Goal: Task Accomplishment & Management: Complete application form

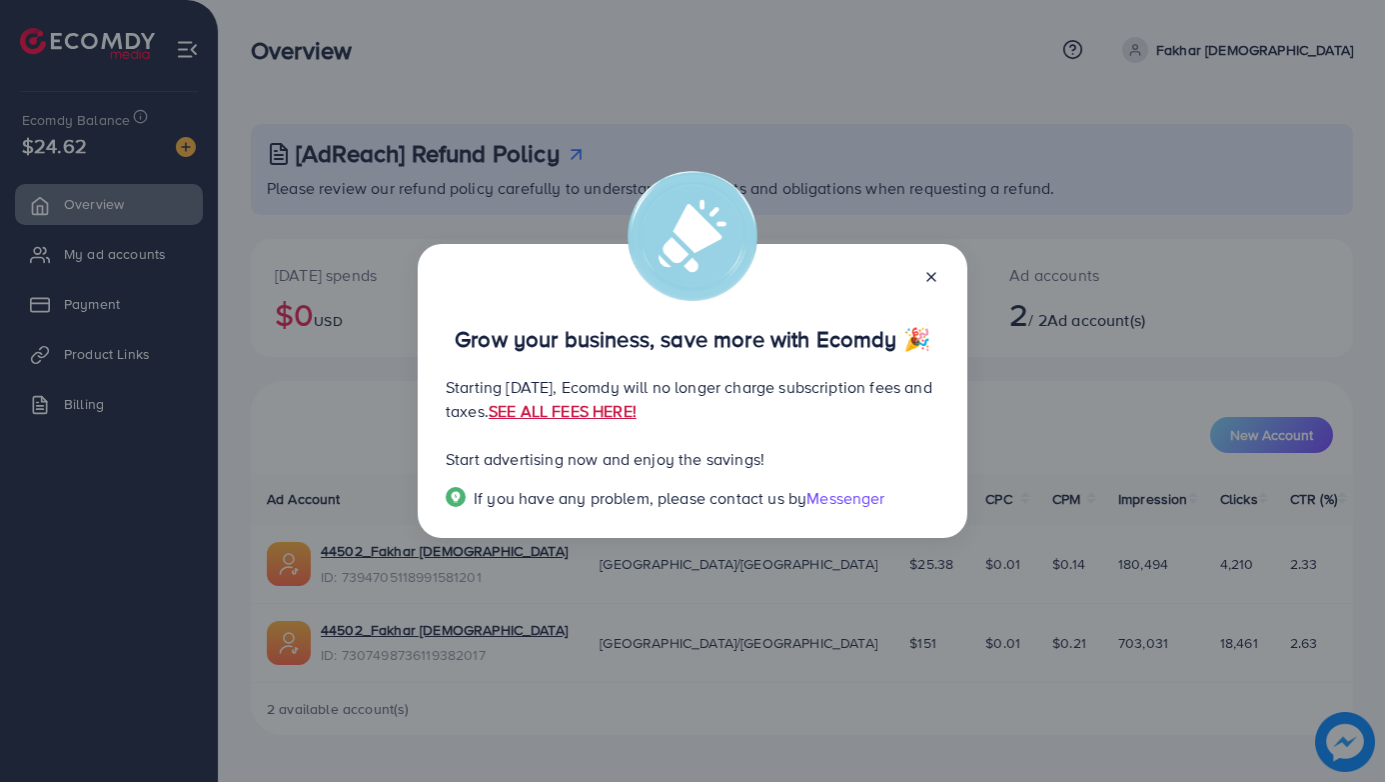
click at [637, 407] on link "SEE ALL FEES HERE!" at bounding box center [563, 411] width 148 height 22
click at [934, 275] on line at bounding box center [932, 277] width 8 height 8
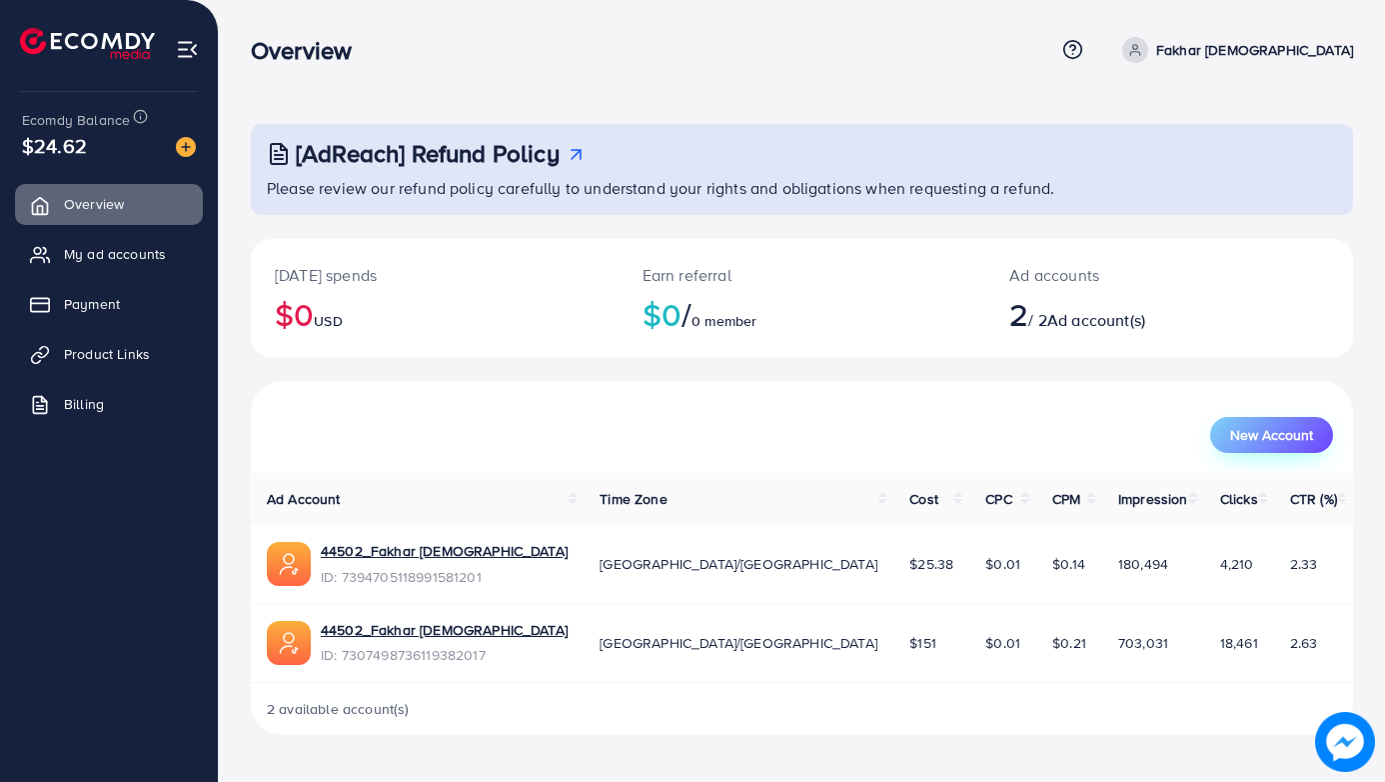
click at [1248, 430] on span "New Account" at bounding box center [1271, 435] width 83 height 14
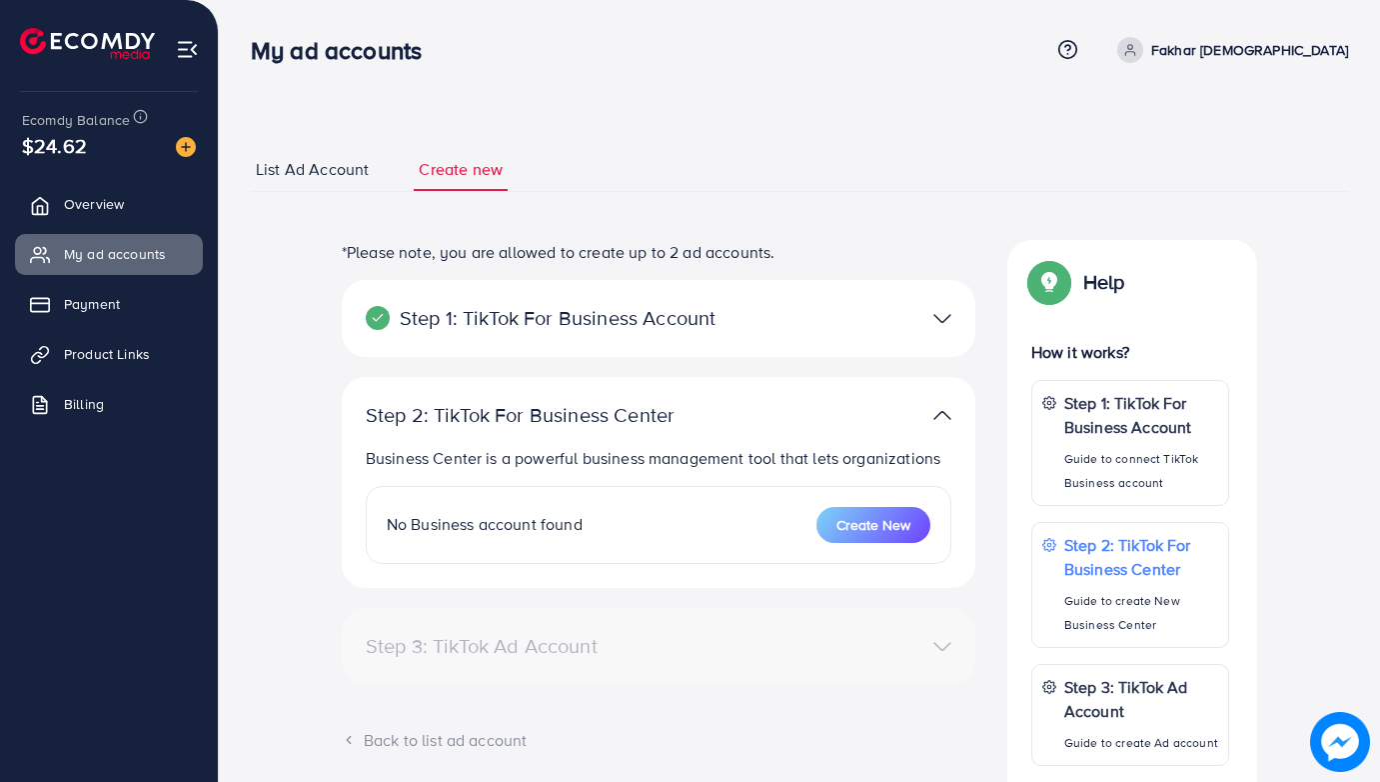
select select
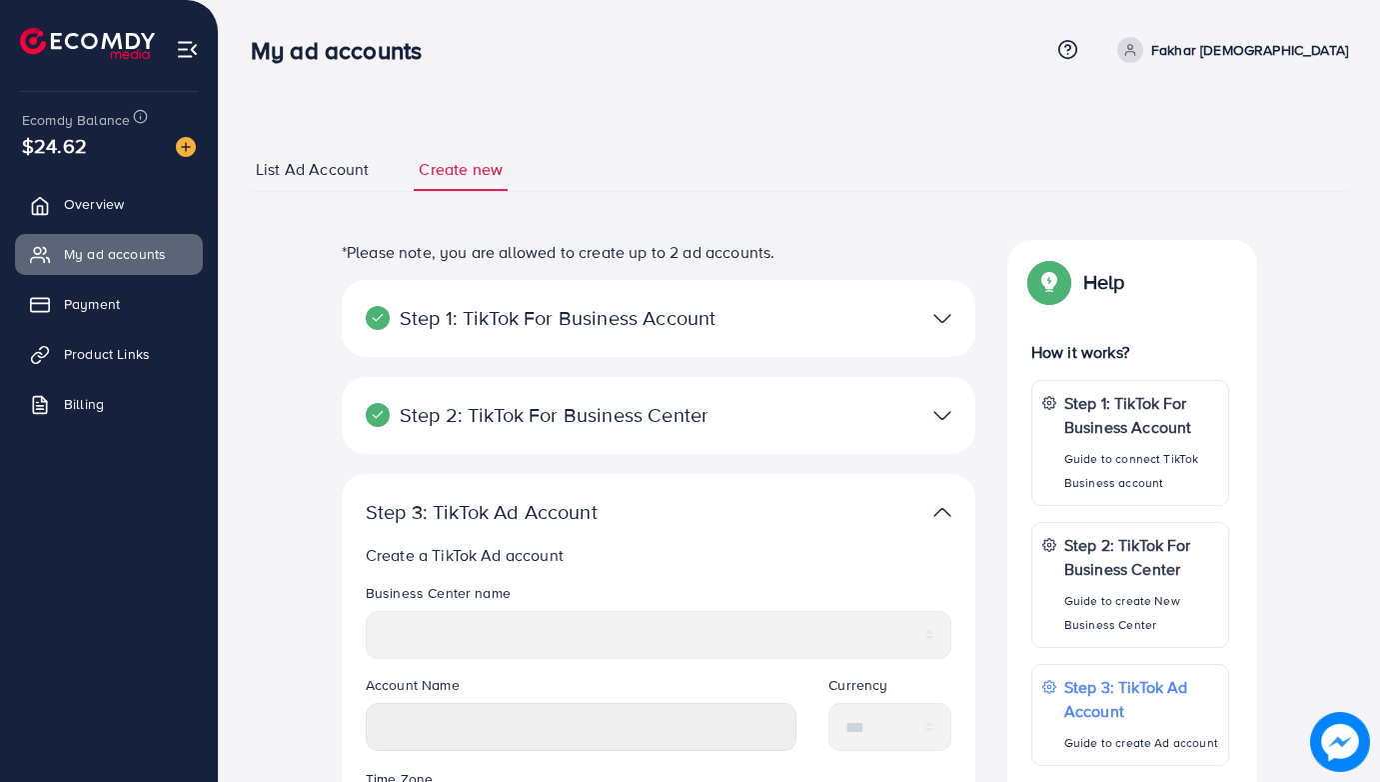
click at [938, 416] on img at bounding box center [943, 415] width 18 height 29
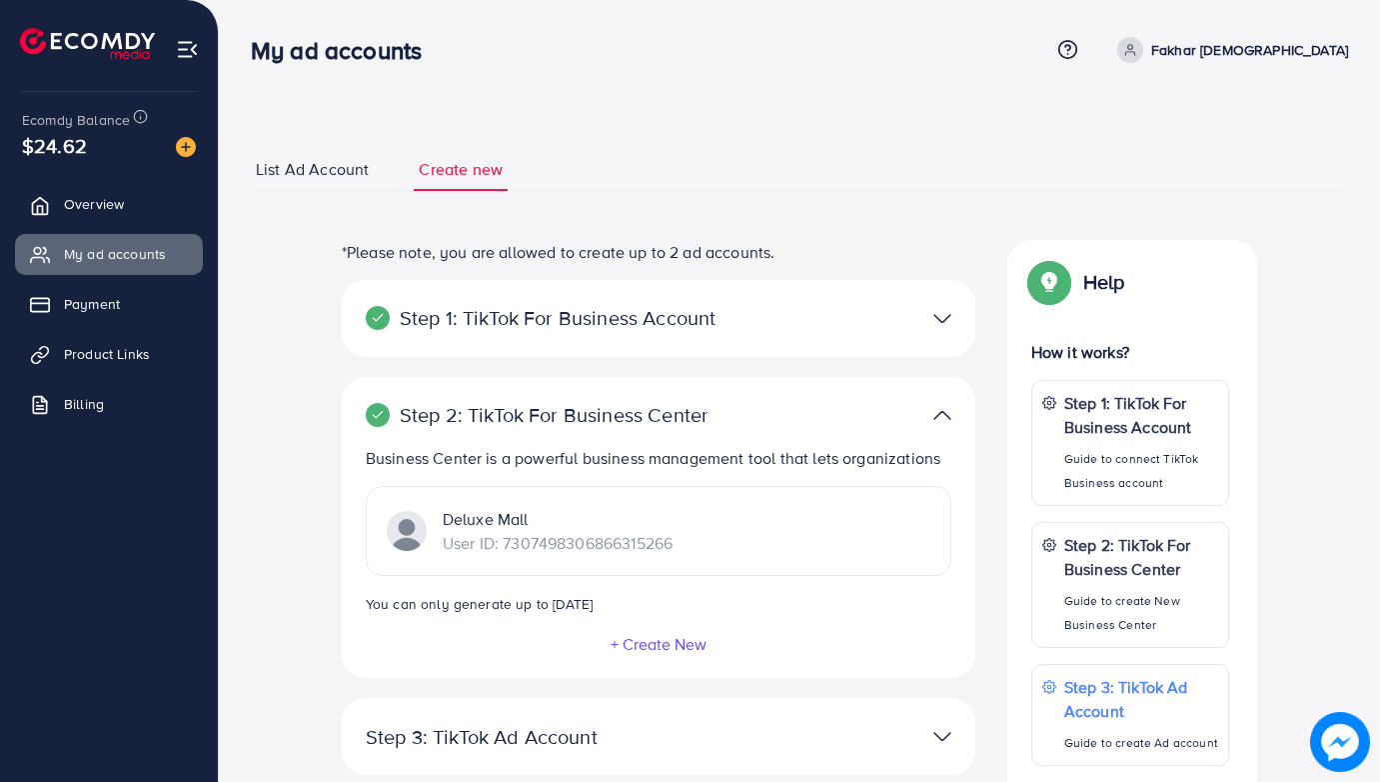
click at [672, 644] on button "+ Create New" at bounding box center [659, 644] width 98 height 18
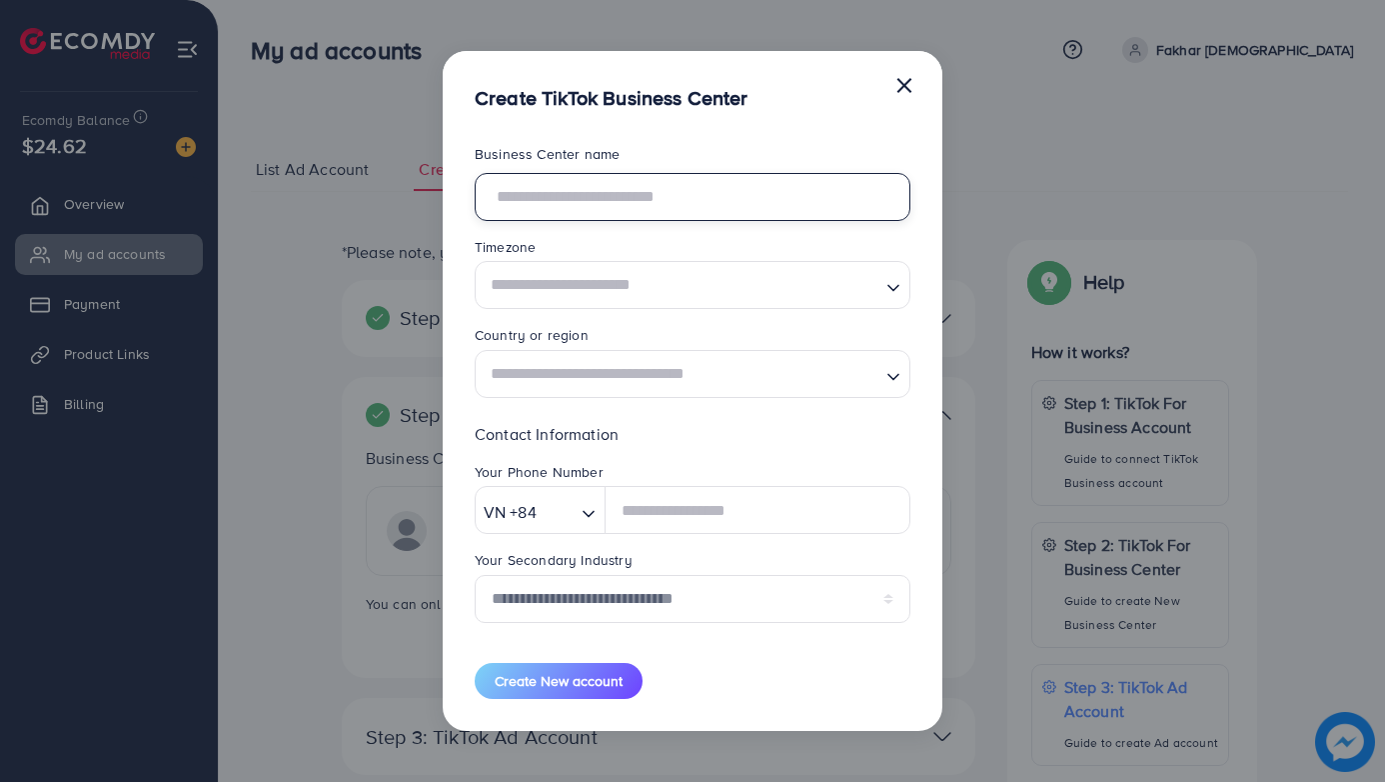
click at [717, 199] on input "text" at bounding box center [693, 197] width 436 height 48
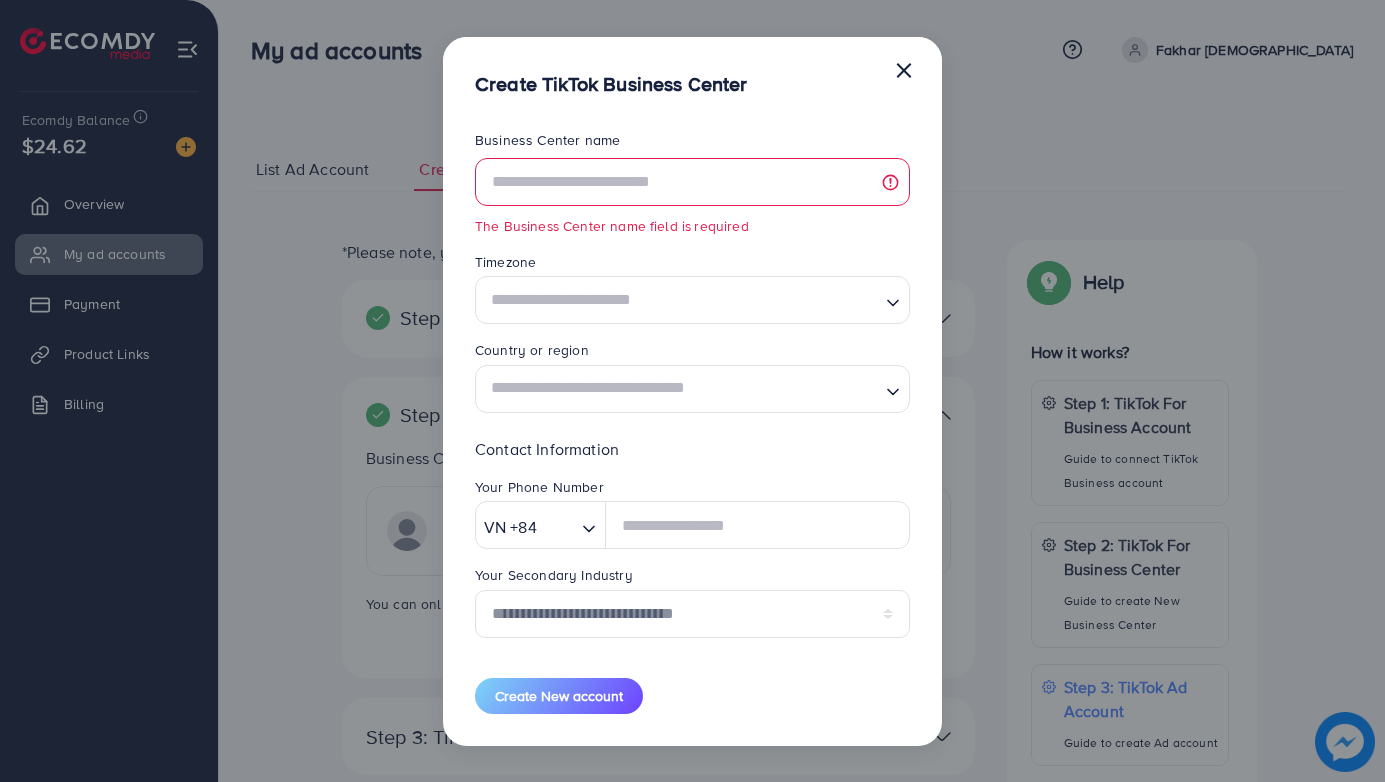
click at [905, 89] on button "×" at bounding box center [905, 69] width 20 height 40
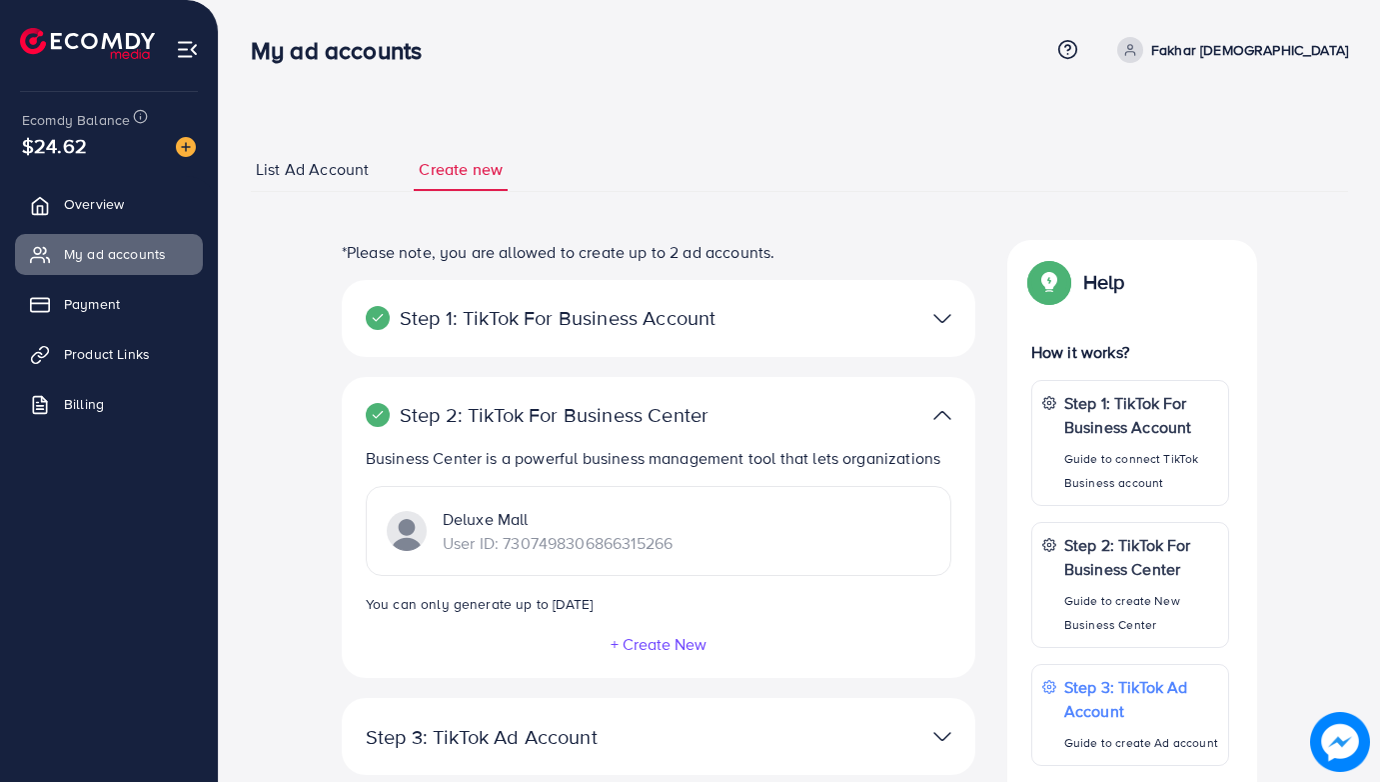
click at [944, 319] on img at bounding box center [943, 318] width 18 height 29
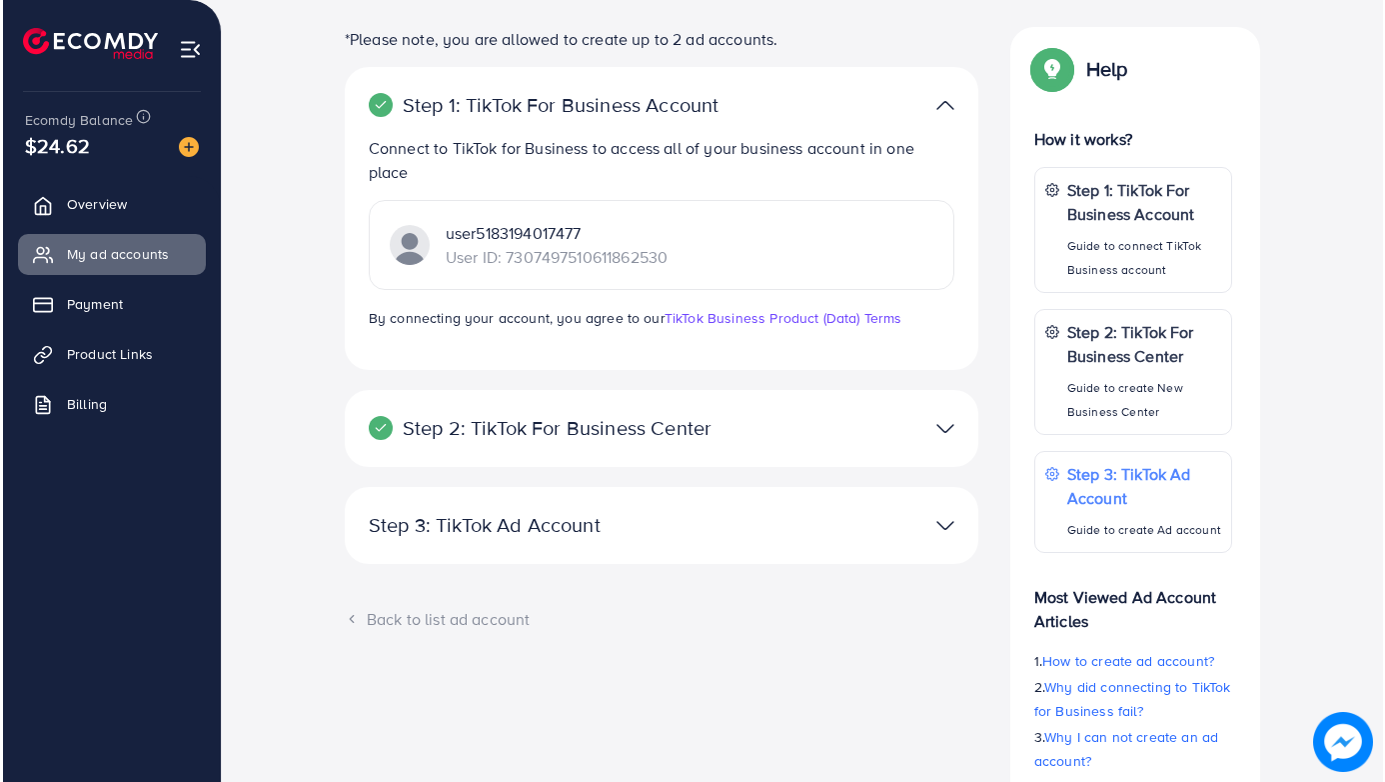
scroll to position [230, 0]
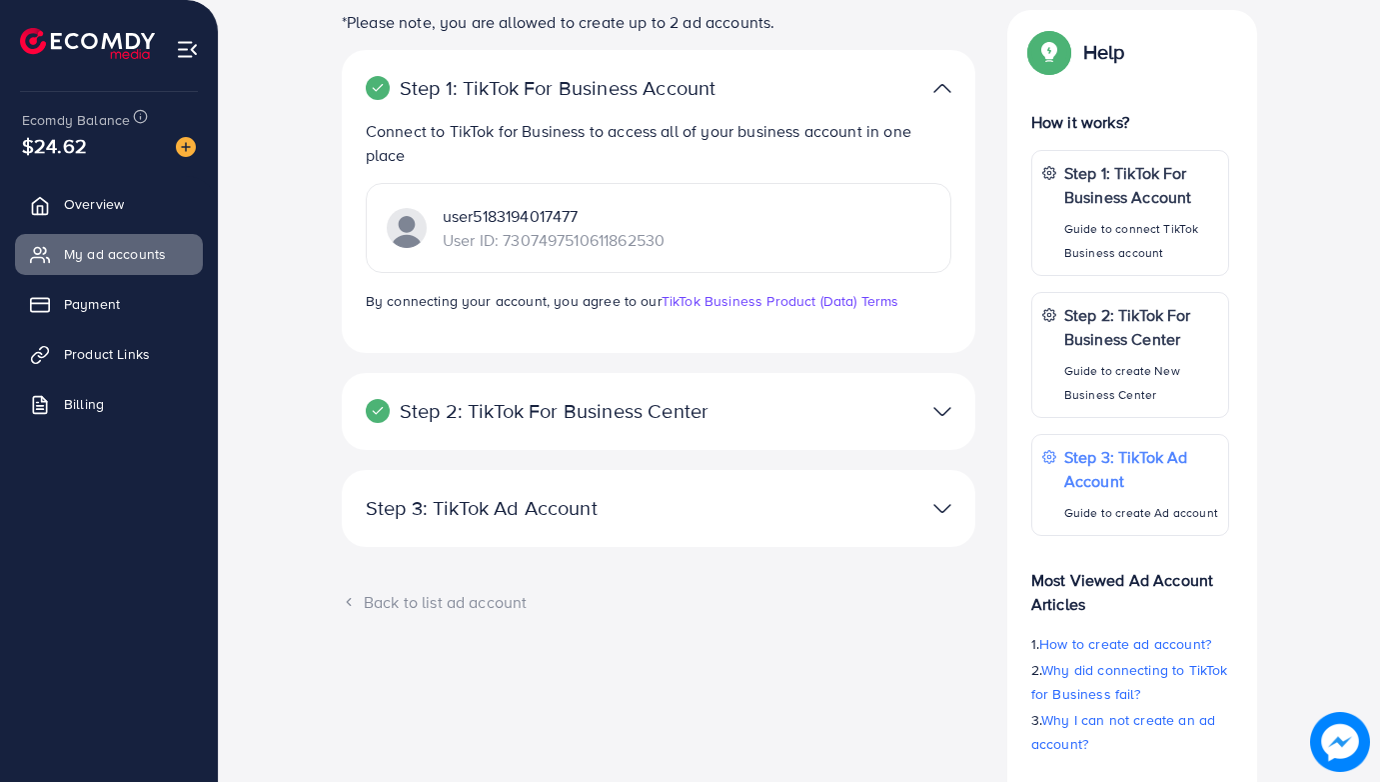
click at [937, 411] on img at bounding box center [943, 411] width 18 height 29
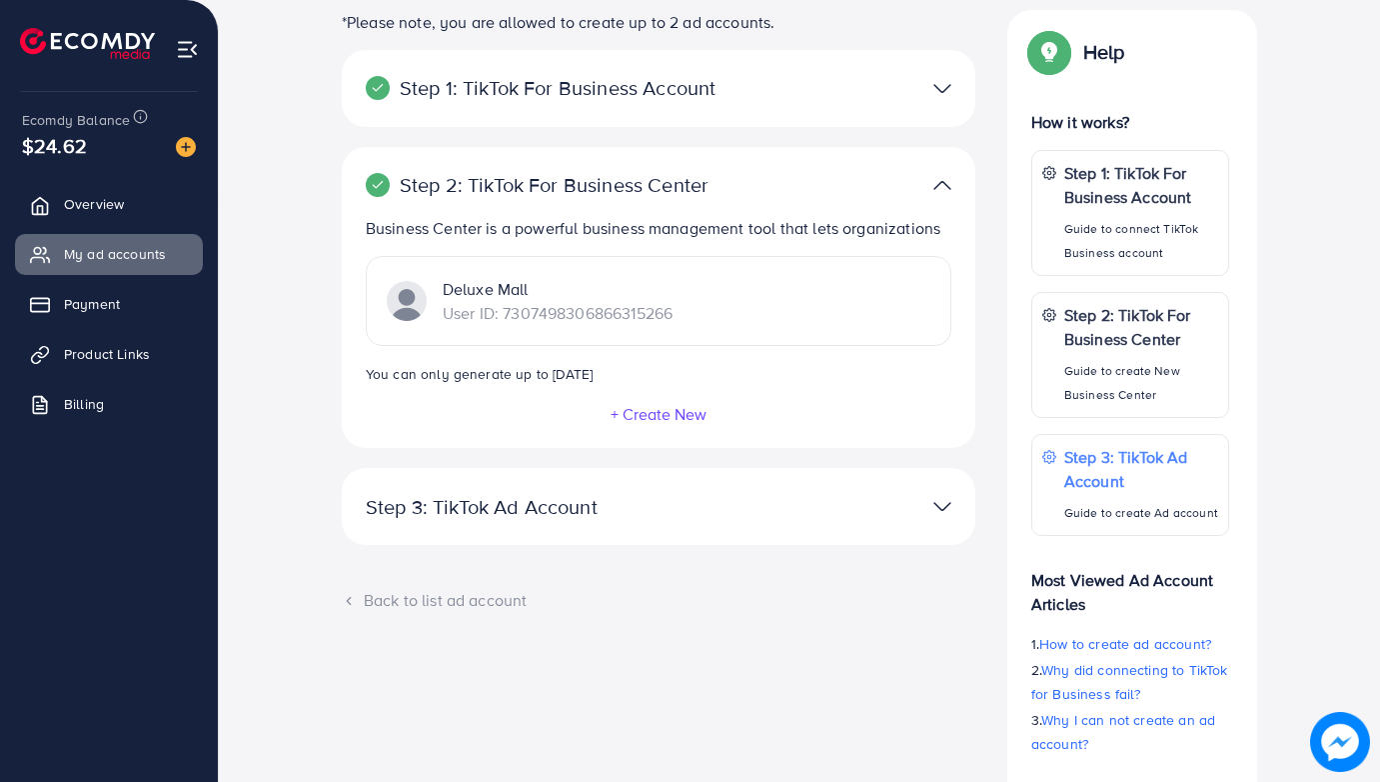
click at [652, 409] on button "+ Create New" at bounding box center [659, 414] width 98 height 18
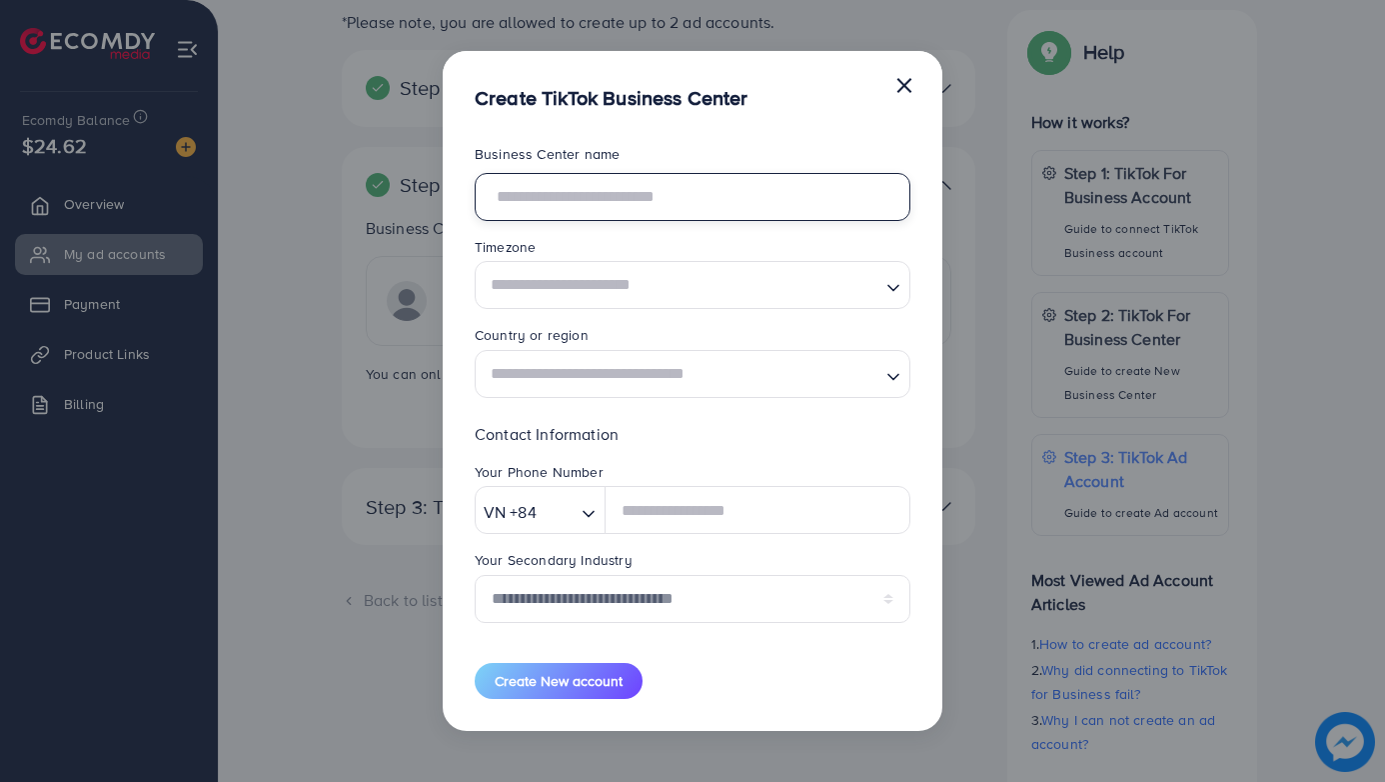
click at [732, 188] on input "text" at bounding box center [693, 197] width 436 height 48
type input "**********"
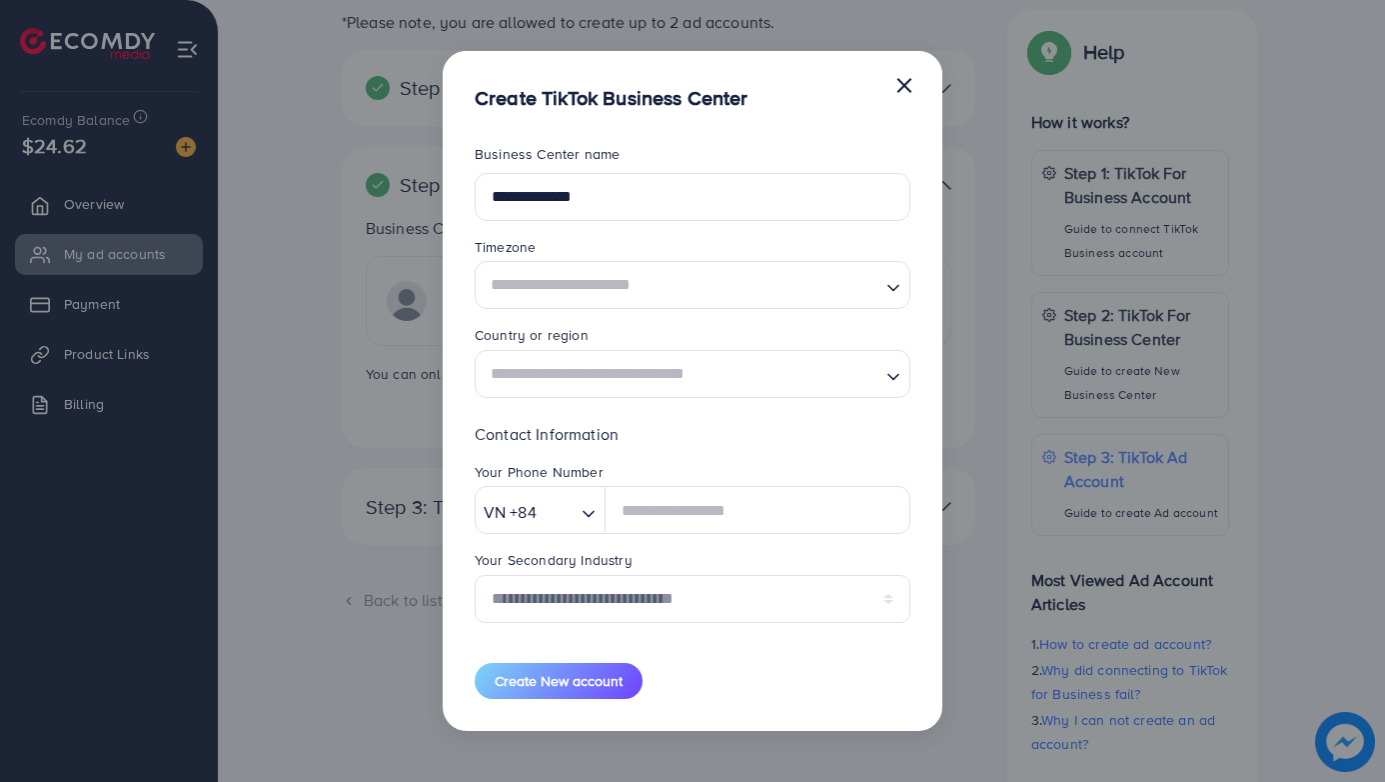
click at [683, 287] on input "Search for option" at bounding box center [681, 285] width 395 height 37
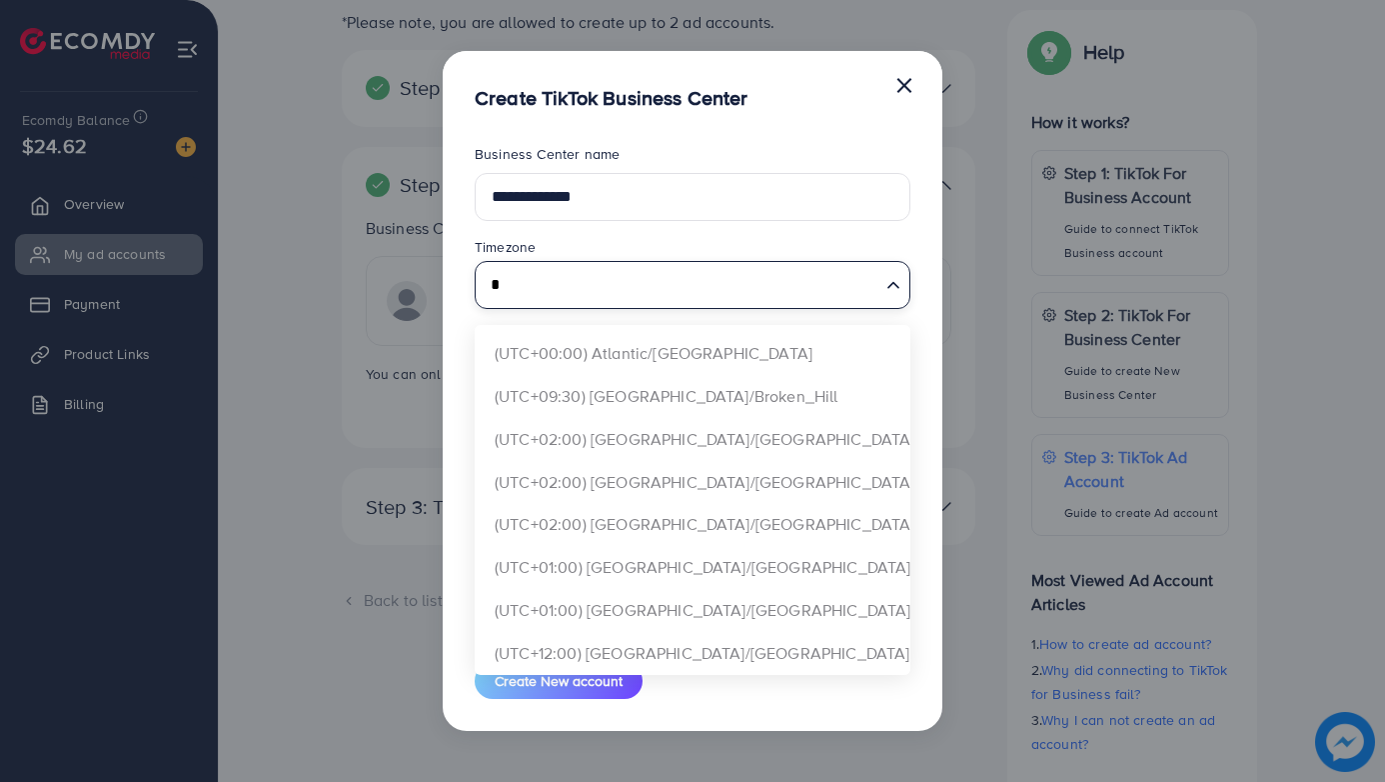
scroll to position [0, 0]
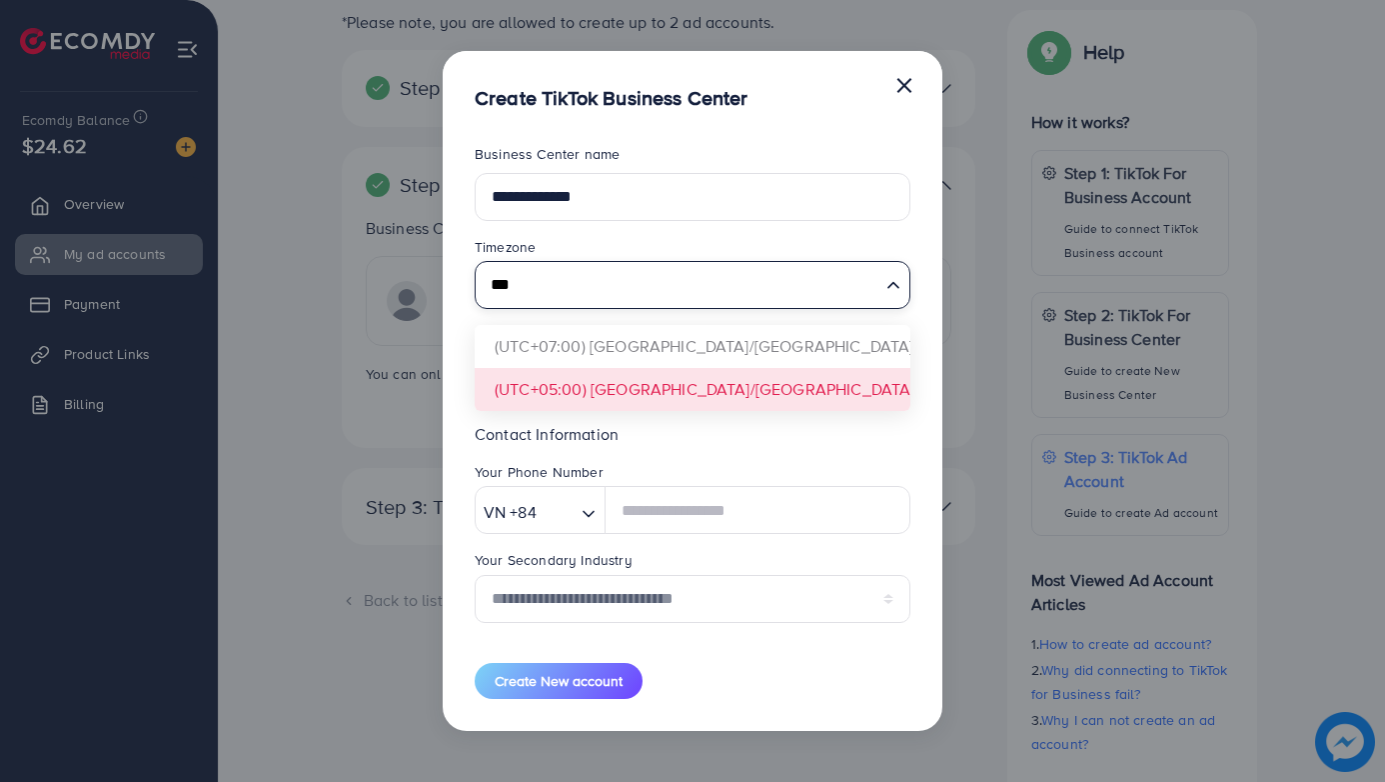
type input "***"
click at [696, 398] on form "**********" at bounding box center [693, 421] width 436 height 554
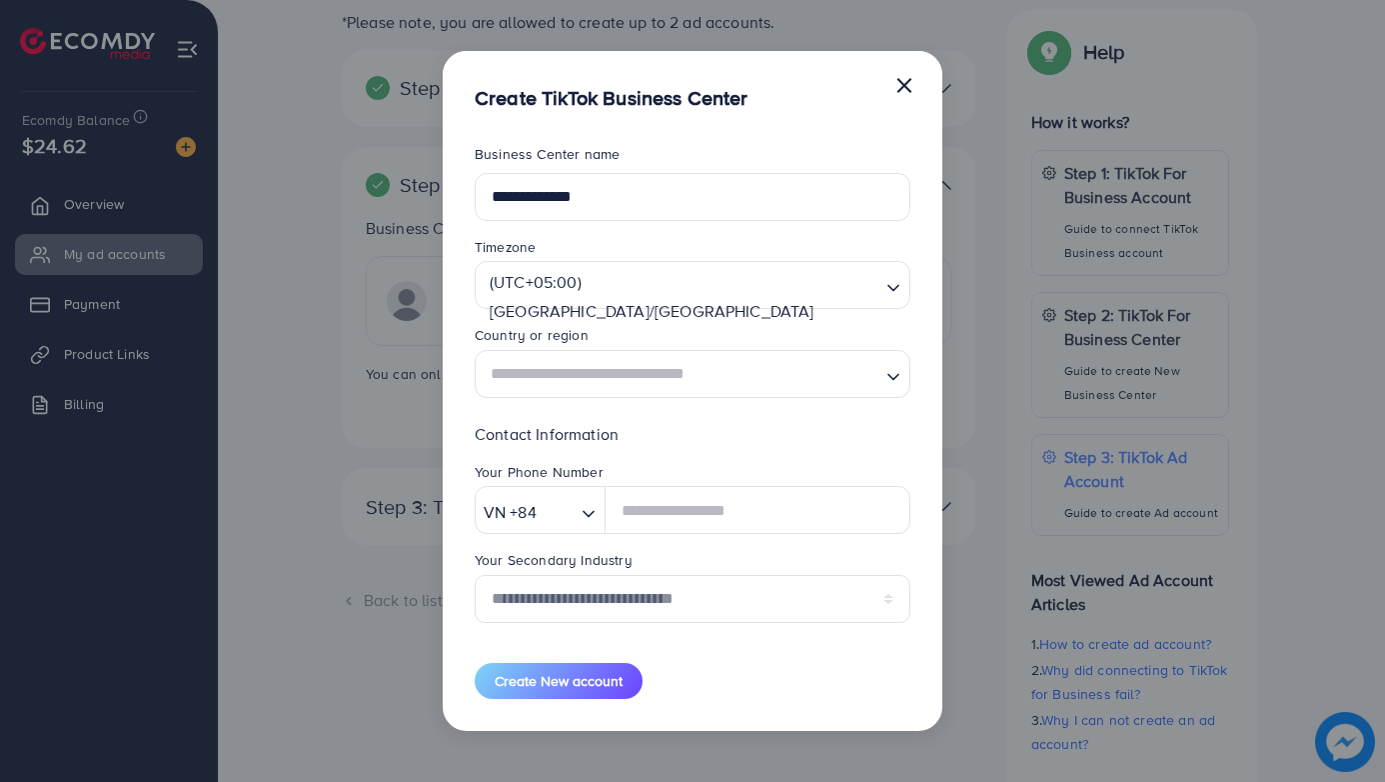
click at [743, 373] on input "Search for option" at bounding box center [681, 373] width 395 height 37
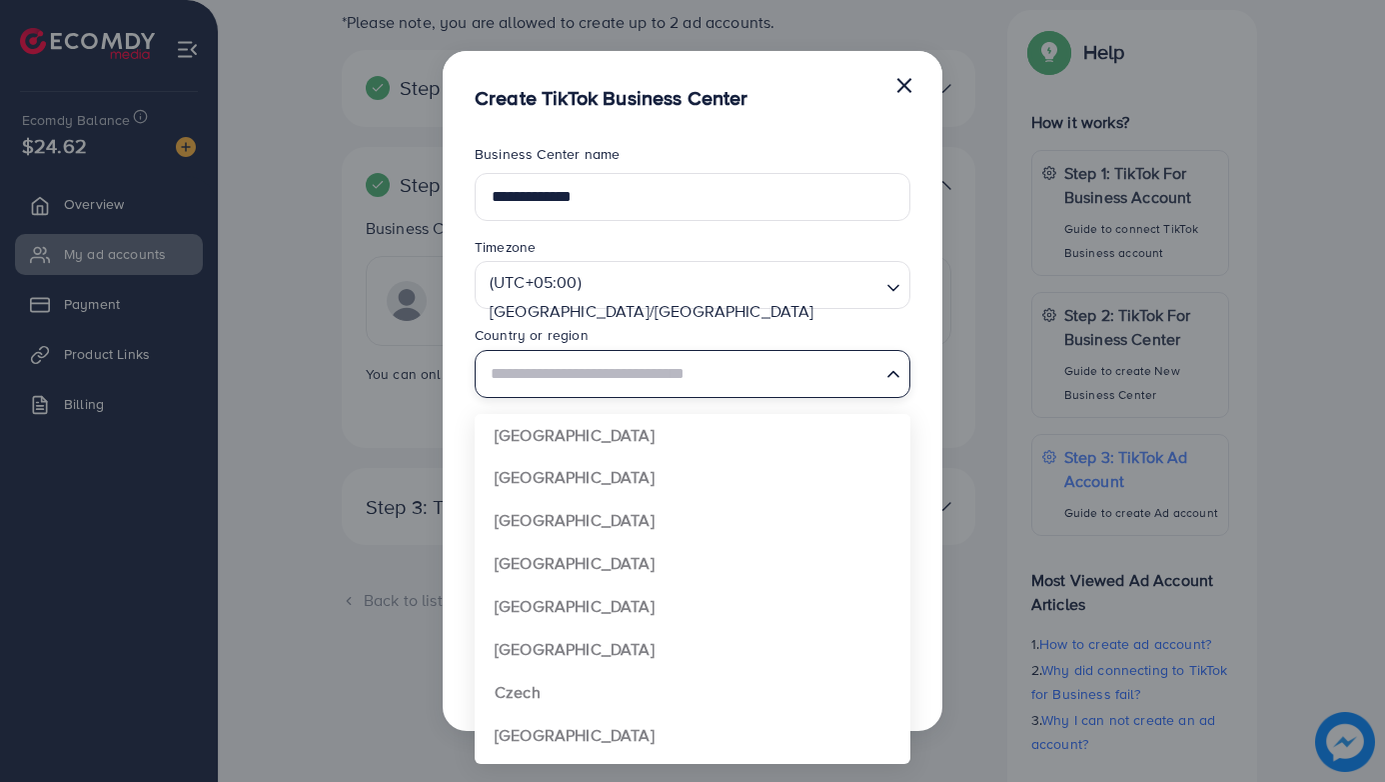
type input "********"
type input "**********"
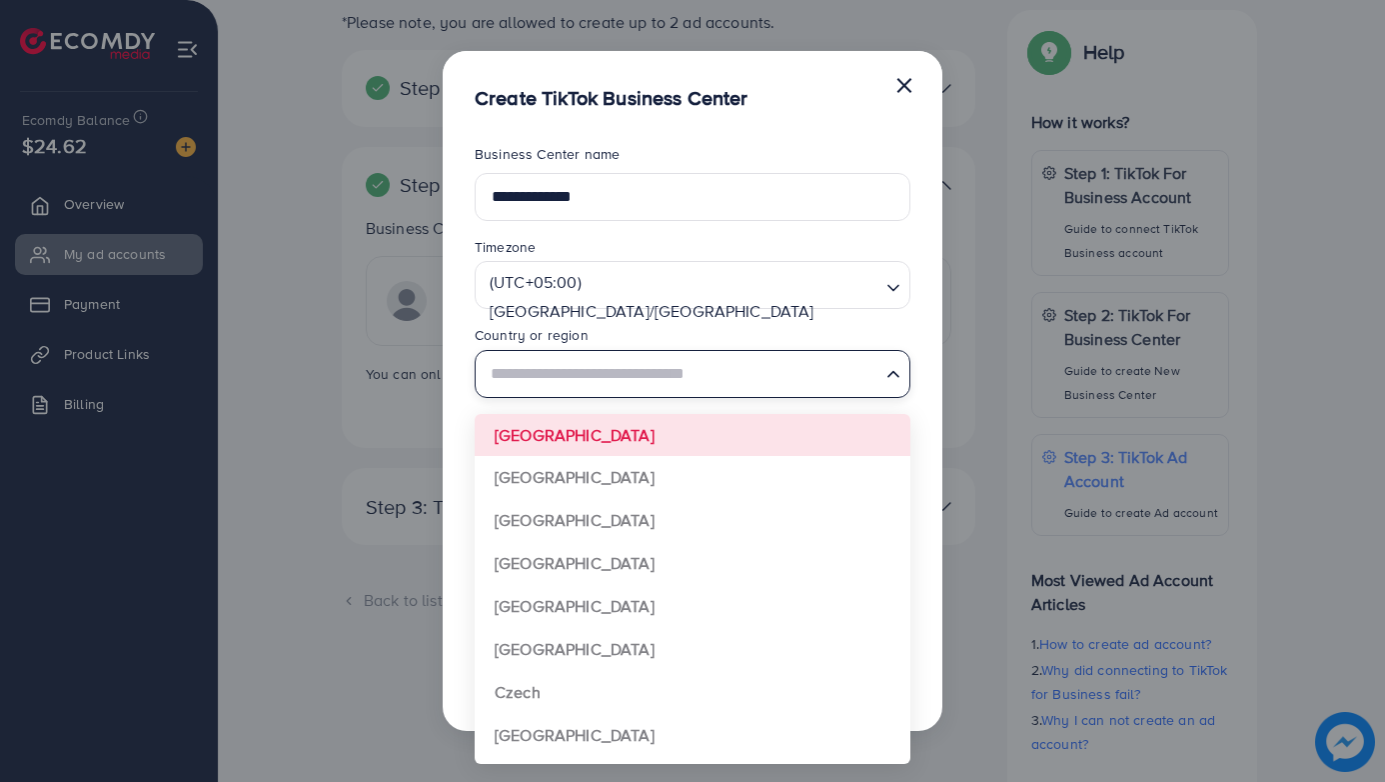
click at [592, 381] on input "Search for option" at bounding box center [681, 373] width 395 height 37
type input "********"
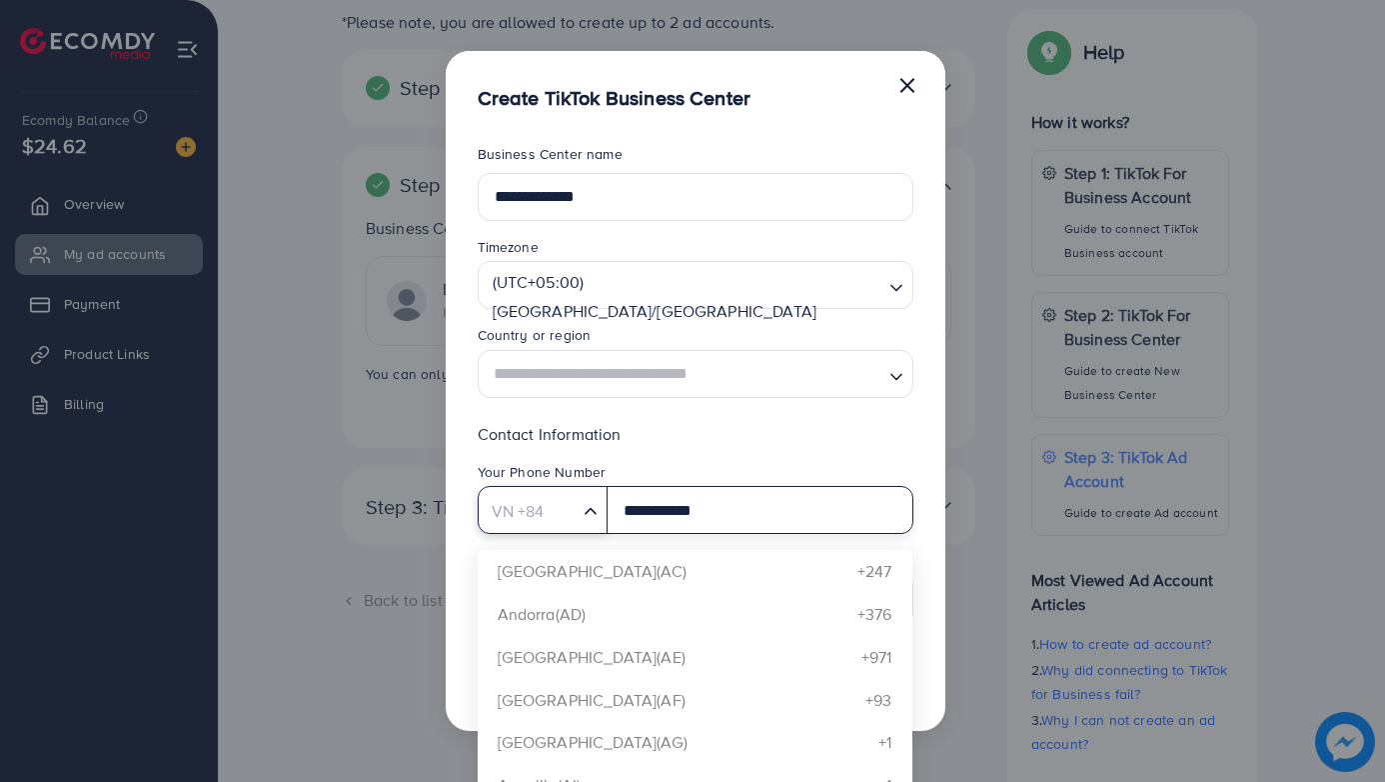
click at [578, 512] on div "Loading..." at bounding box center [592, 509] width 29 height 34
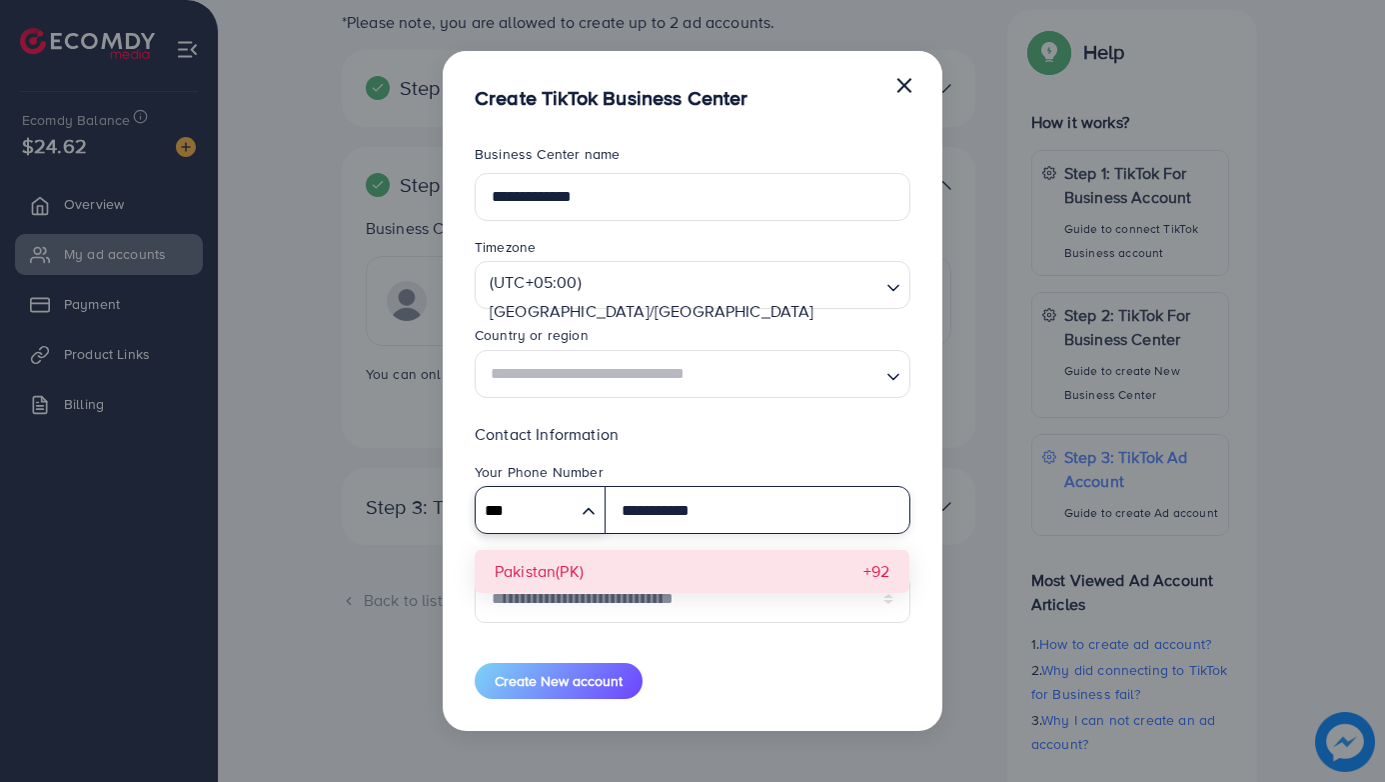
type input "***"
click at [550, 577] on div "**********" at bounding box center [693, 530] width 436 height 217
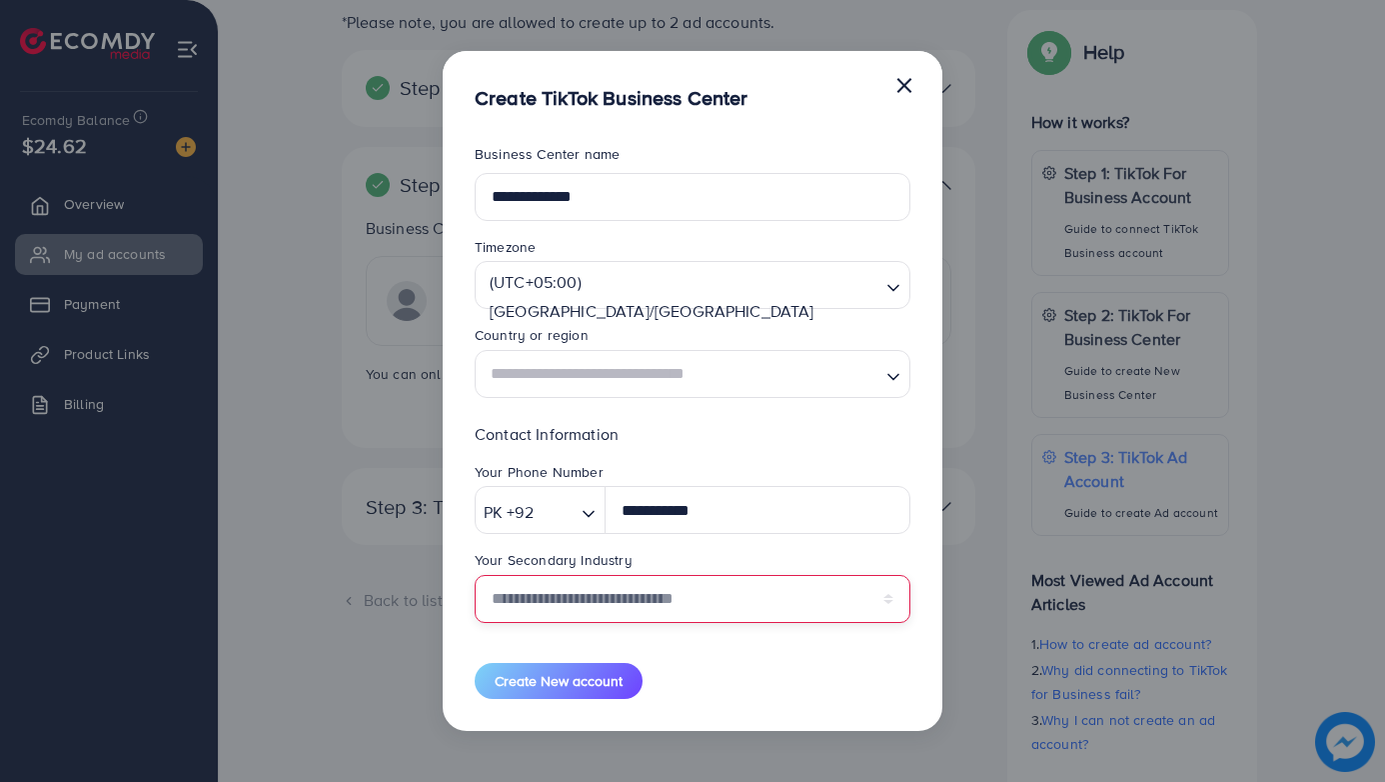
click at [554, 598] on select "**********" at bounding box center [693, 599] width 436 height 48
select select "******"
click at [475, 575] on select "**********" at bounding box center [693, 599] width 436 height 48
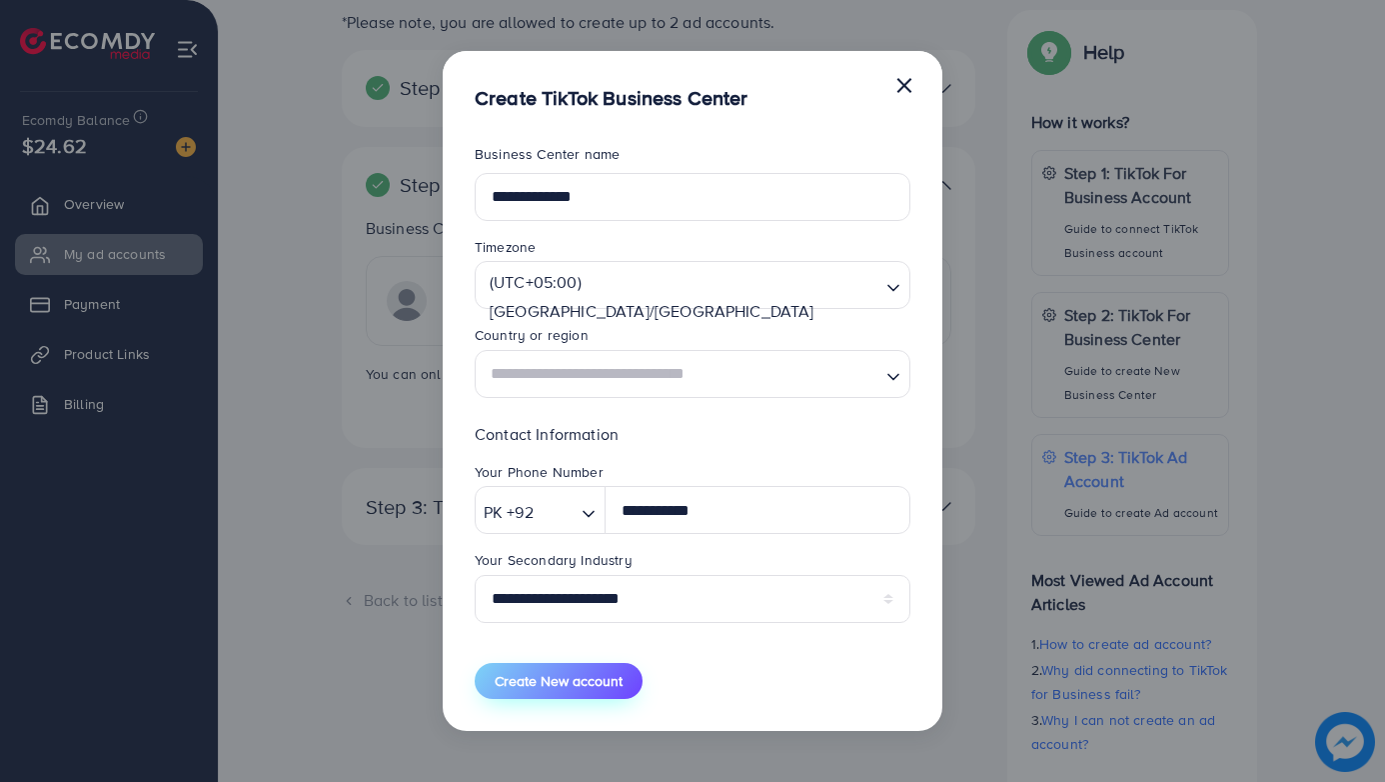
click at [594, 685] on span "Create New account" at bounding box center [559, 681] width 128 height 20
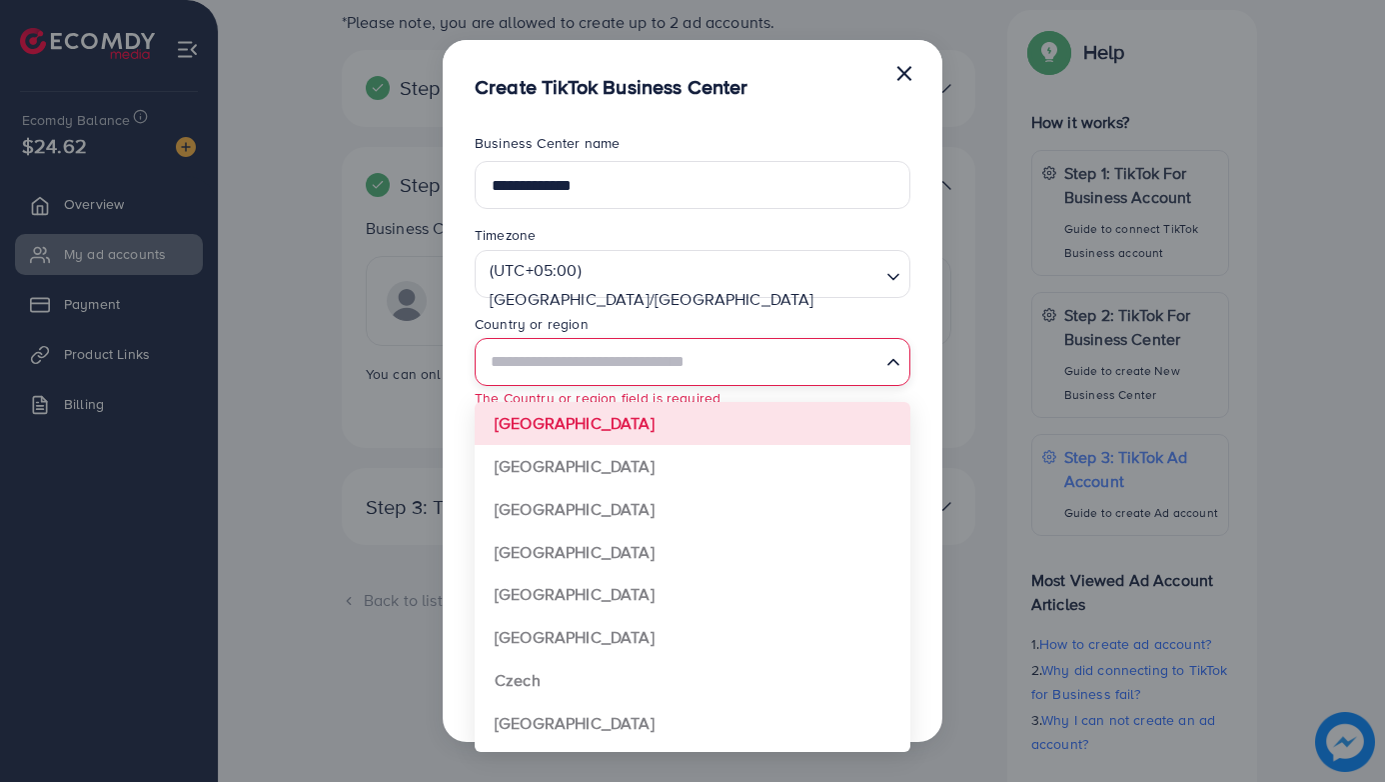
click at [657, 363] on input "Search for option" at bounding box center [681, 362] width 395 height 37
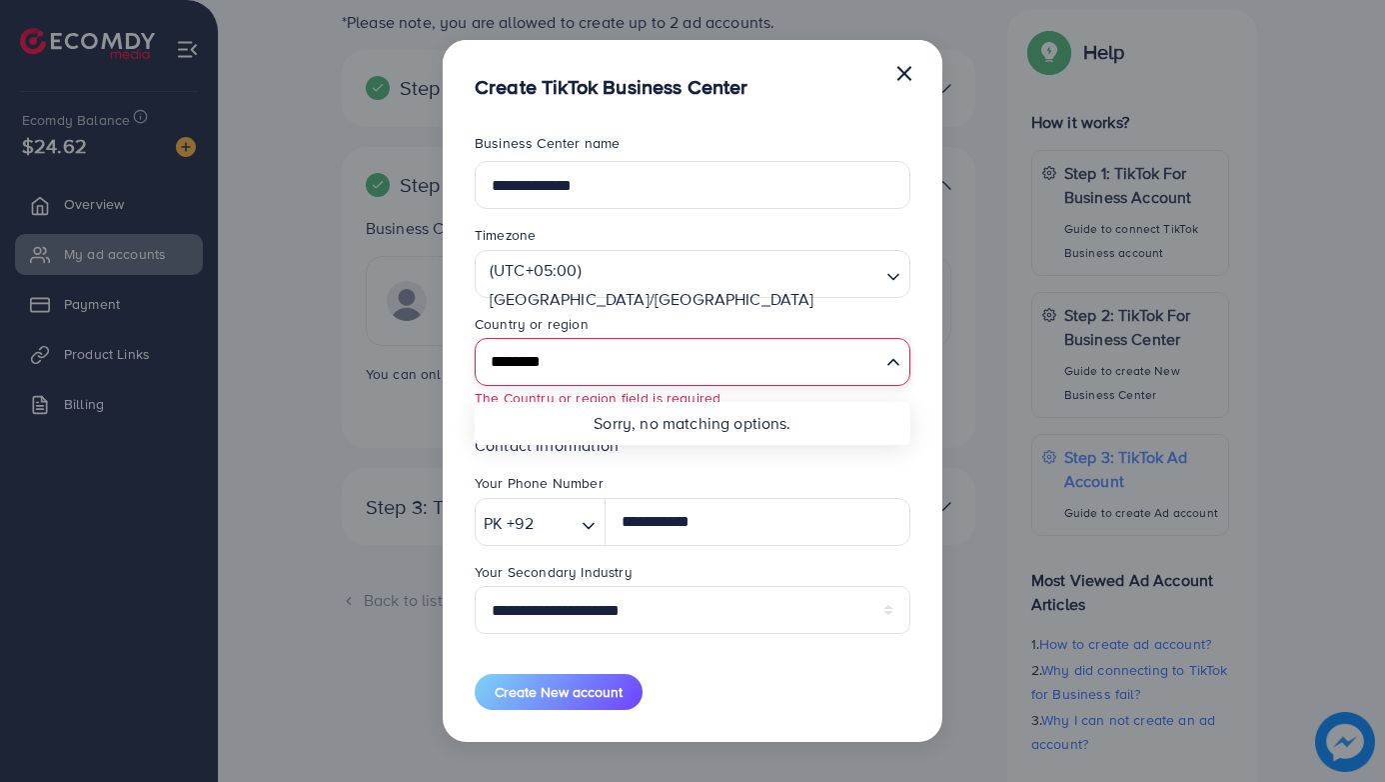
click at [640, 369] on input "********" at bounding box center [681, 362] width 395 height 37
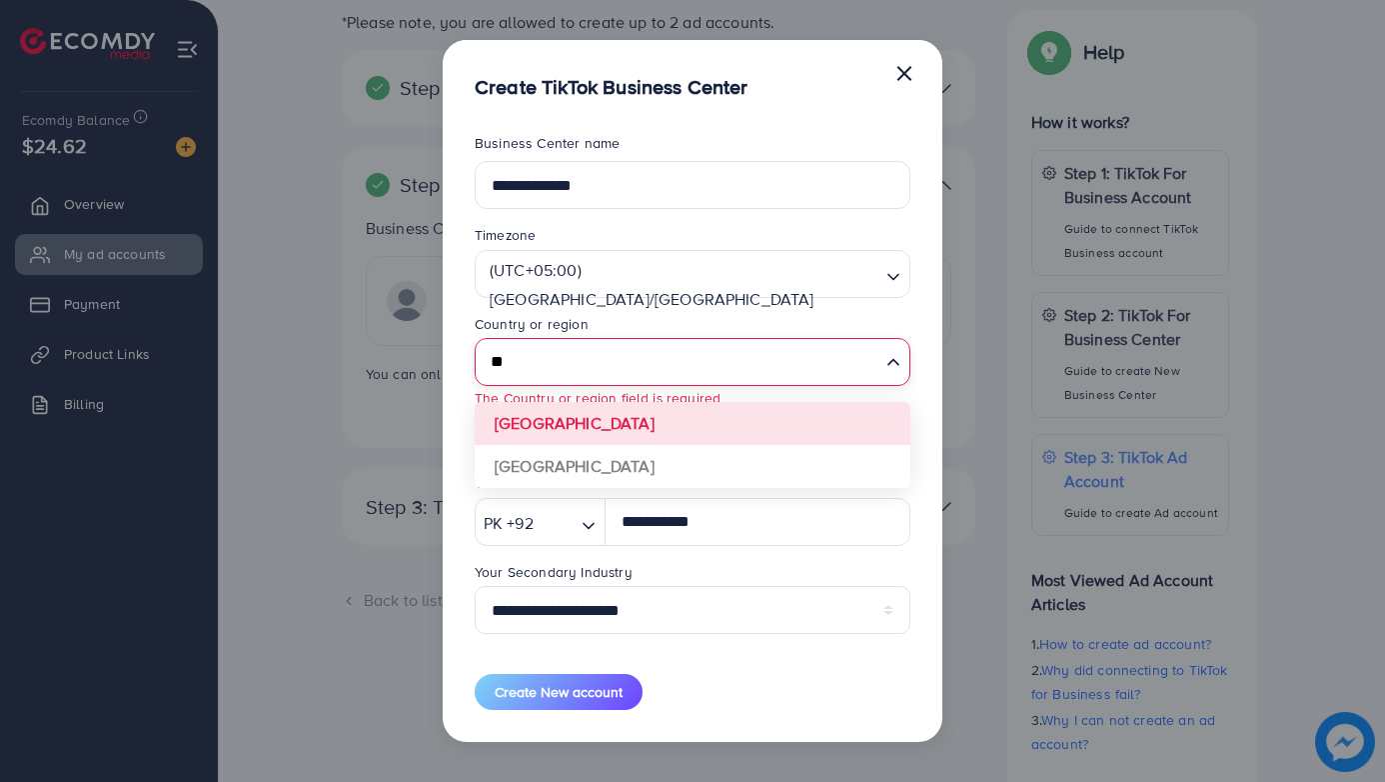
type input "*"
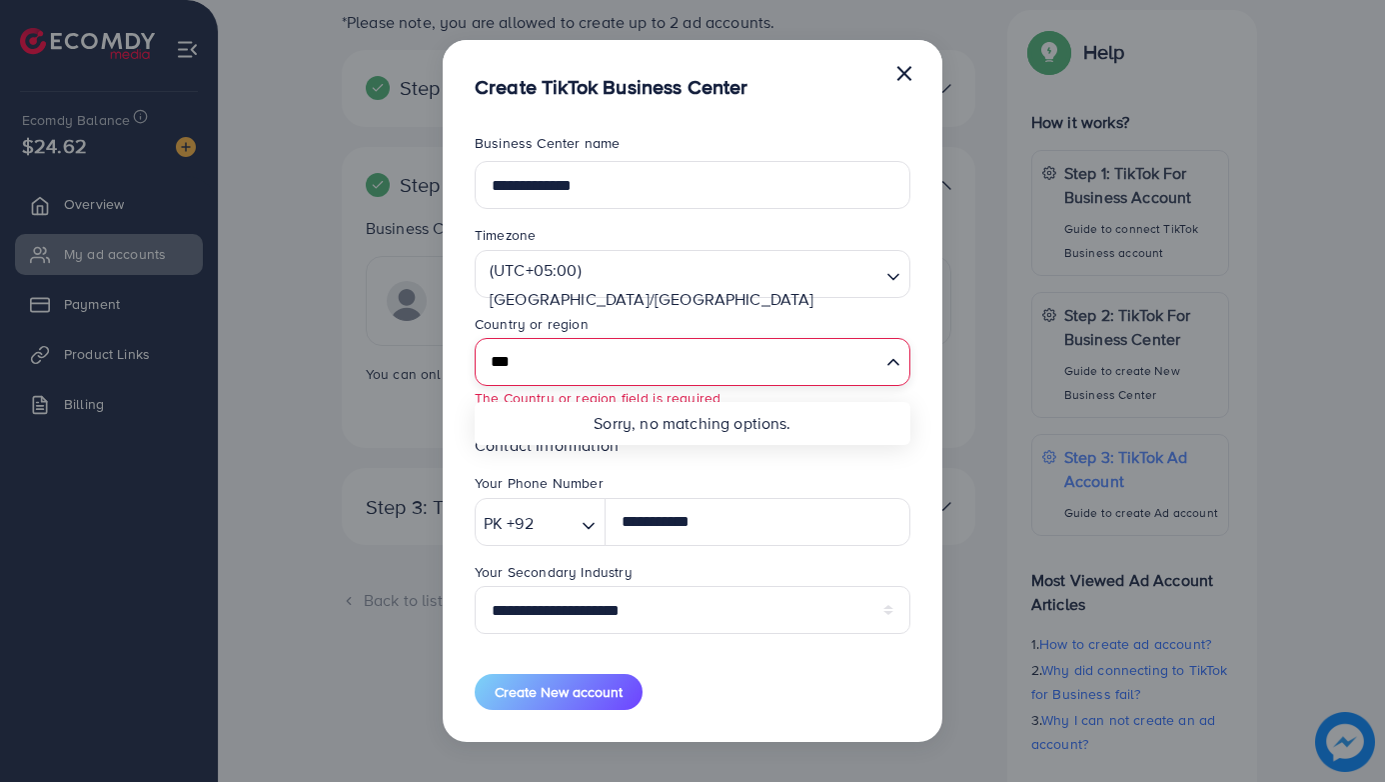
type input "***"
click at [920, 414] on div "**********" at bounding box center [693, 421] width 500 height 641
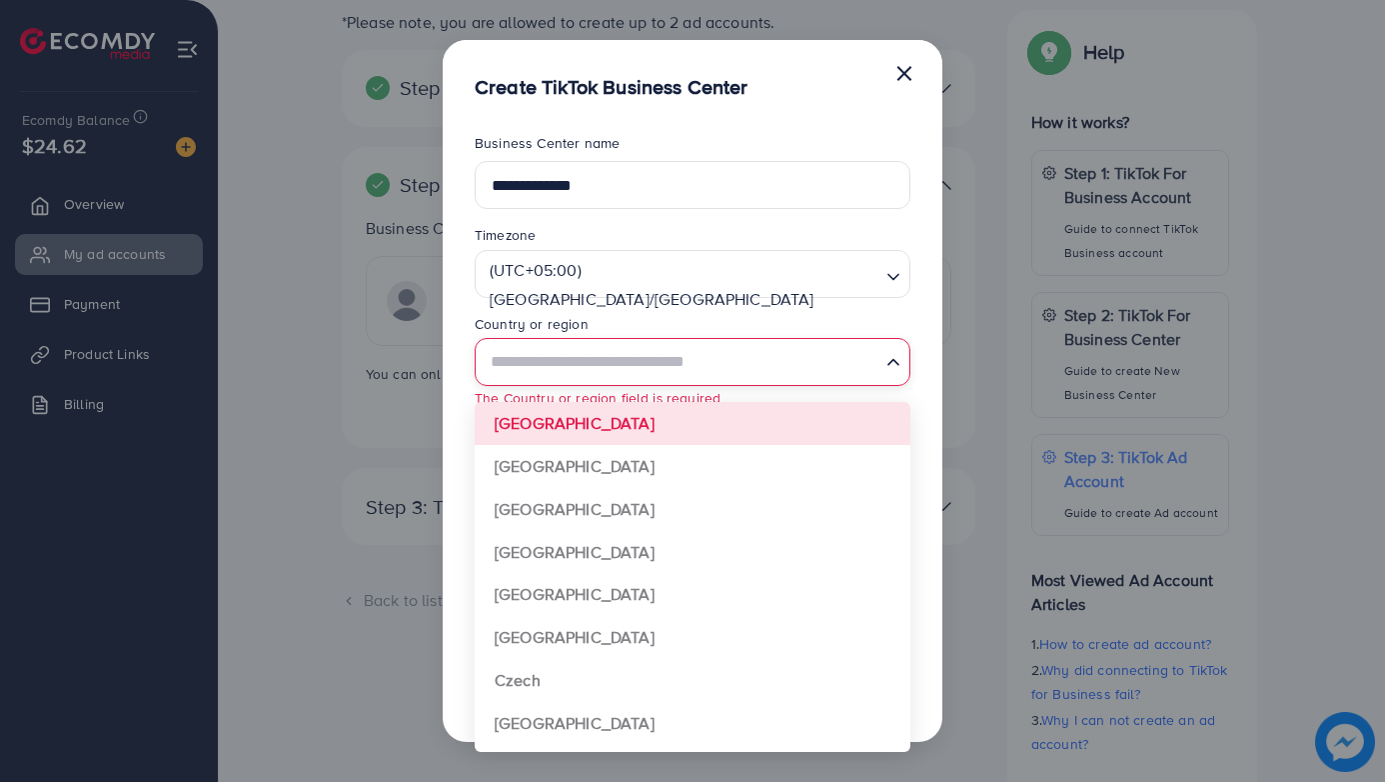
click at [733, 348] on input "Search for option" at bounding box center [681, 362] width 395 height 37
type input "*"
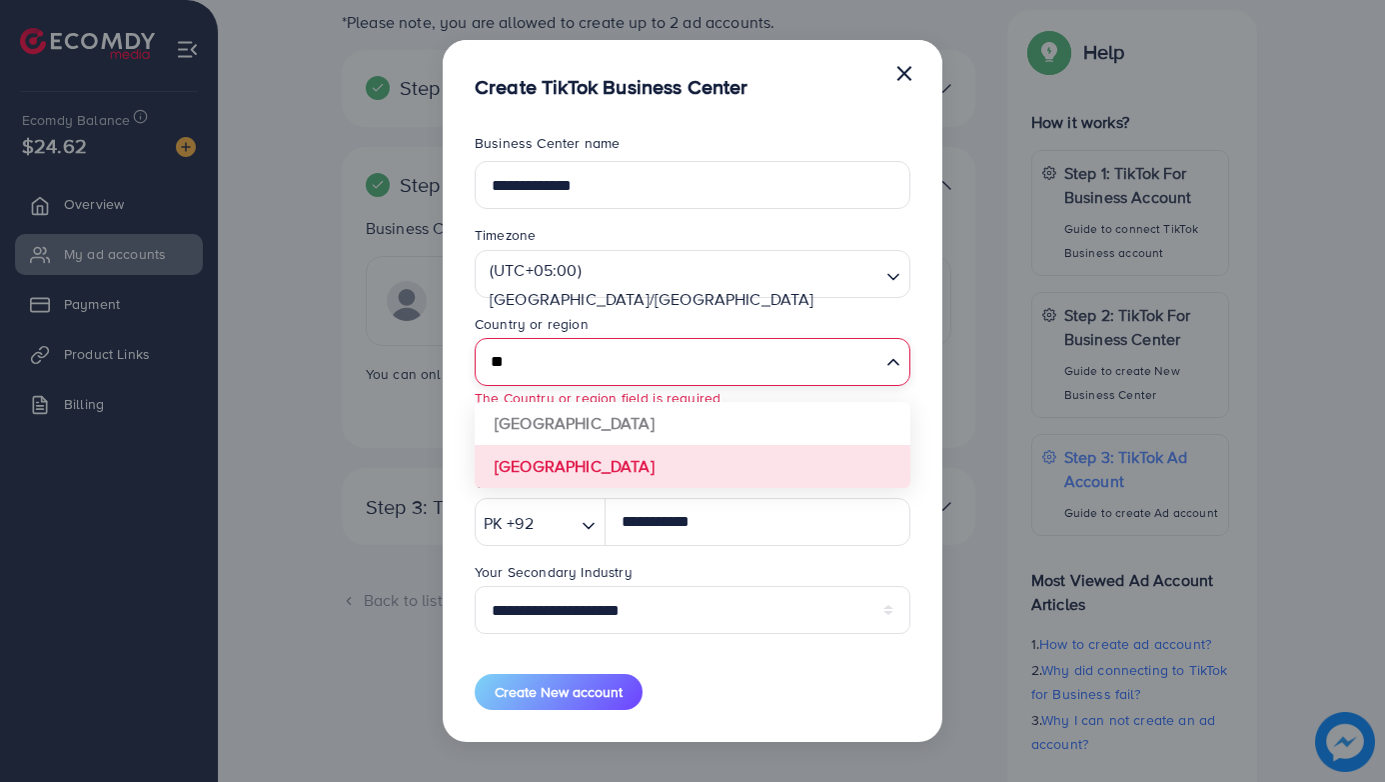
type input "*"
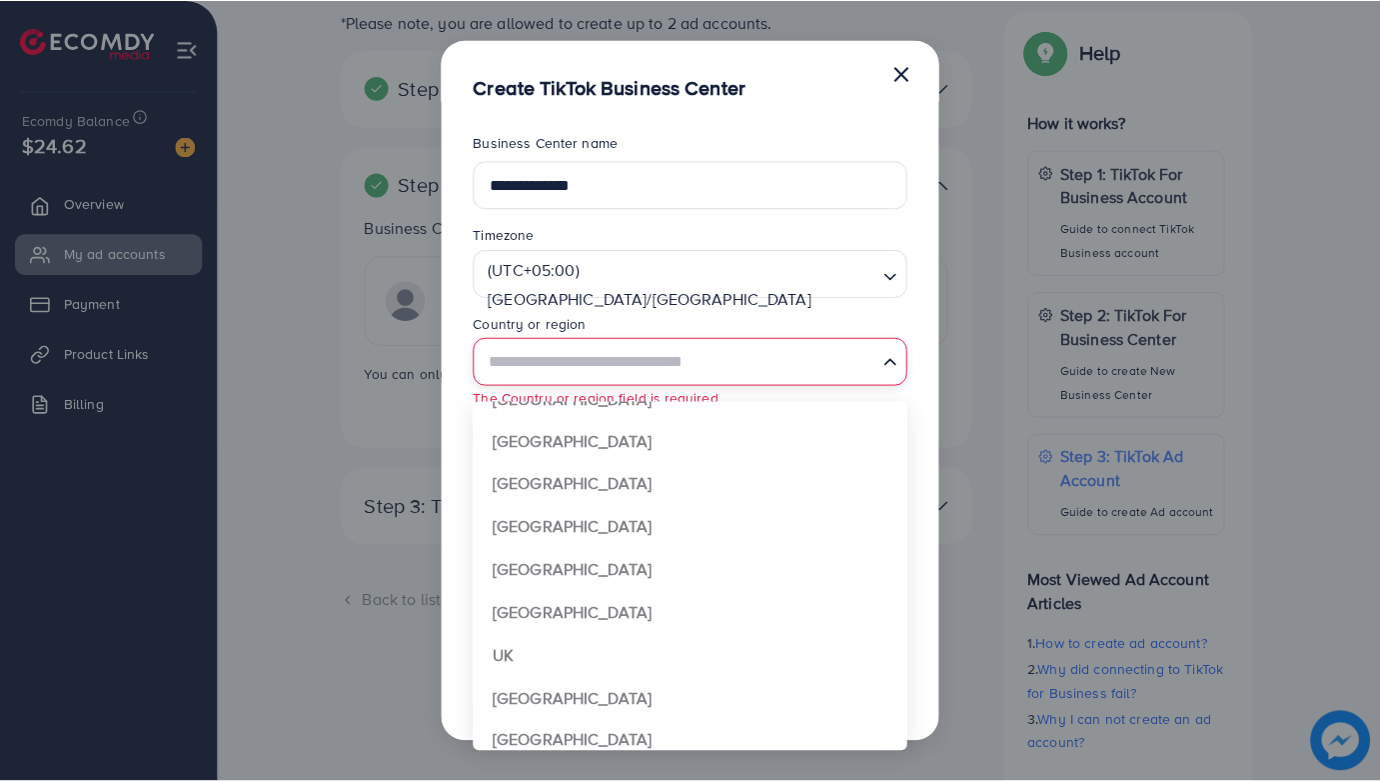
scroll to position [1491, 0]
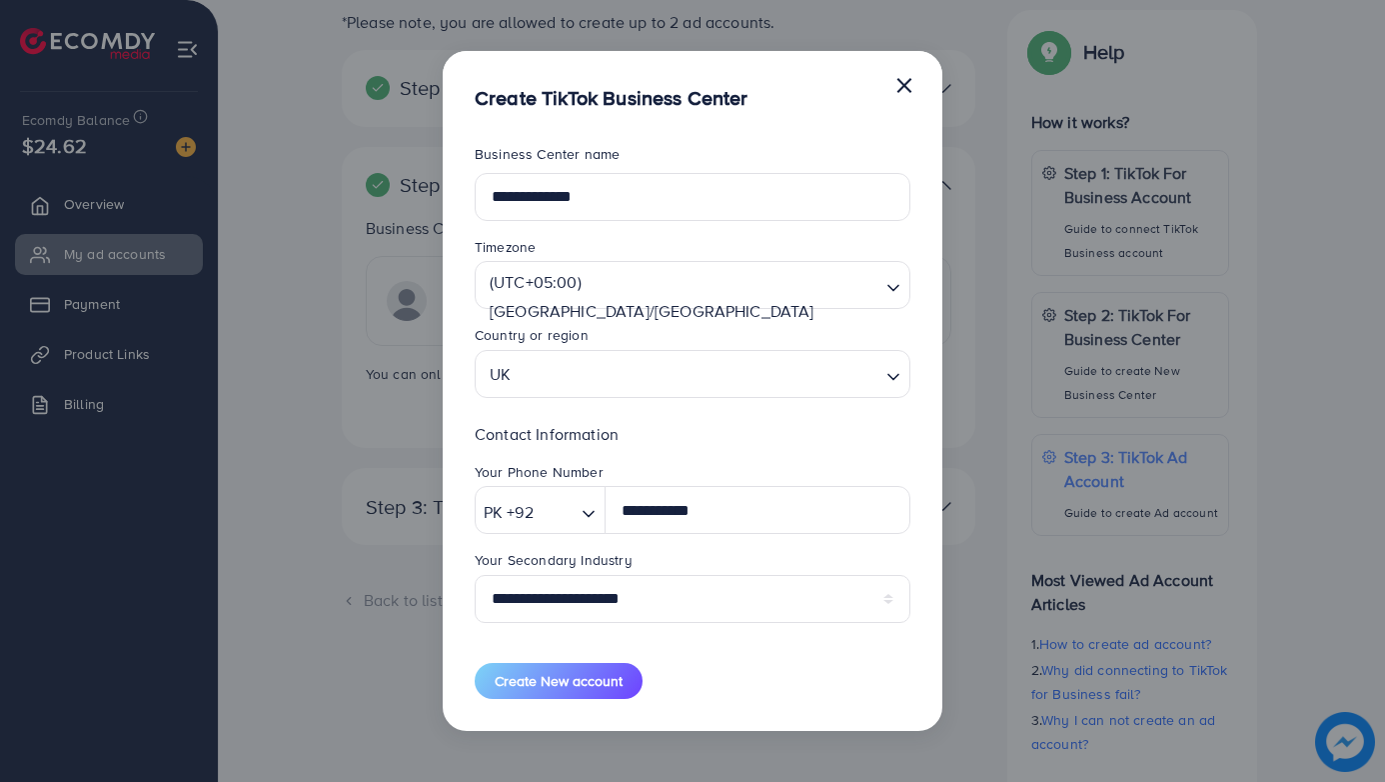
click at [545, 655] on form "**********" at bounding box center [693, 421] width 436 height 554
click at [579, 683] on span "Create New account" at bounding box center [559, 681] width 128 height 20
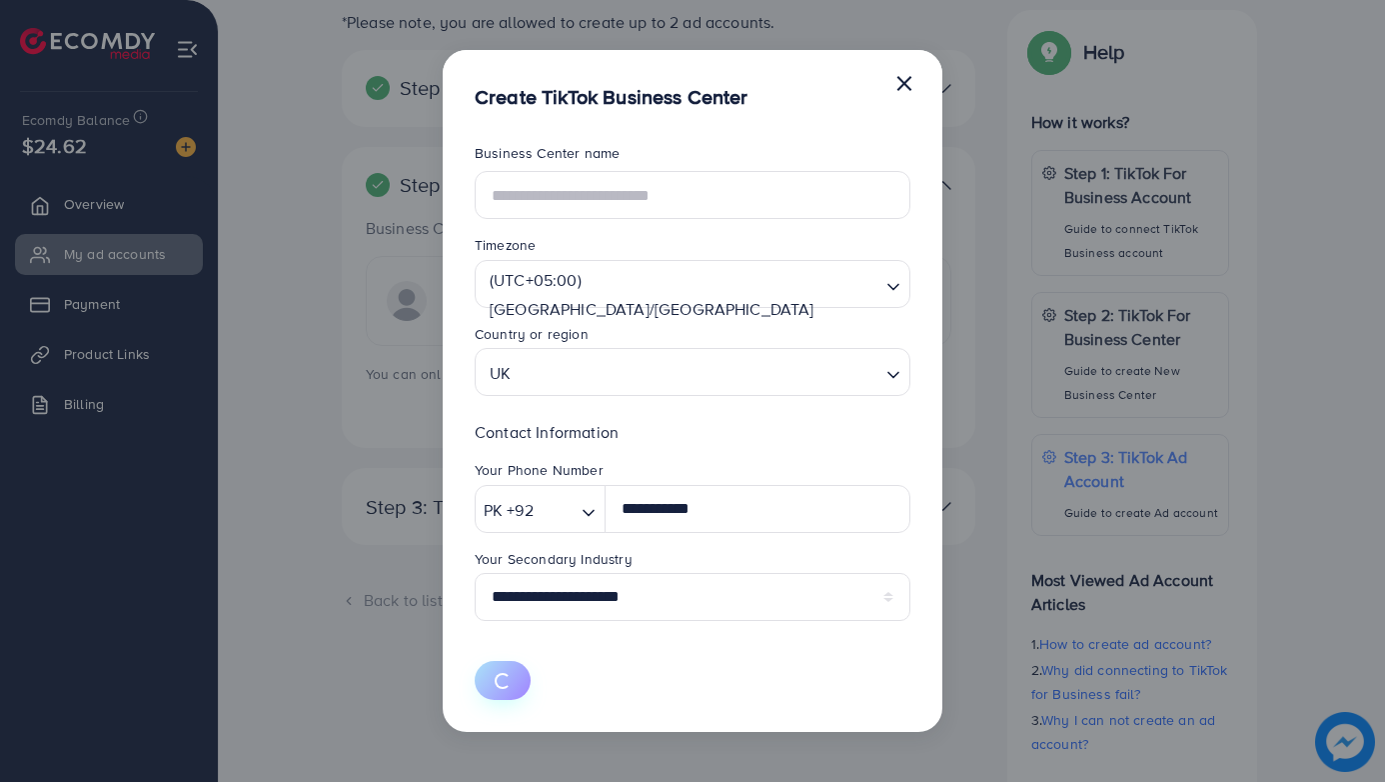
select select
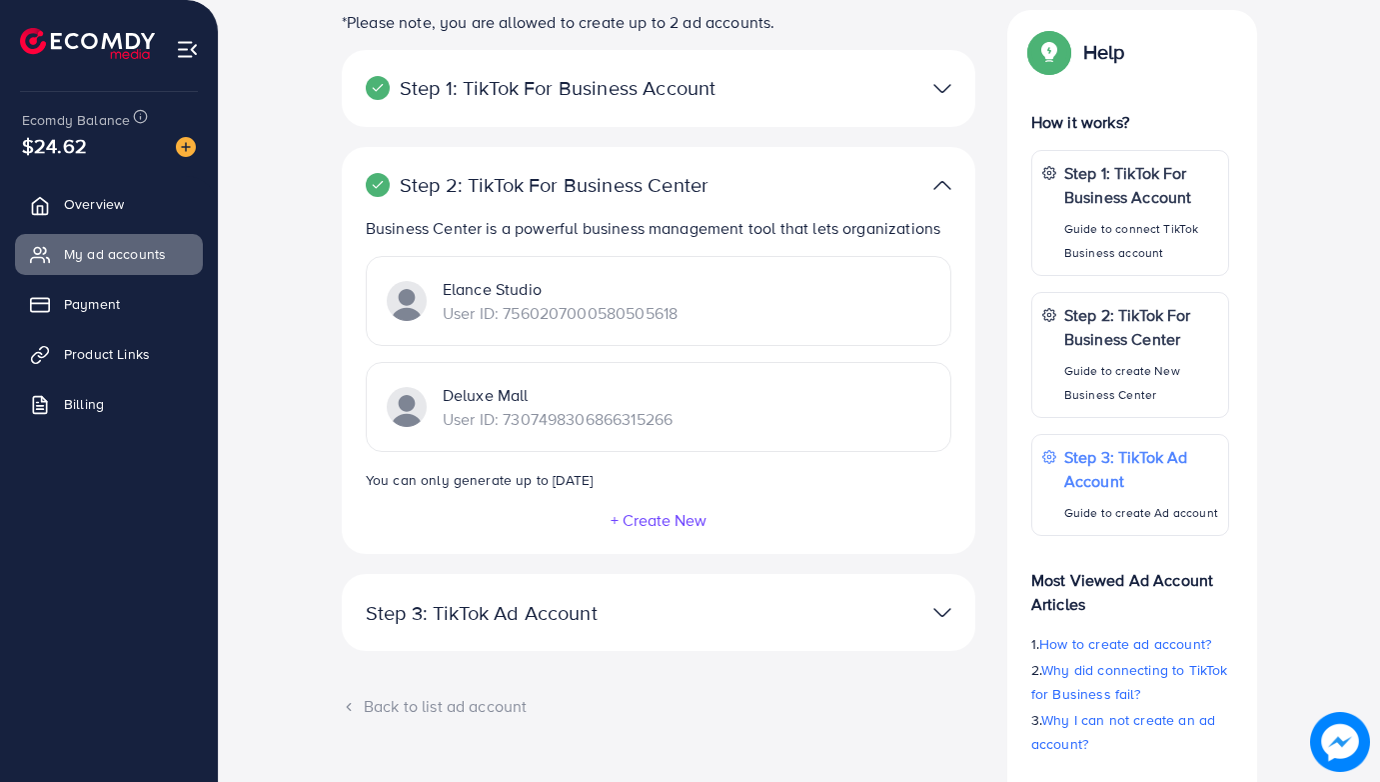
click at [941, 612] on img at bounding box center [943, 612] width 18 height 29
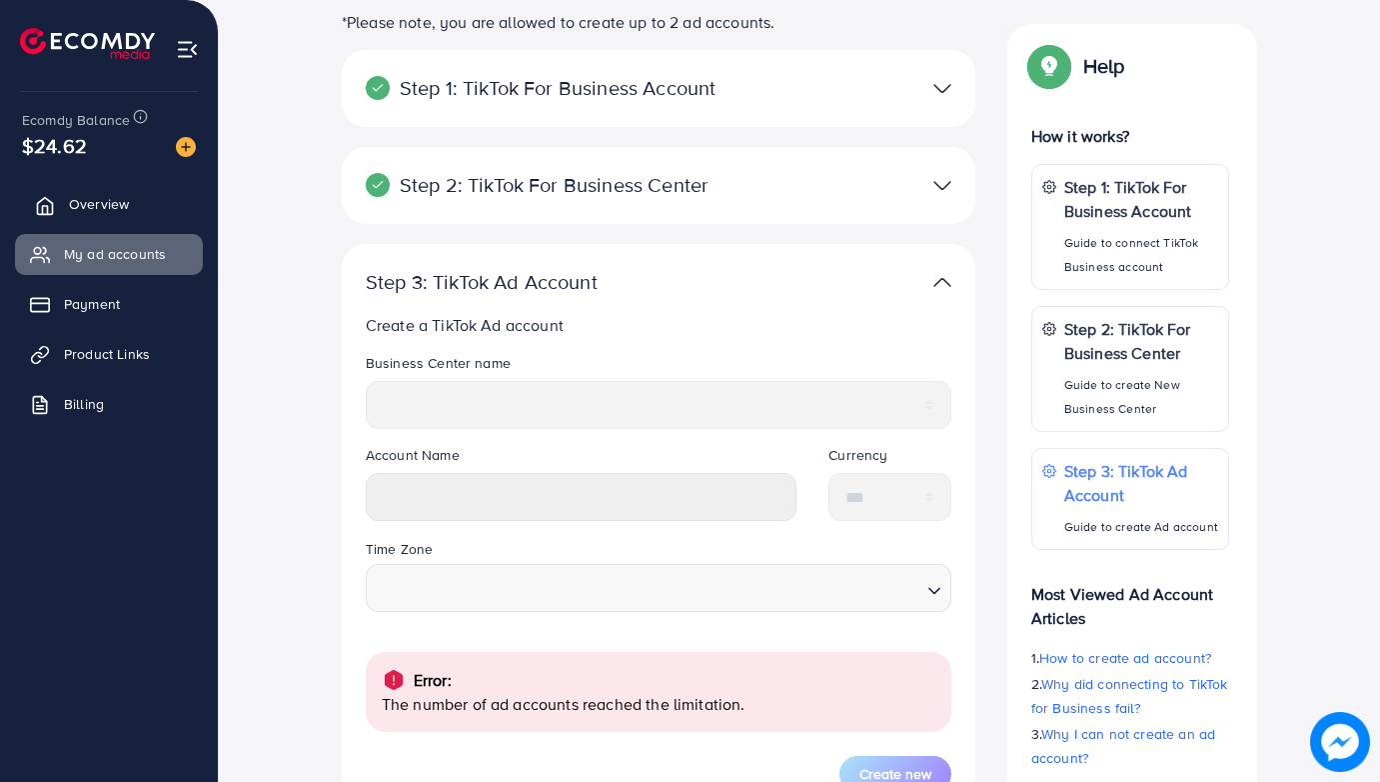
click at [84, 207] on span "Overview" at bounding box center [99, 204] width 60 height 20
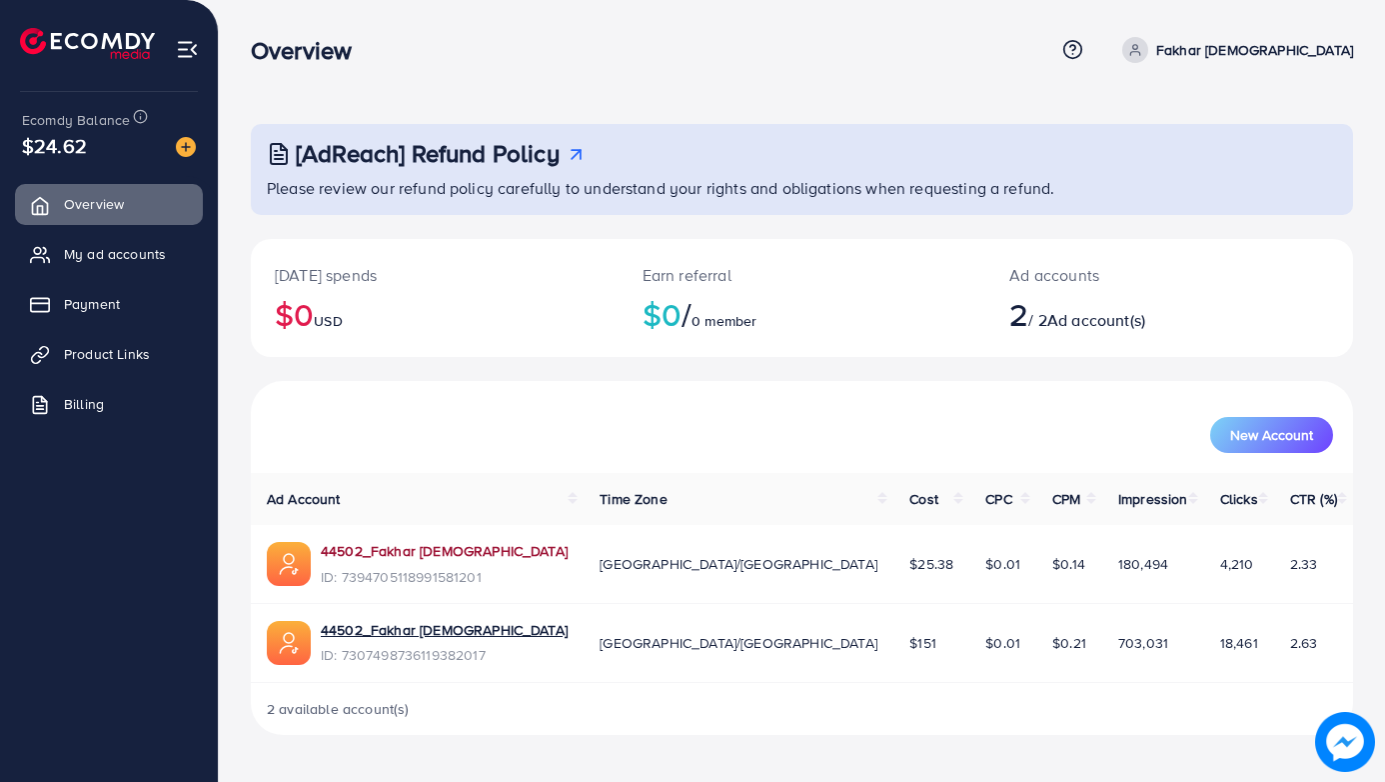
click at [445, 551] on link "44502_Fakhar [DEMOGRAPHIC_DATA]" at bounding box center [444, 551] width 247 height 20
click at [1344, 758] on img at bounding box center [1344, 741] width 57 height 57
click at [1333, 732] on img at bounding box center [1345, 742] width 60 height 60
click at [310, 382] on div "New Account" at bounding box center [802, 427] width 1103 height 92
click at [1076, 46] on icon at bounding box center [1073, 48] width 5 height 5
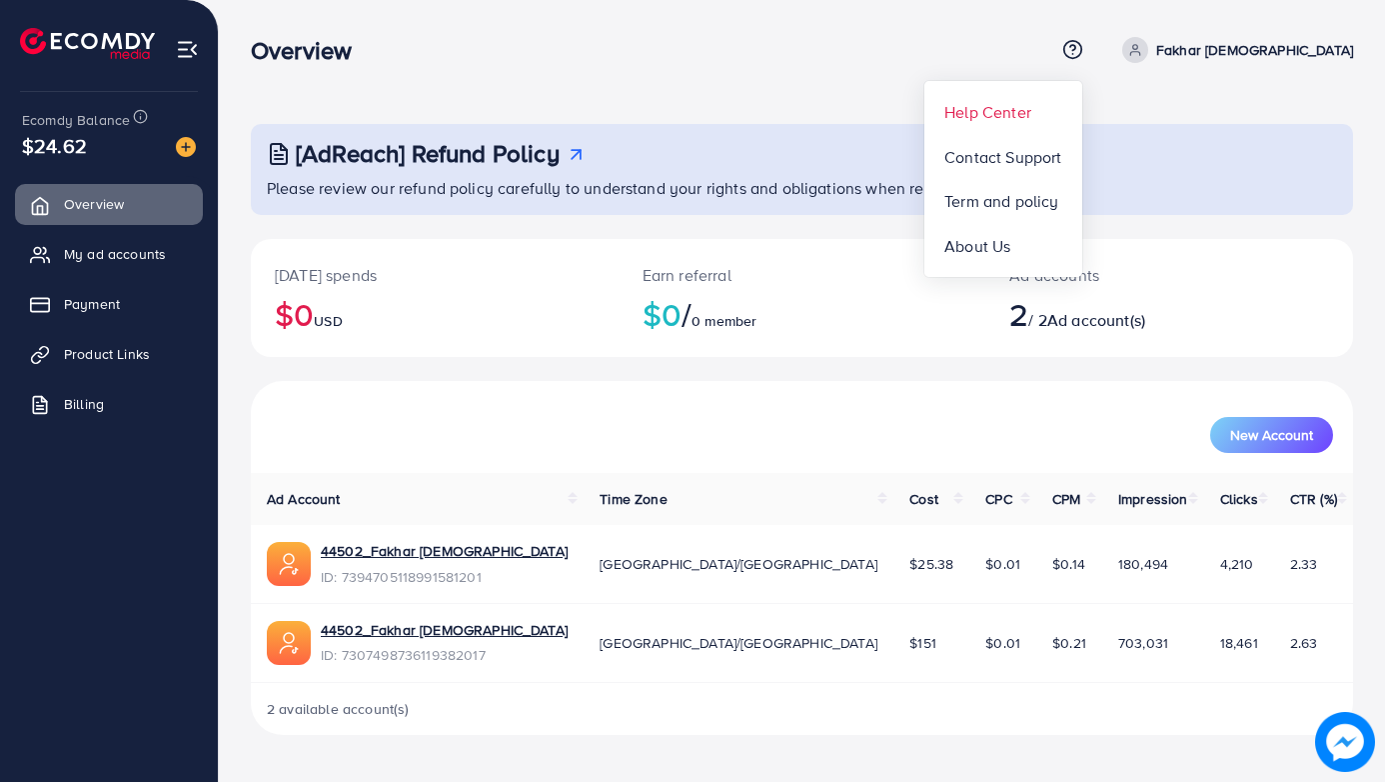
click at [1032, 114] on span "Help Center" at bounding box center [988, 112] width 87 height 24
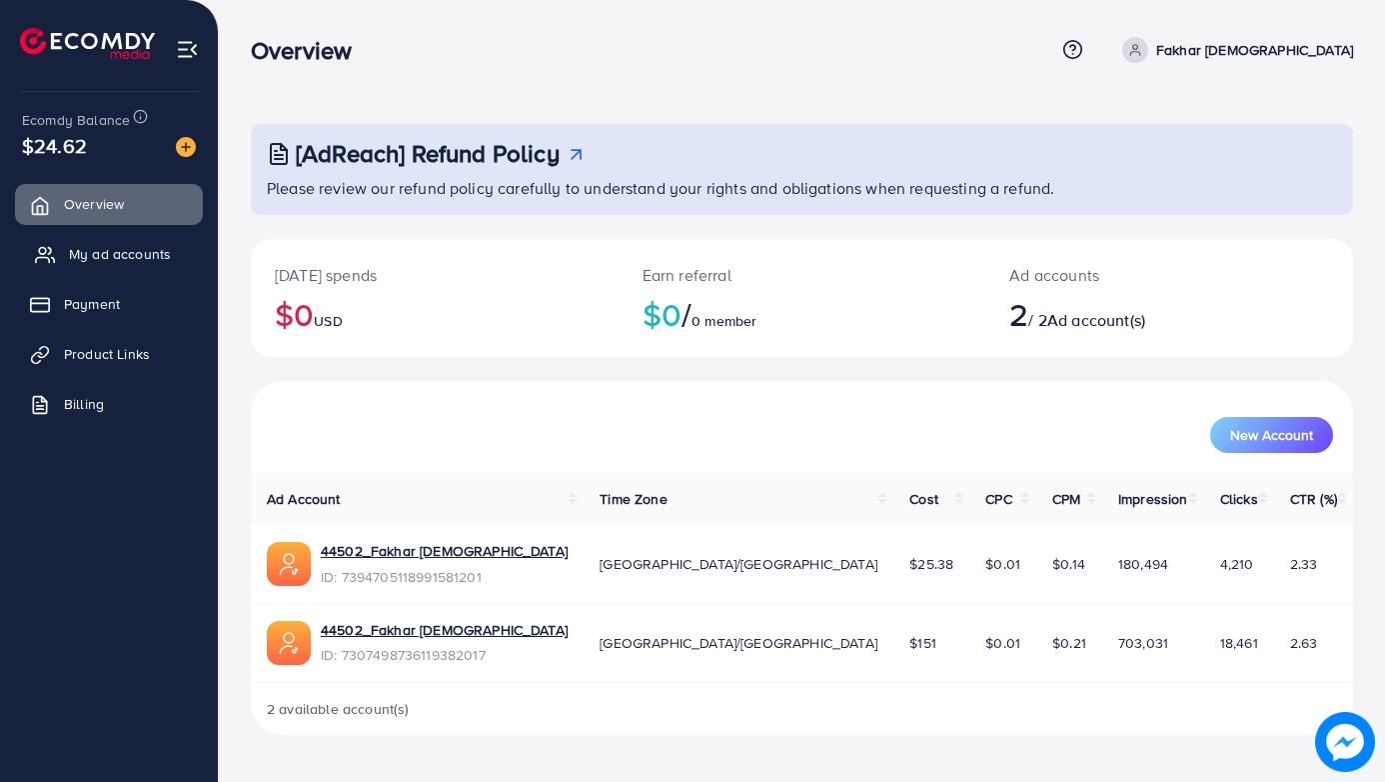
click at [135, 251] on span "My ad accounts" at bounding box center [120, 254] width 102 height 20
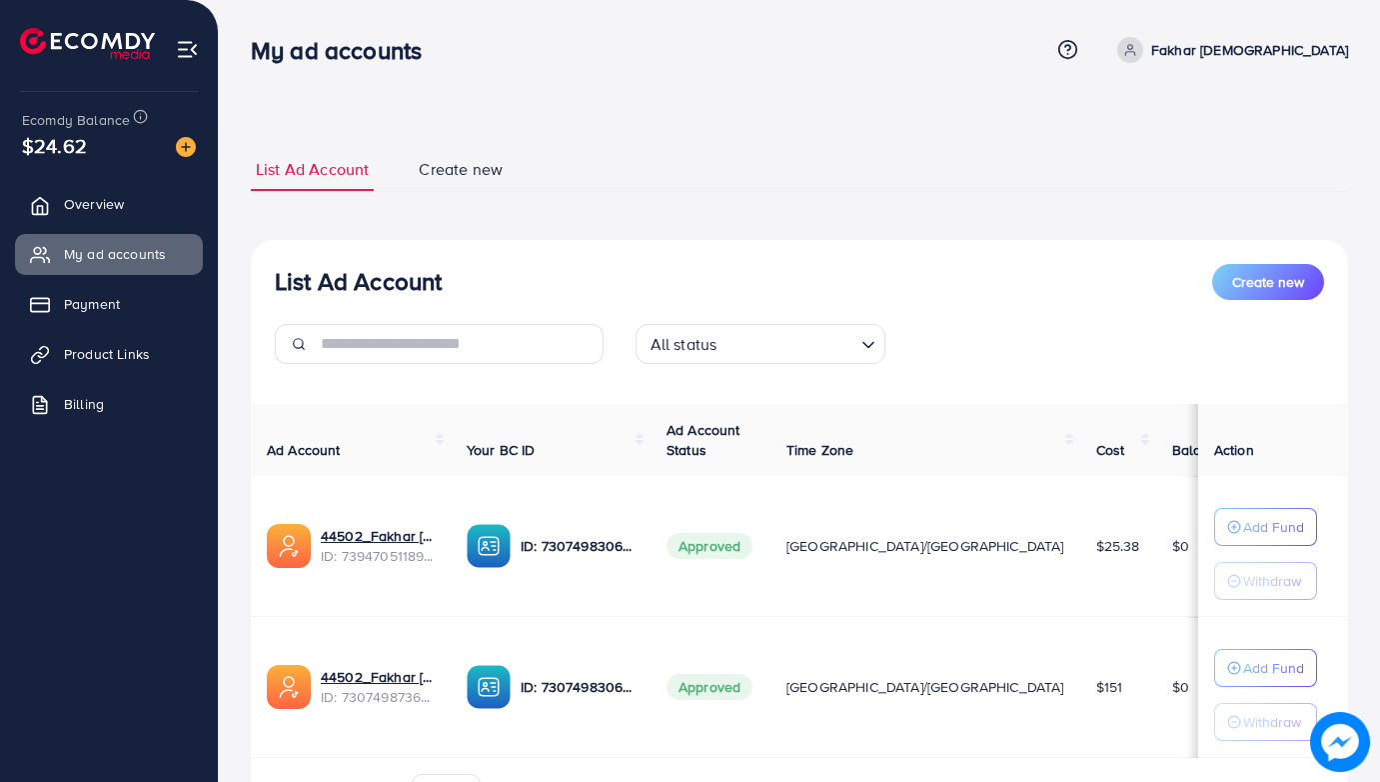
scroll to position [120, 0]
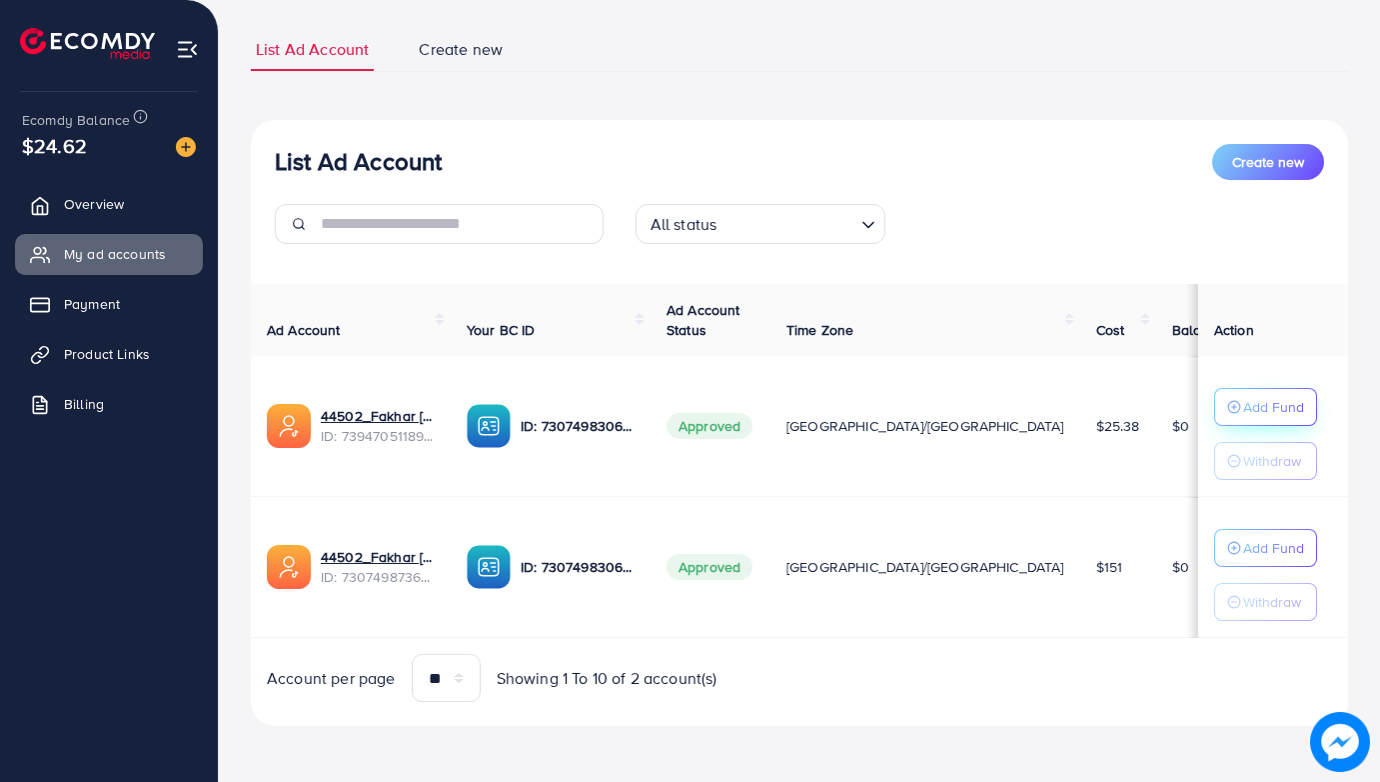
click at [1243, 402] on p "Add Fund" at bounding box center [1273, 407] width 61 height 24
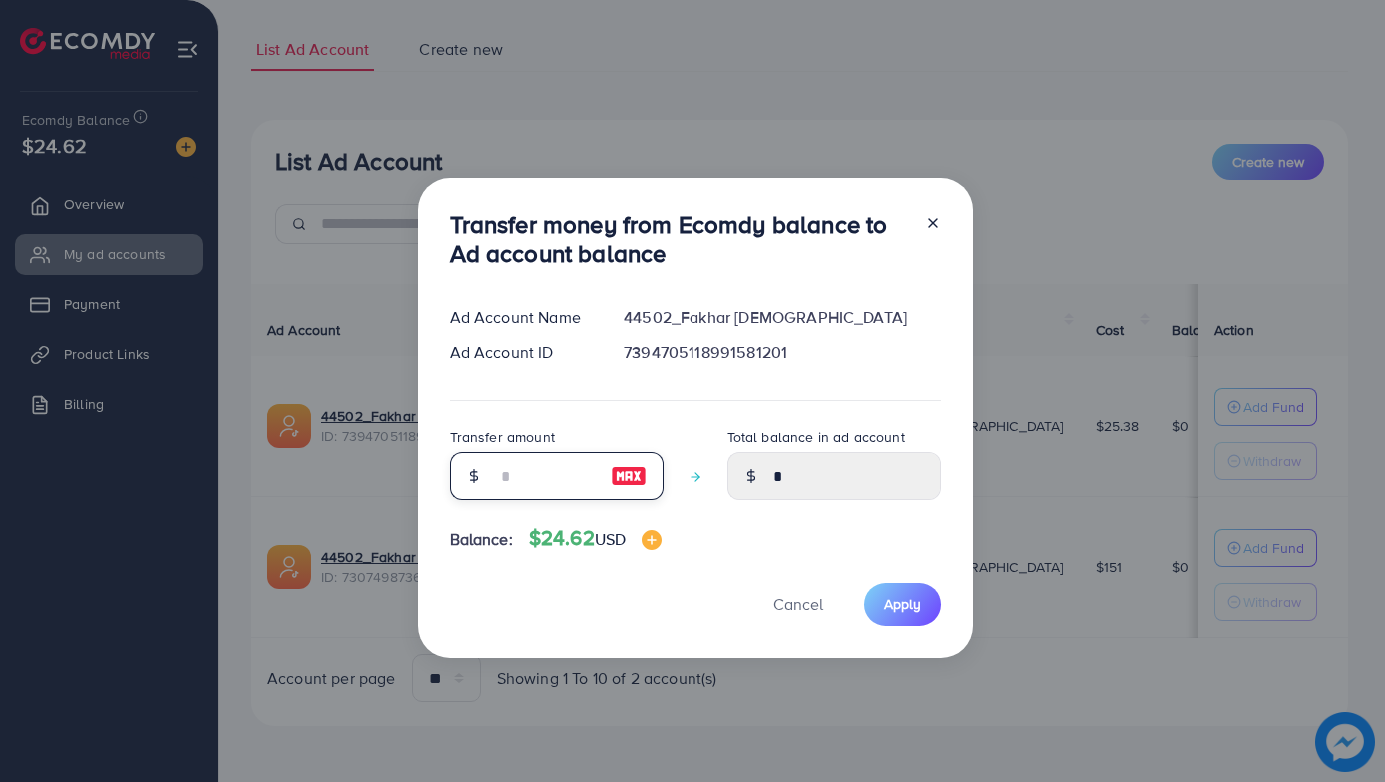
click at [534, 482] on input "number" at bounding box center [546, 476] width 100 height 48
type input "*"
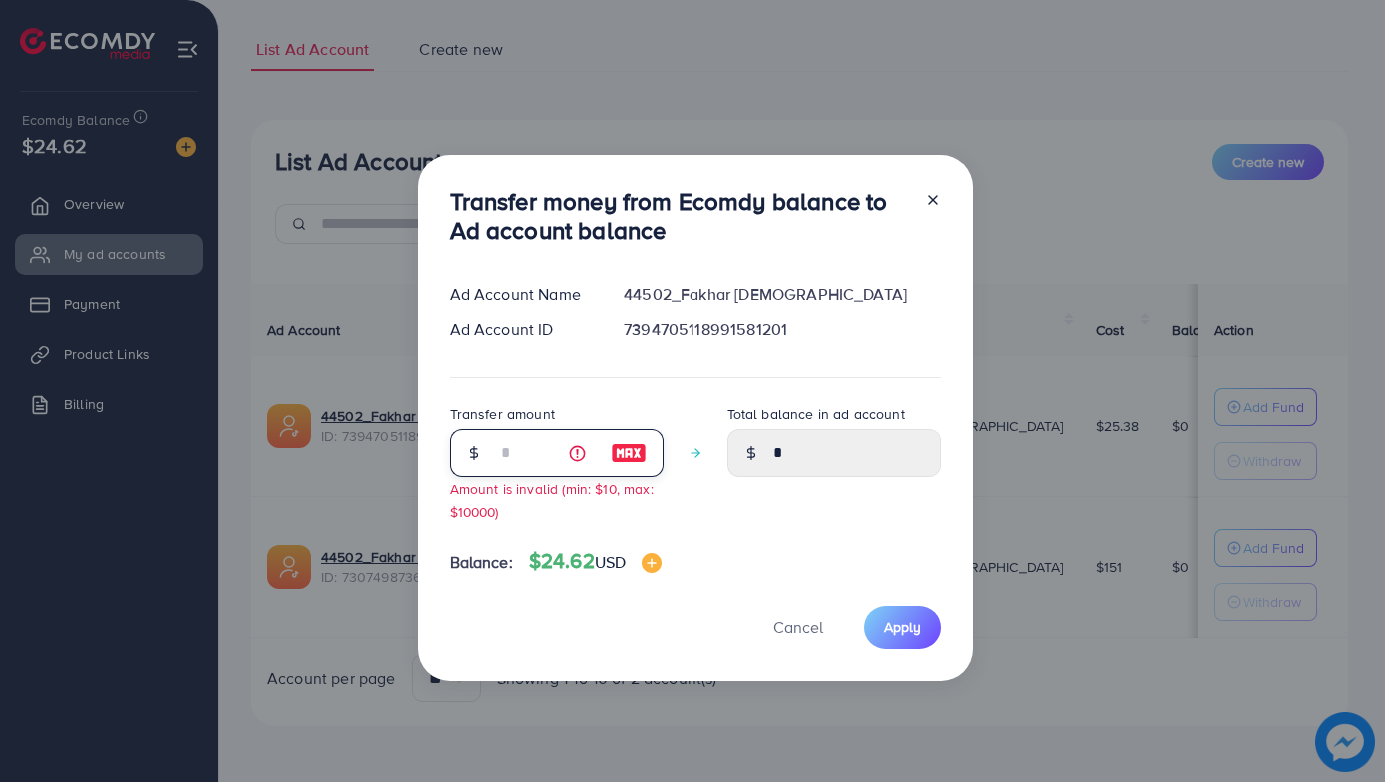
type input "****"
type input "*"
click at [787, 633] on span "Cancel" at bounding box center [799, 627] width 50 height 22
type input "*"
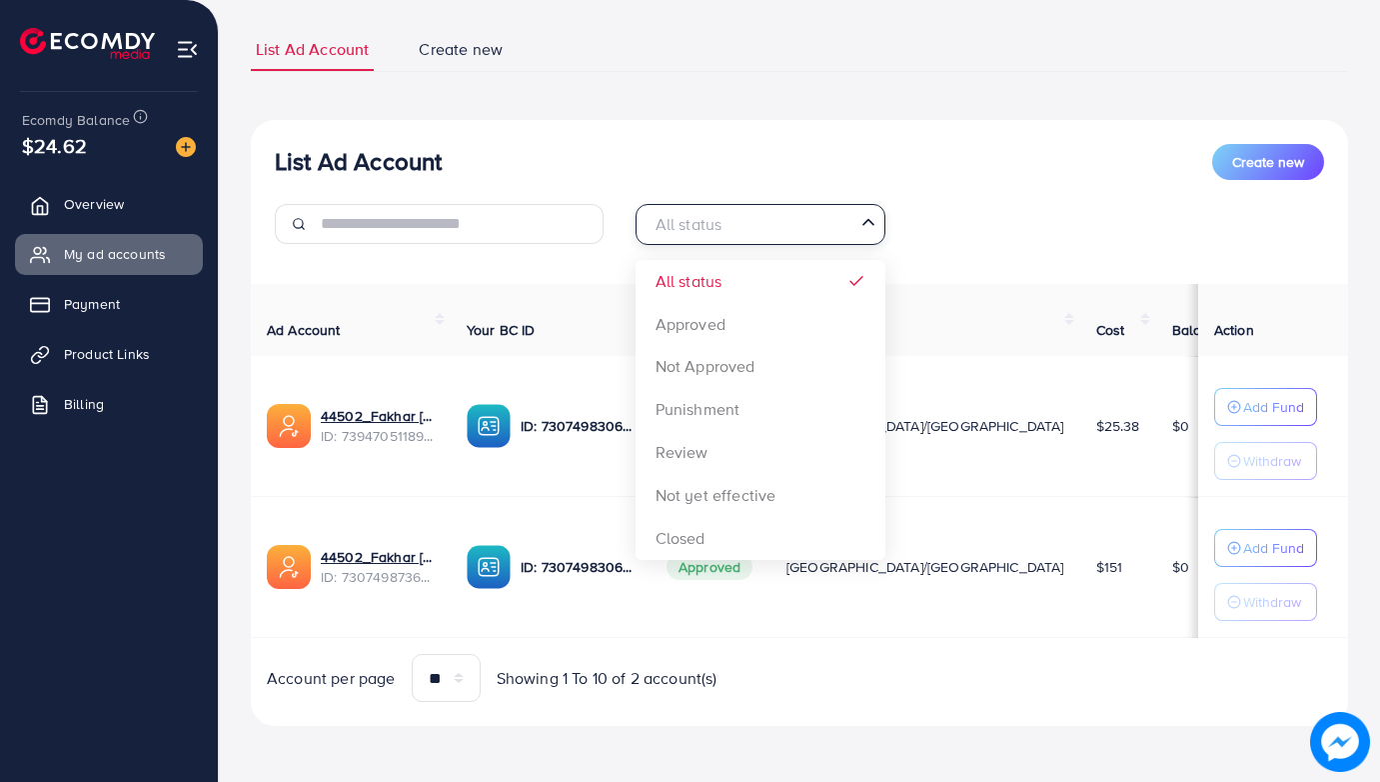
click at [843, 213] on input "Search for option" at bounding box center [749, 224] width 209 height 31
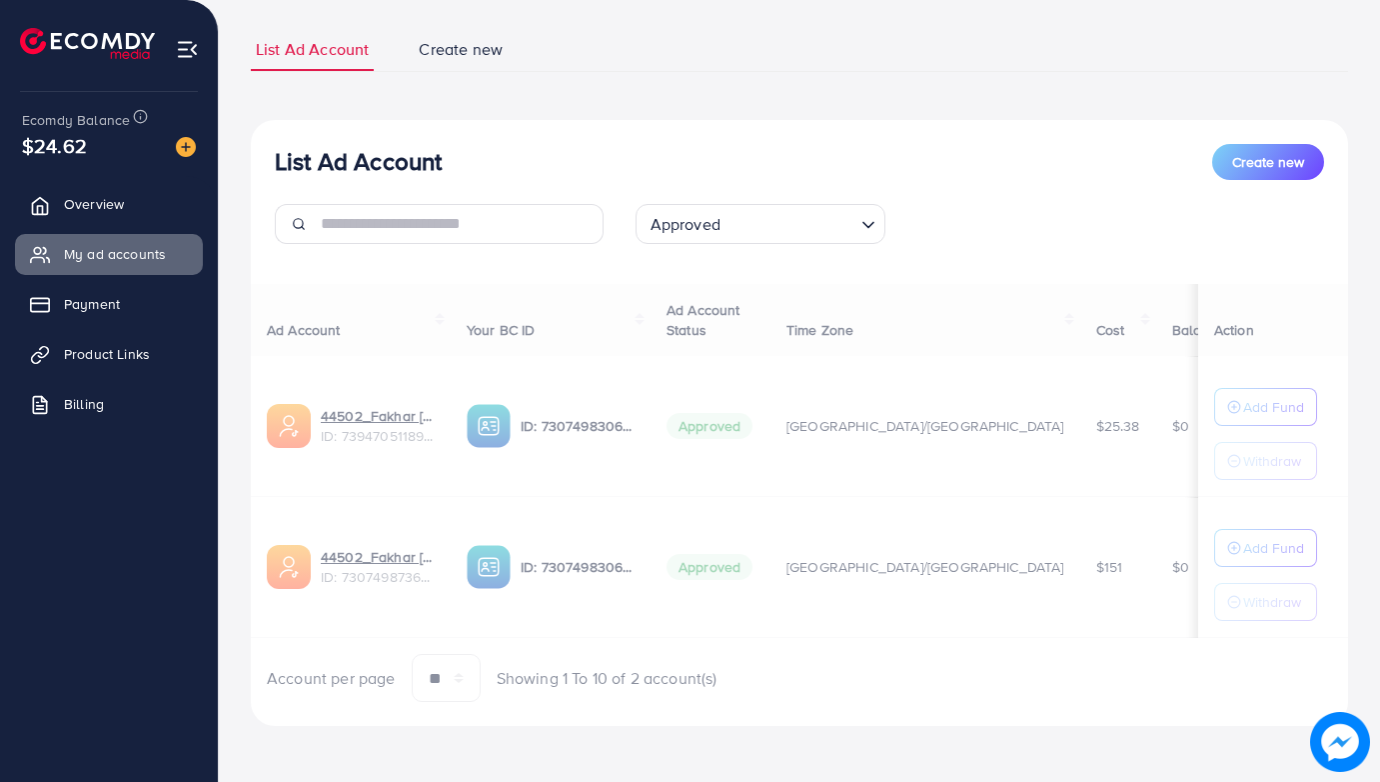
click at [757, 322] on div "List Ad Account Create new Approved Loading... All status Approved Not Approved…" at bounding box center [800, 423] width 1098 height 607
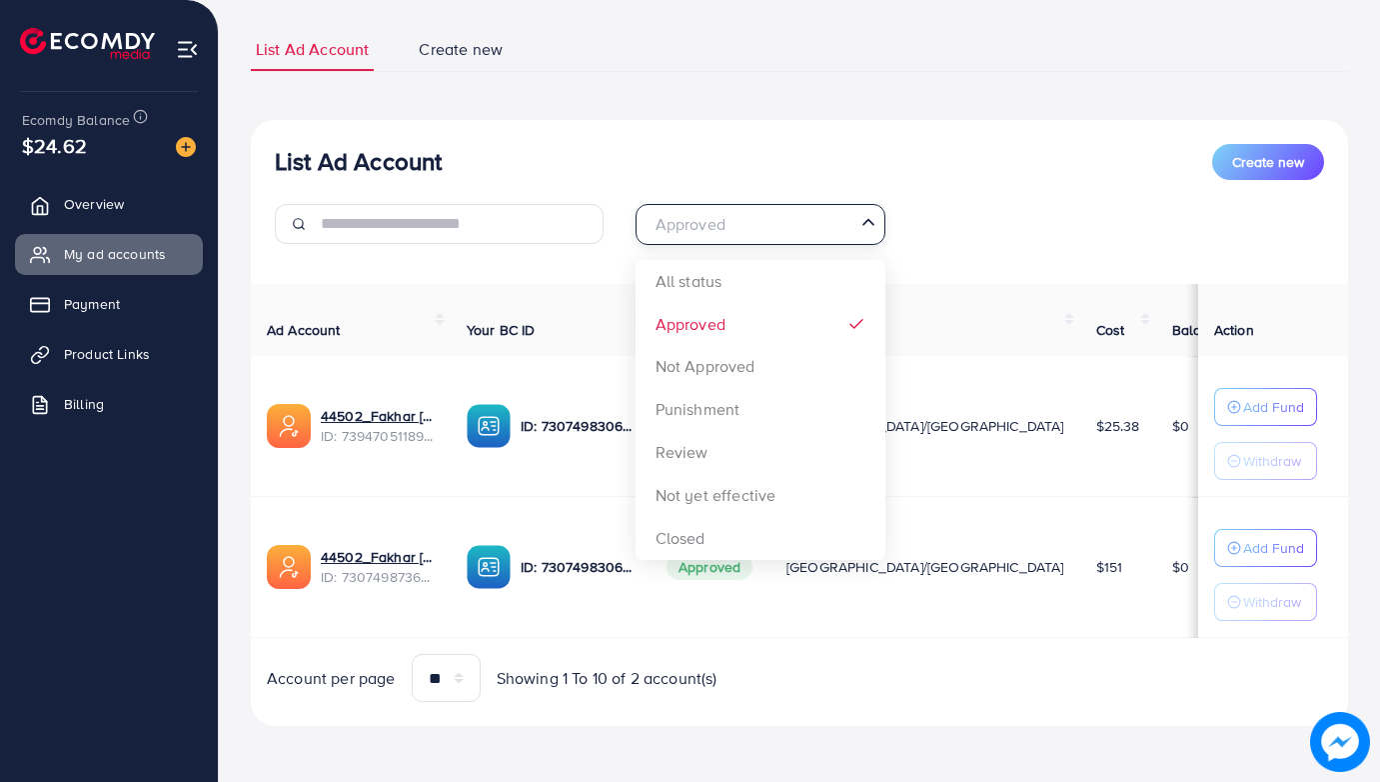
click at [845, 220] on input "Search for option" at bounding box center [749, 224] width 209 height 31
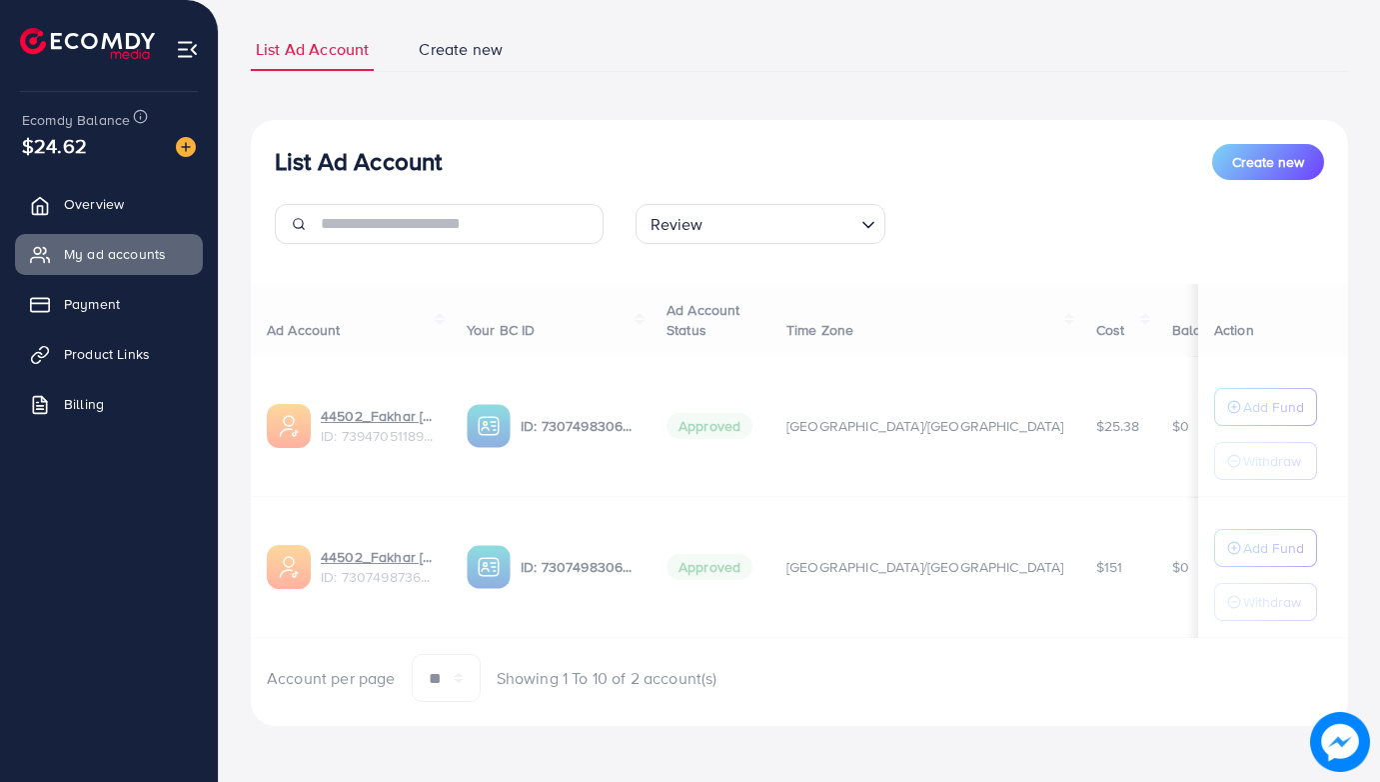
click at [793, 465] on div "List Ad Account Create new Review Loading... All status Approved Not Approved P…" at bounding box center [800, 423] width 1098 height 607
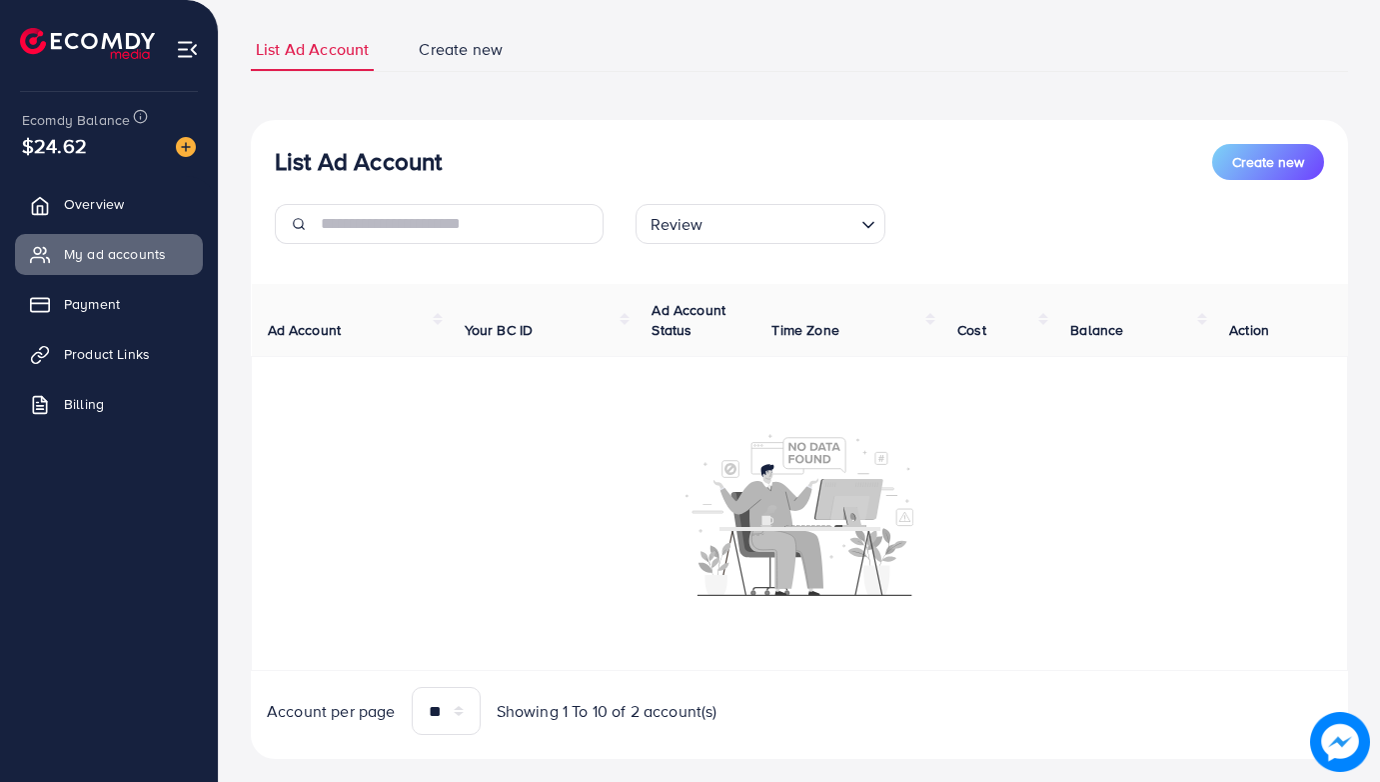
scroll to position [0, 0]
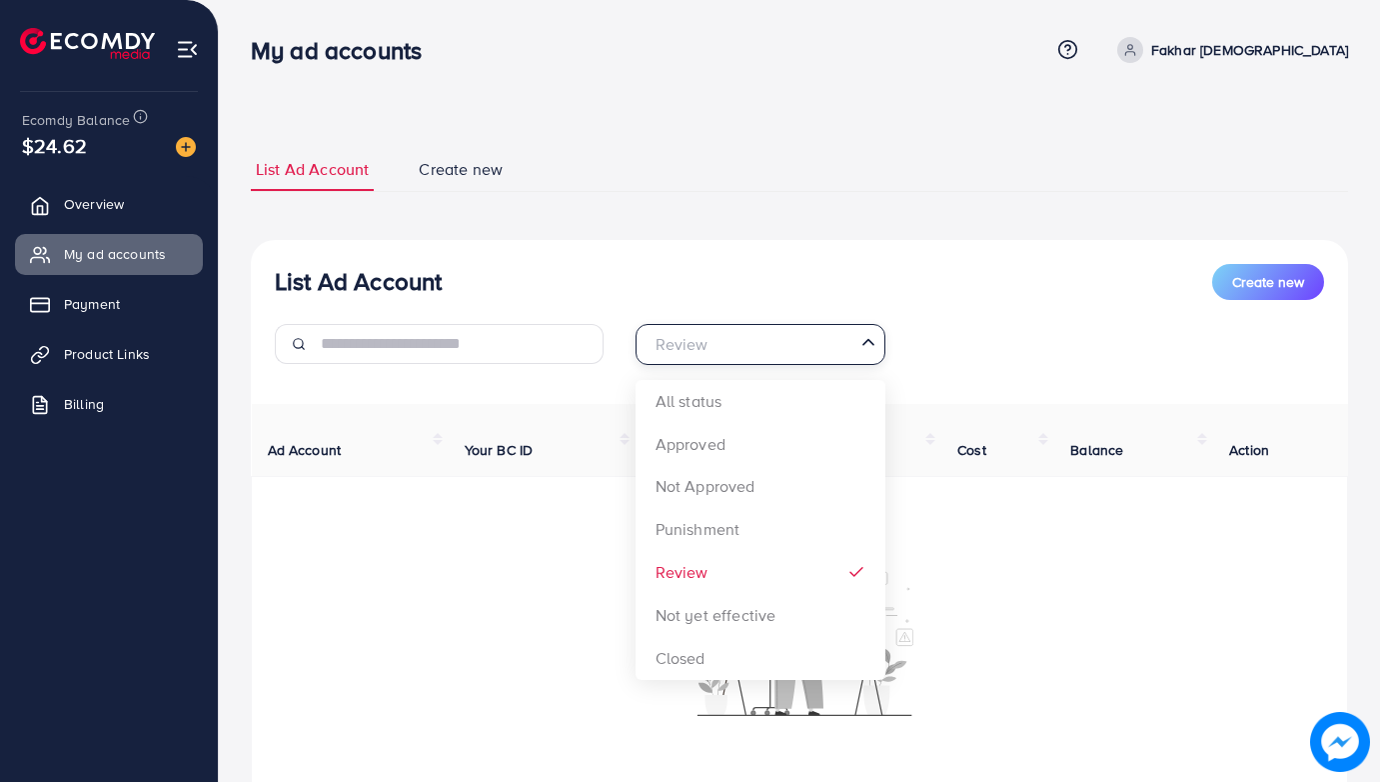
click at [840, 352] on input "Search for option" at bounding box center [749, 344] width 209 height 31
click at [771, 528] on div "List Ad Account Create new Review Loading... All status Approved Not Approved P…" at bounding box center [800, 560] width 1098 height 640
click at [846, 346] on input "Search for option" at bounding box center [749, 344] width 209 height 31
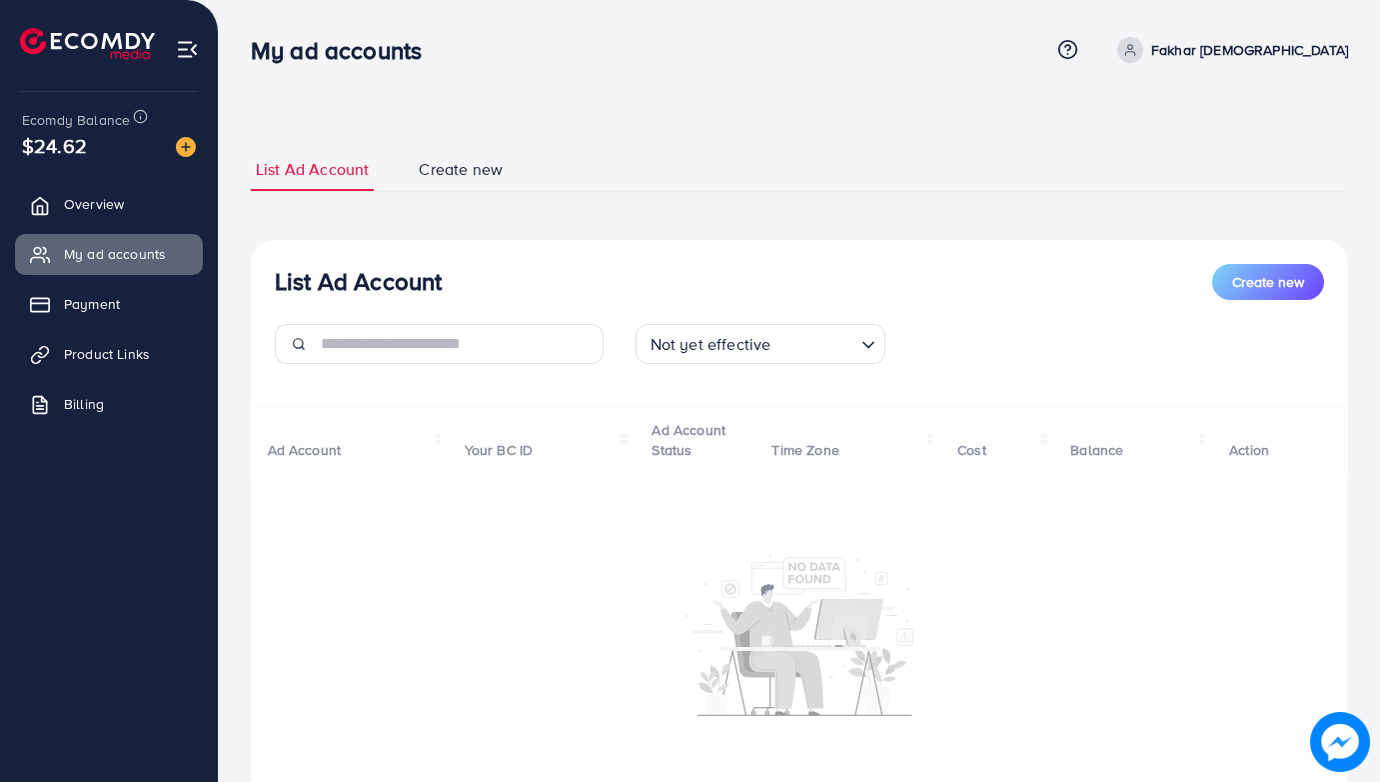
click at [769, 618] on div "List Ad Account Create new Not yet effective Loading... All status Approved Not…" at bounding box center [800, 560] width 1098 height 640
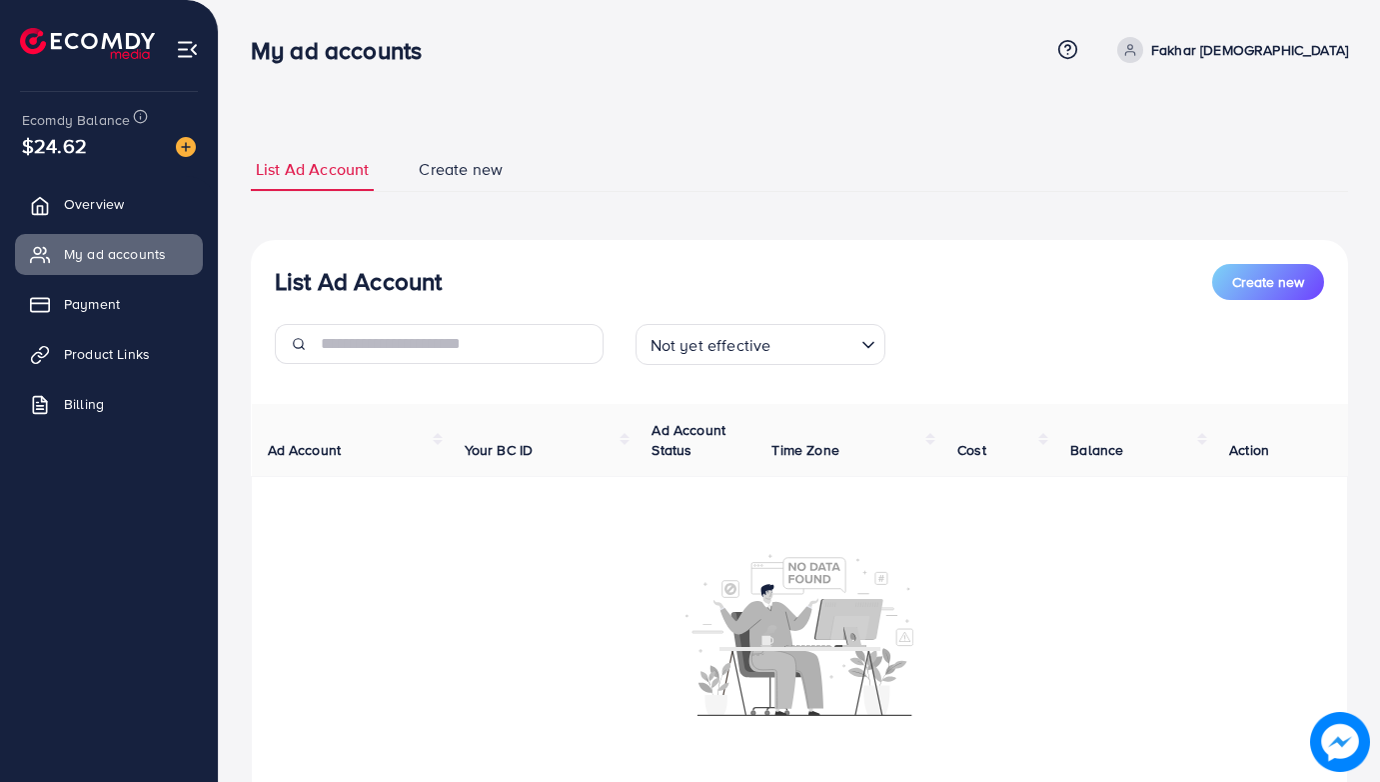
click at [842, 334] on input "Search for option" at bounding box center [815, 344] width 76 height 31
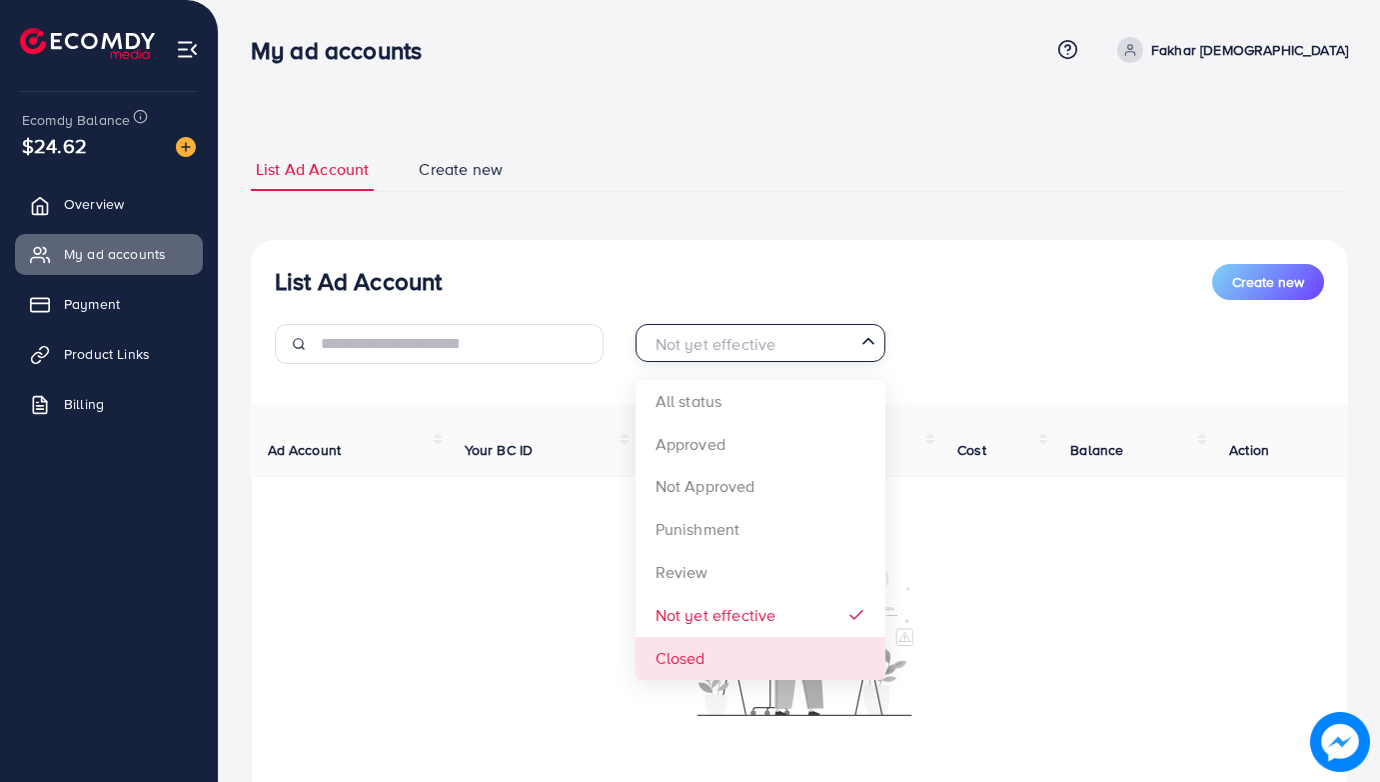
click at [742, 669] on div "List Ad Account Create new Not yet effective Loading... All status Approved Not…" at bounding box center [800, 560] width 1098 height 640
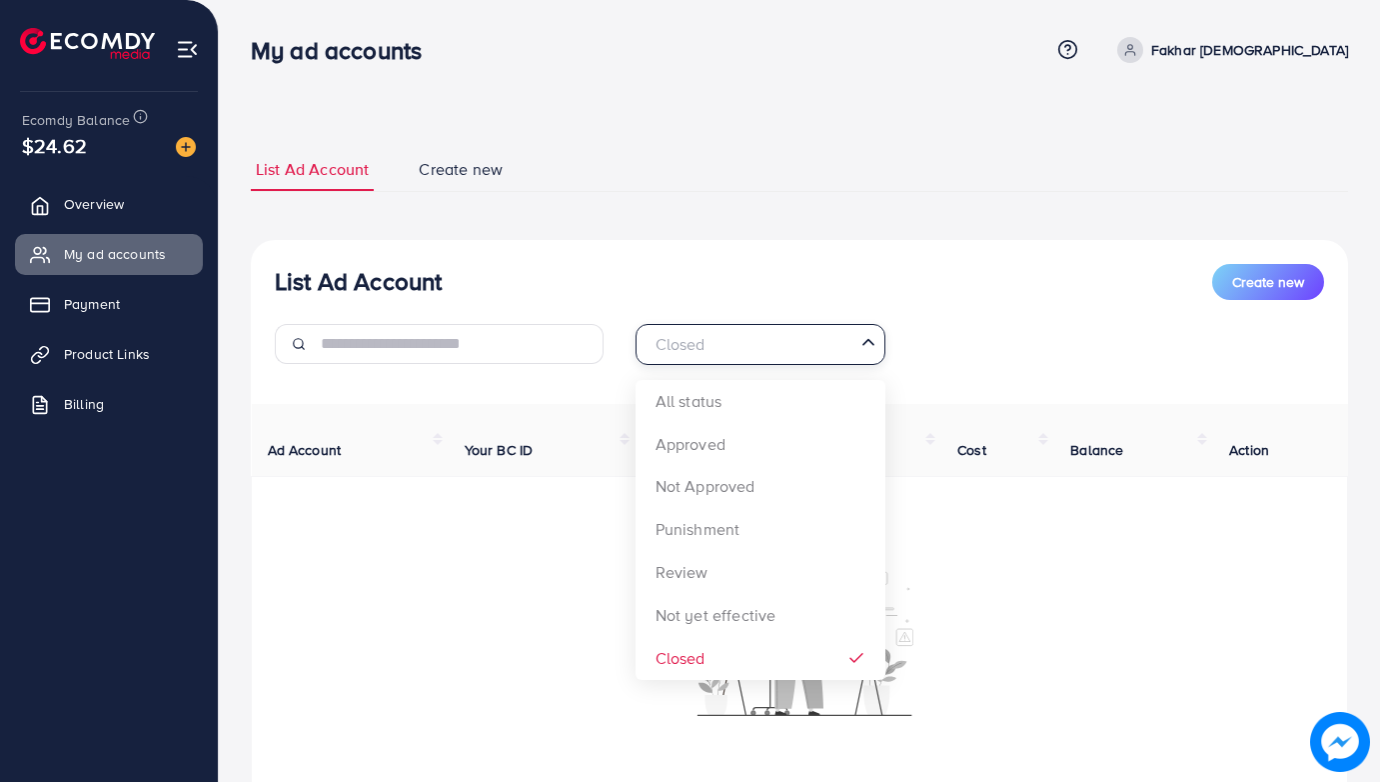
click at [853, 329] on input "Search for option" at bounding box center [749, 344] width 209 height 31
click at [798, 400] on div "List Ad Account Create new Closed Loading... All status Approved Not Approved P…" at bounding box center [800, 560] width 1098 height 640
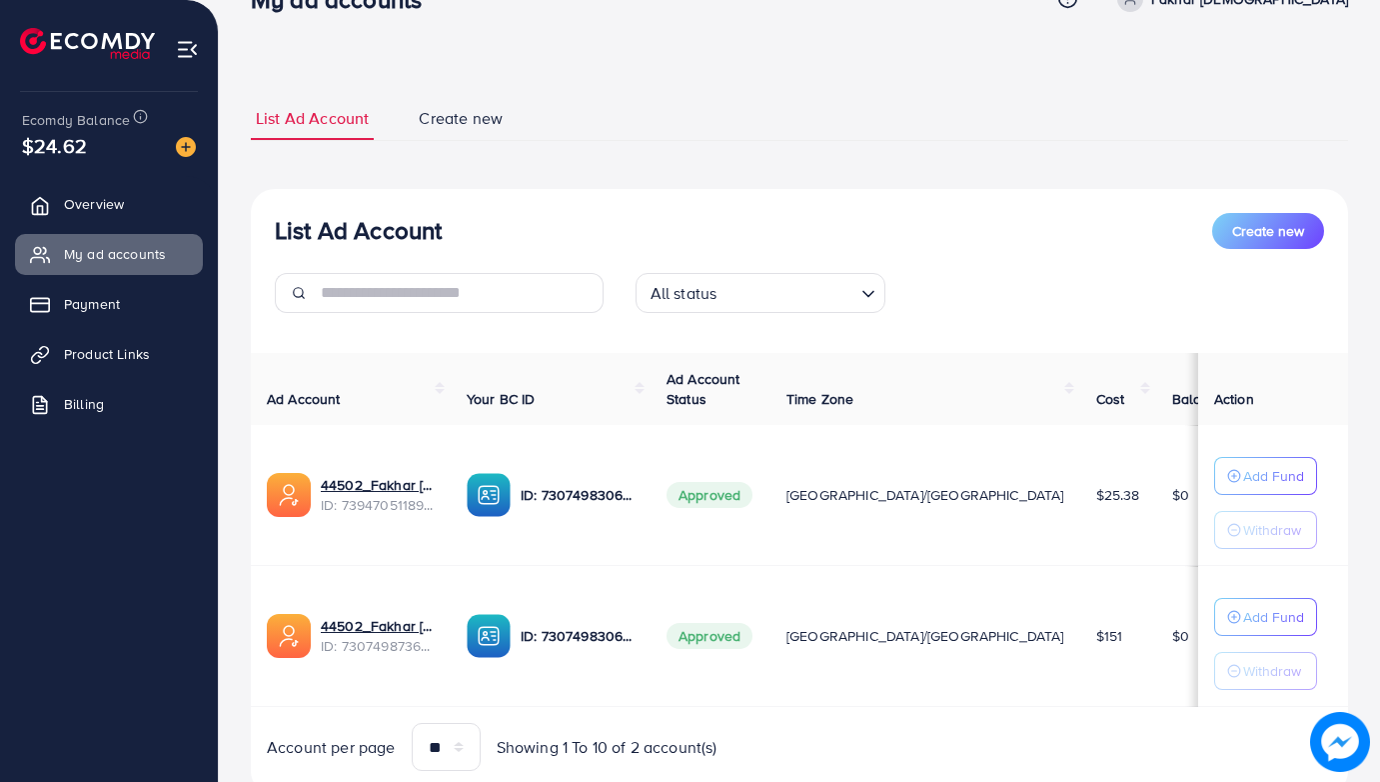
scroll to position [120, 0]
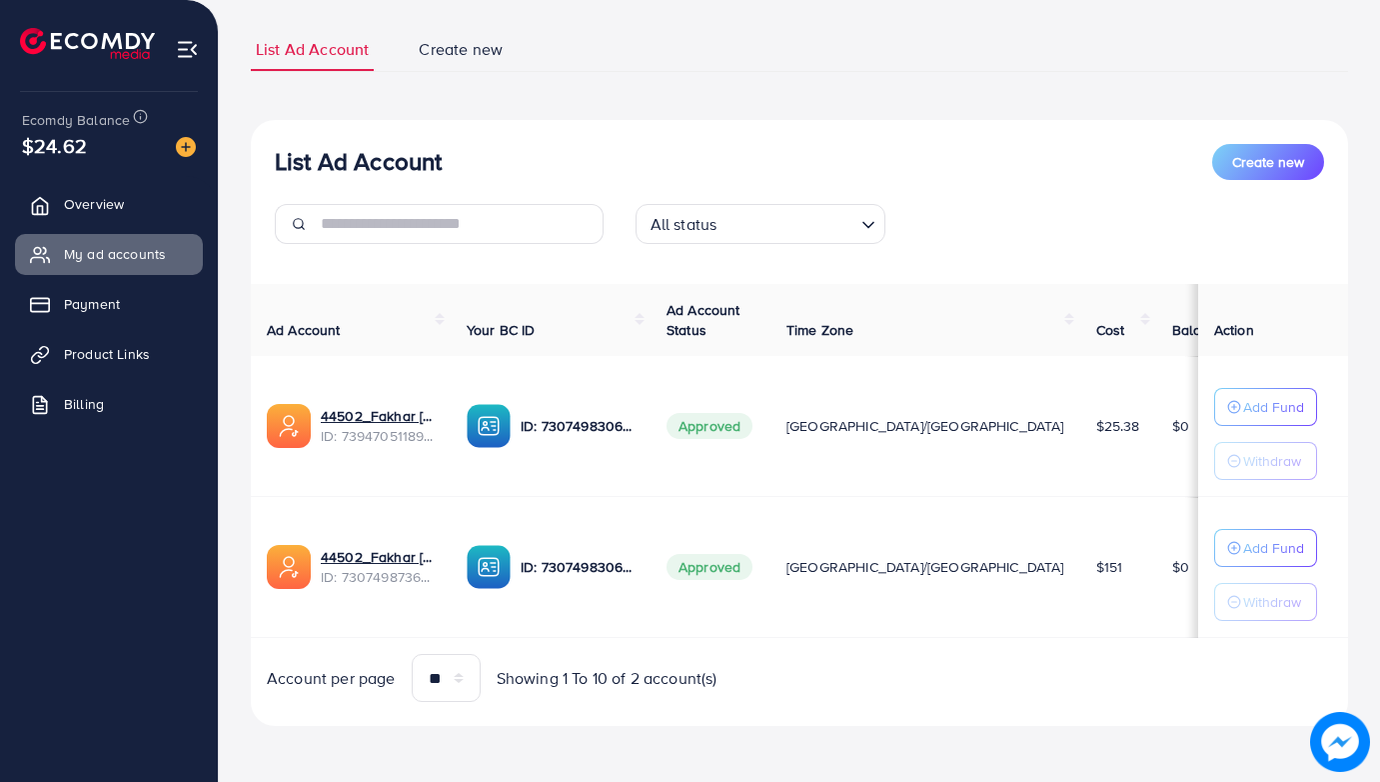
click at [435, 40] on span "Create new" at bounding box center [461, 49] width 84 height 23
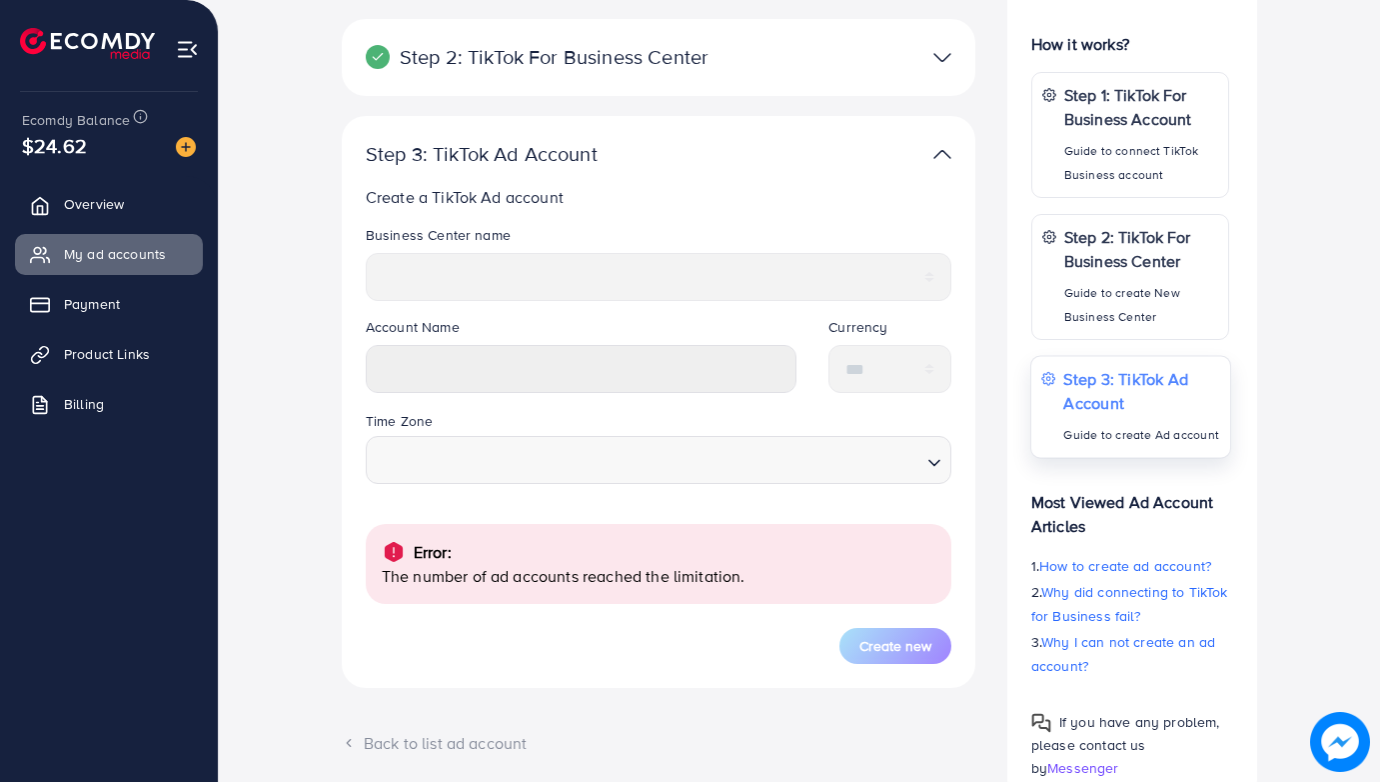
scroll to position [399, 0]
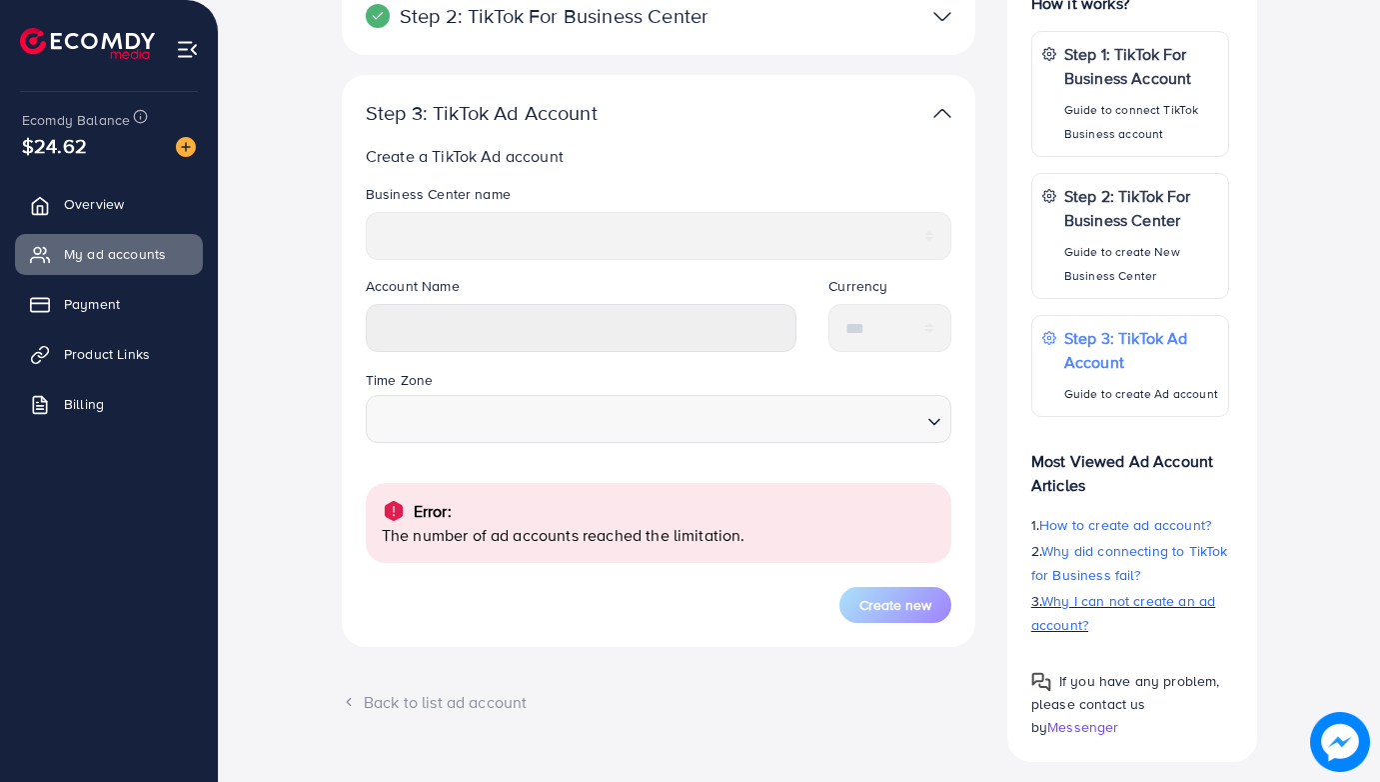
click at [1125, 608] on span "Why I can not create an ad account?" at bounding box center [1124, 612] width 185 height 44
click at [97, 210] on span "Overview" at bounding box center [99, 204] width 60 height 20
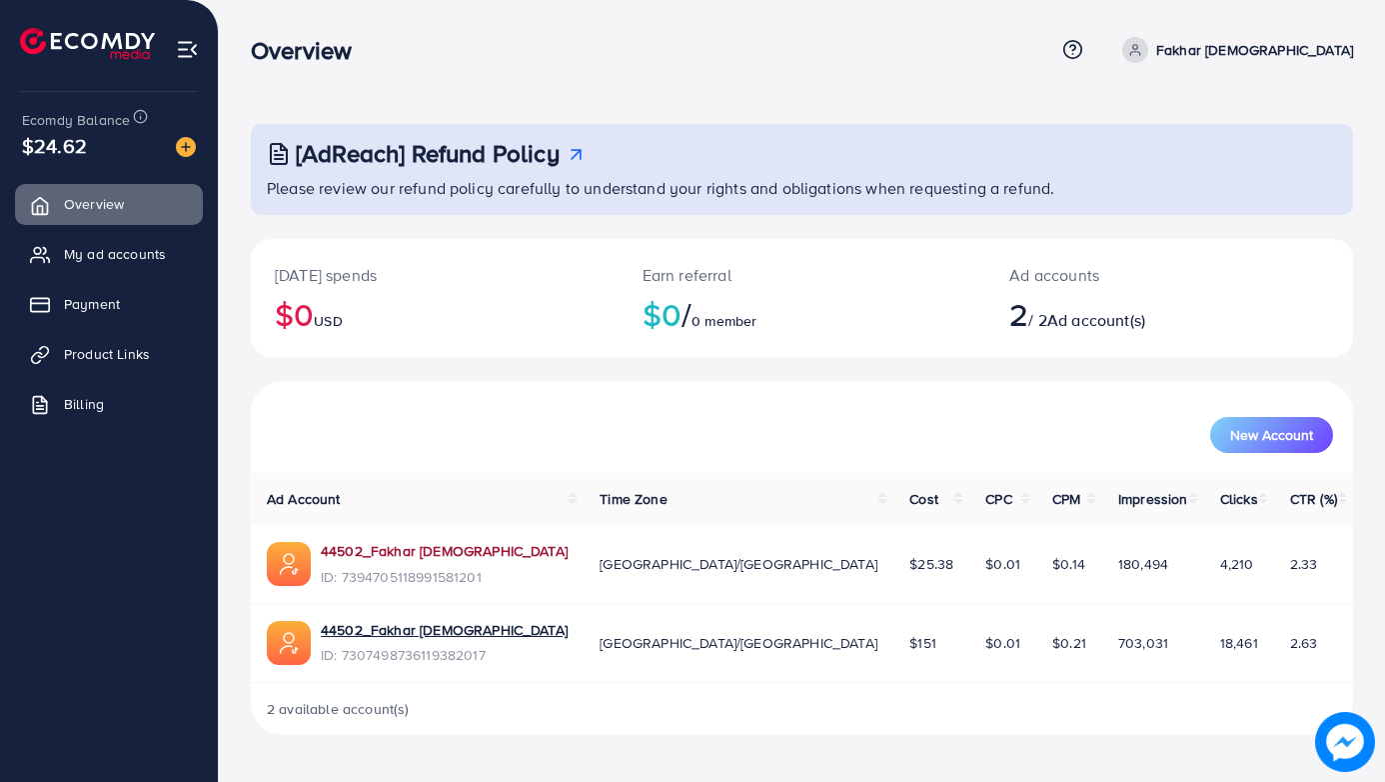
click at [497, 550] on link "44502_Fakhar [DEMOGRAPHIC_DATA]" at bounding box center [444, 551] width 247 height 20
click at [94, 401] on span "Billing" at bounding box center [89, 404] width 40 height 20
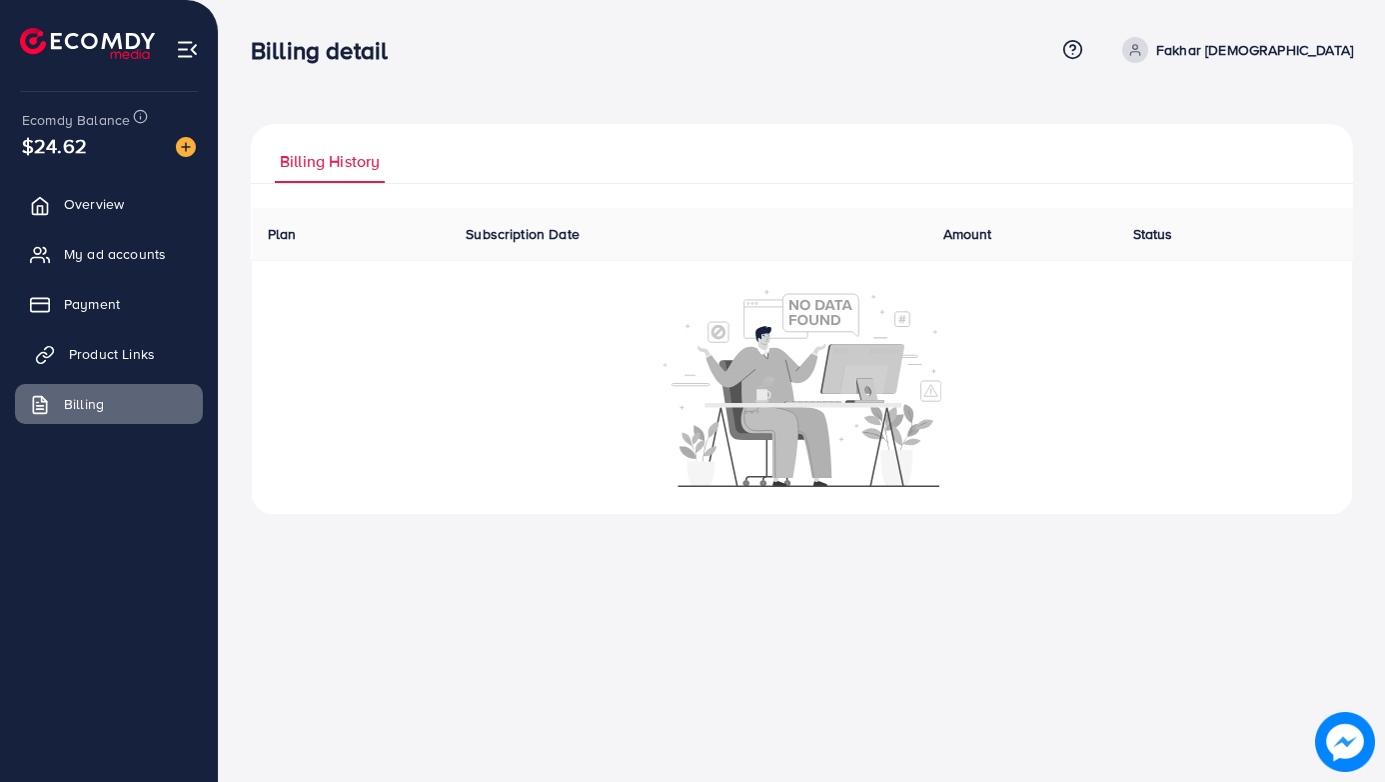
click at [115, 358] on span "Product Links" at bounding box center [112, 354] width 86 height 20
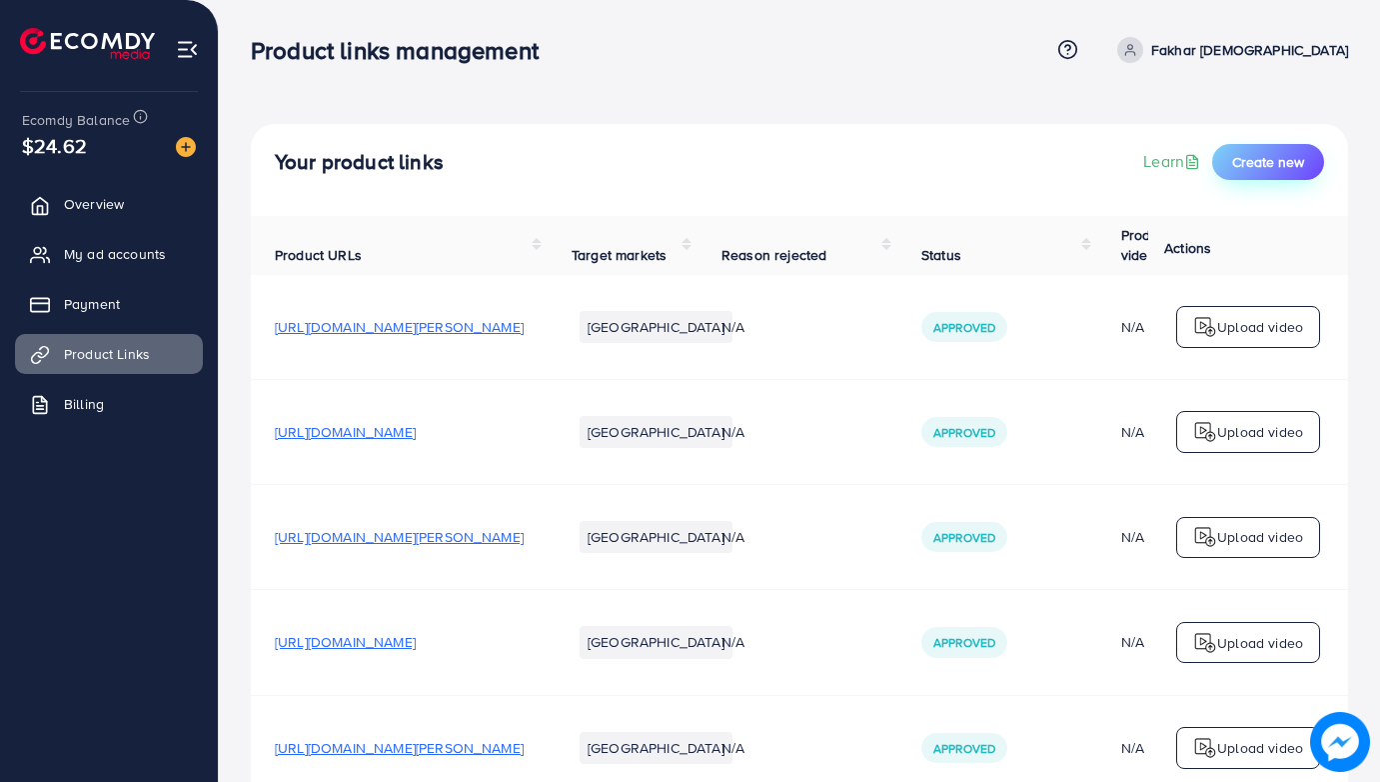
click at [1260, 173] on button "Create new" at bounding box center [1268, 162] width 112 height 36
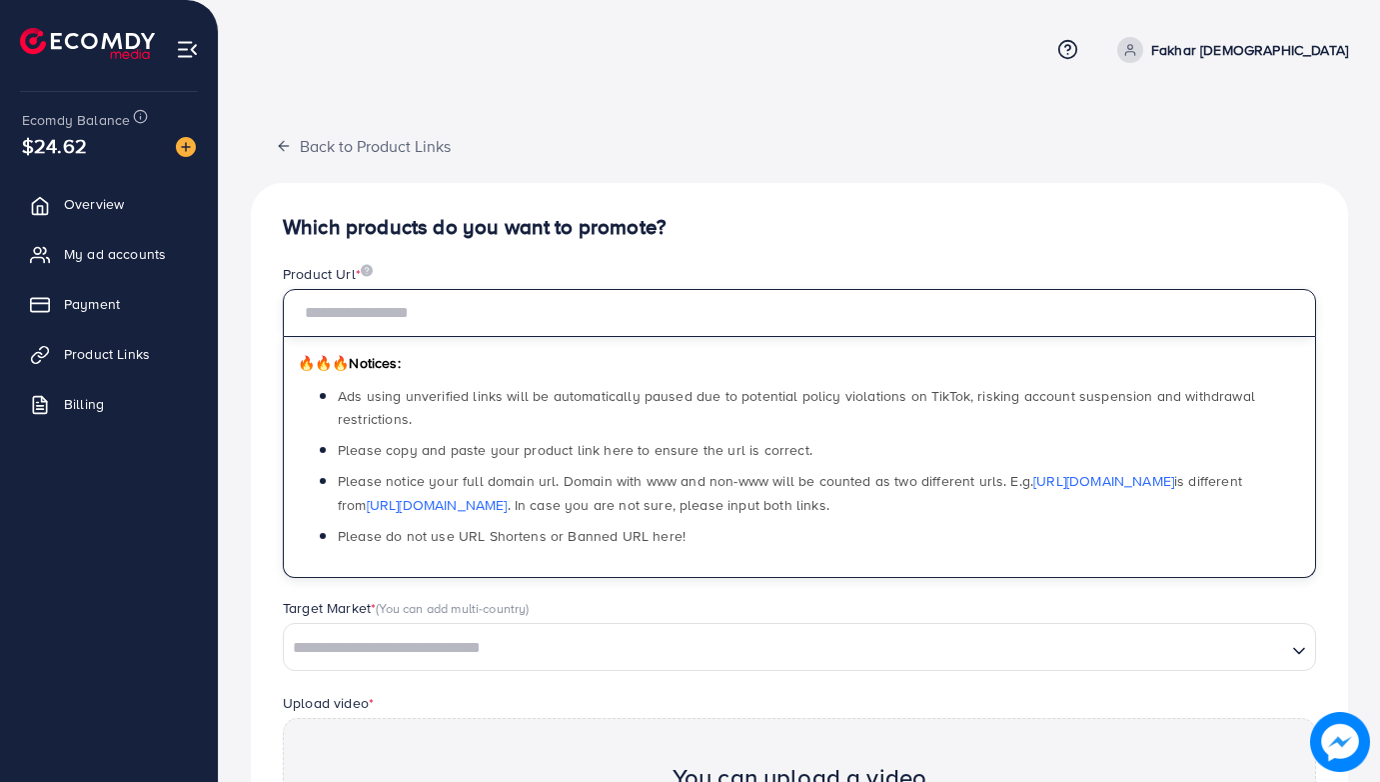
click at [561, 307] on input "text" at bounding box center [800, 313] width 1034 height 48
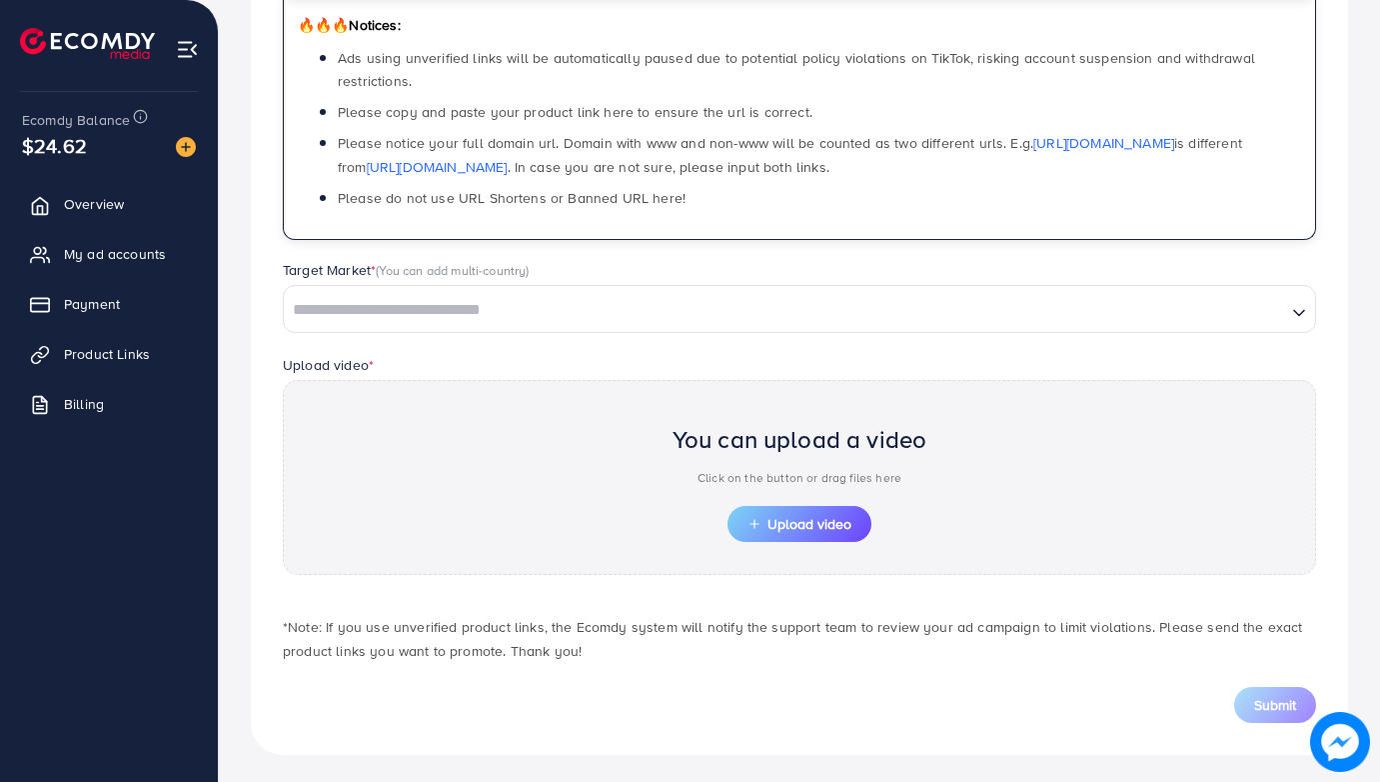
scroll to position [343, 0]
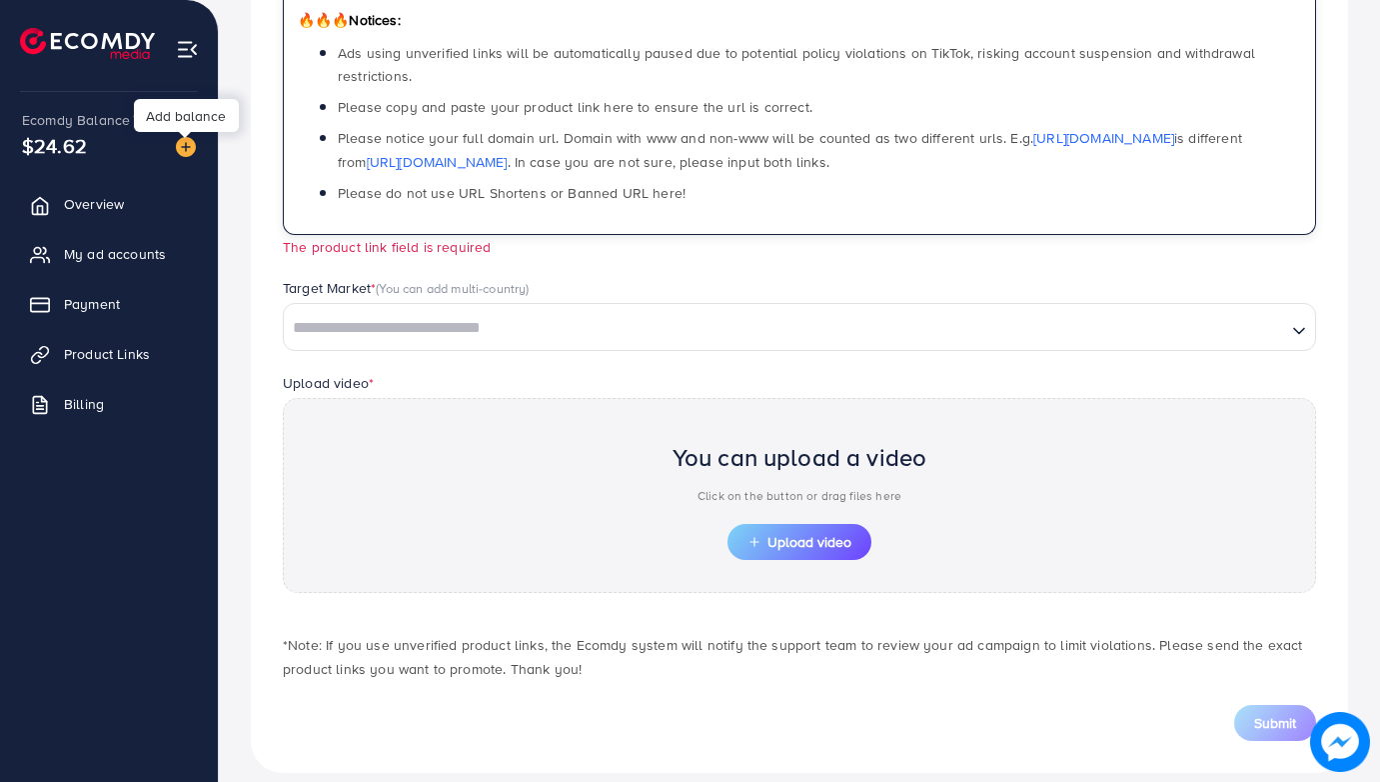
click at [190, 149] on img at bounding box center [186, 147] width 20 height 20
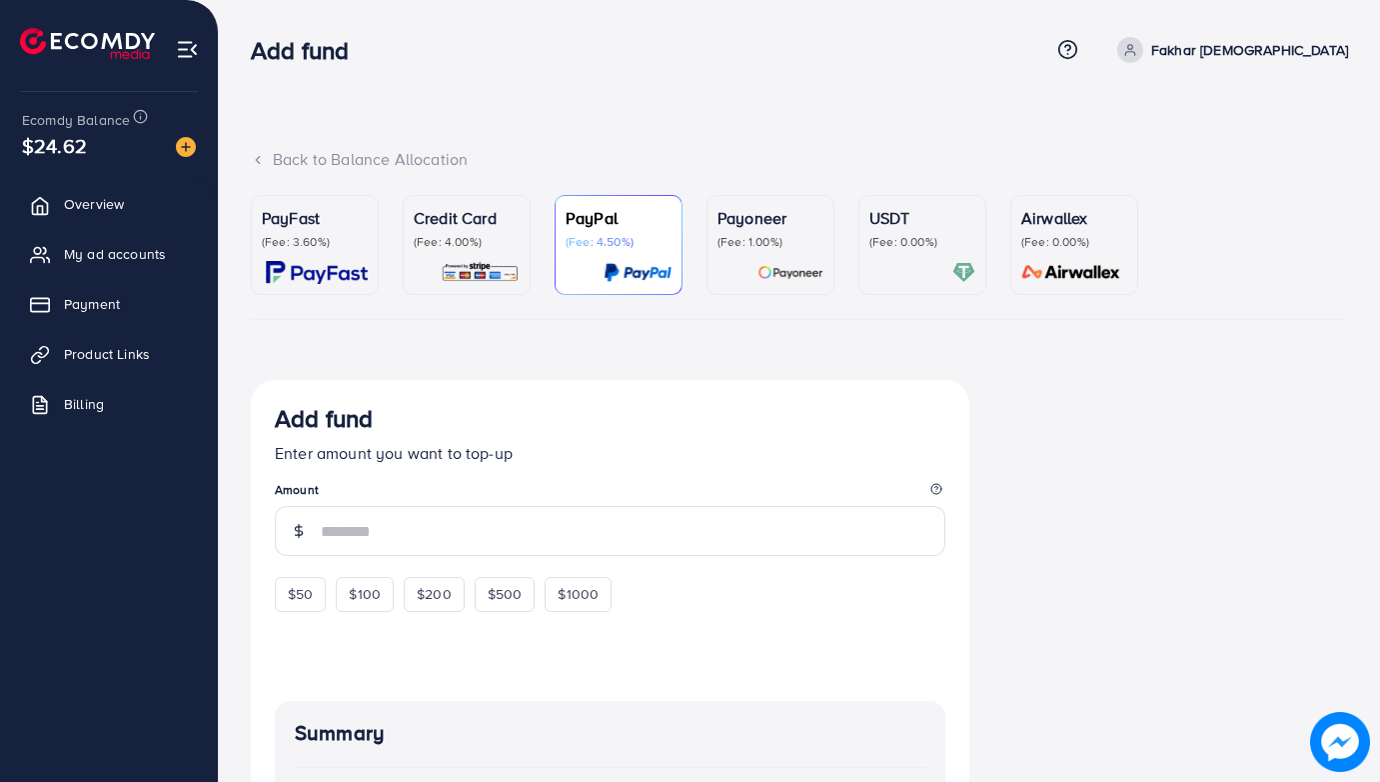
click at [418, 247] on p "(Fee: 4.00%)" at bounding box center [467, 242] width 106 height 16
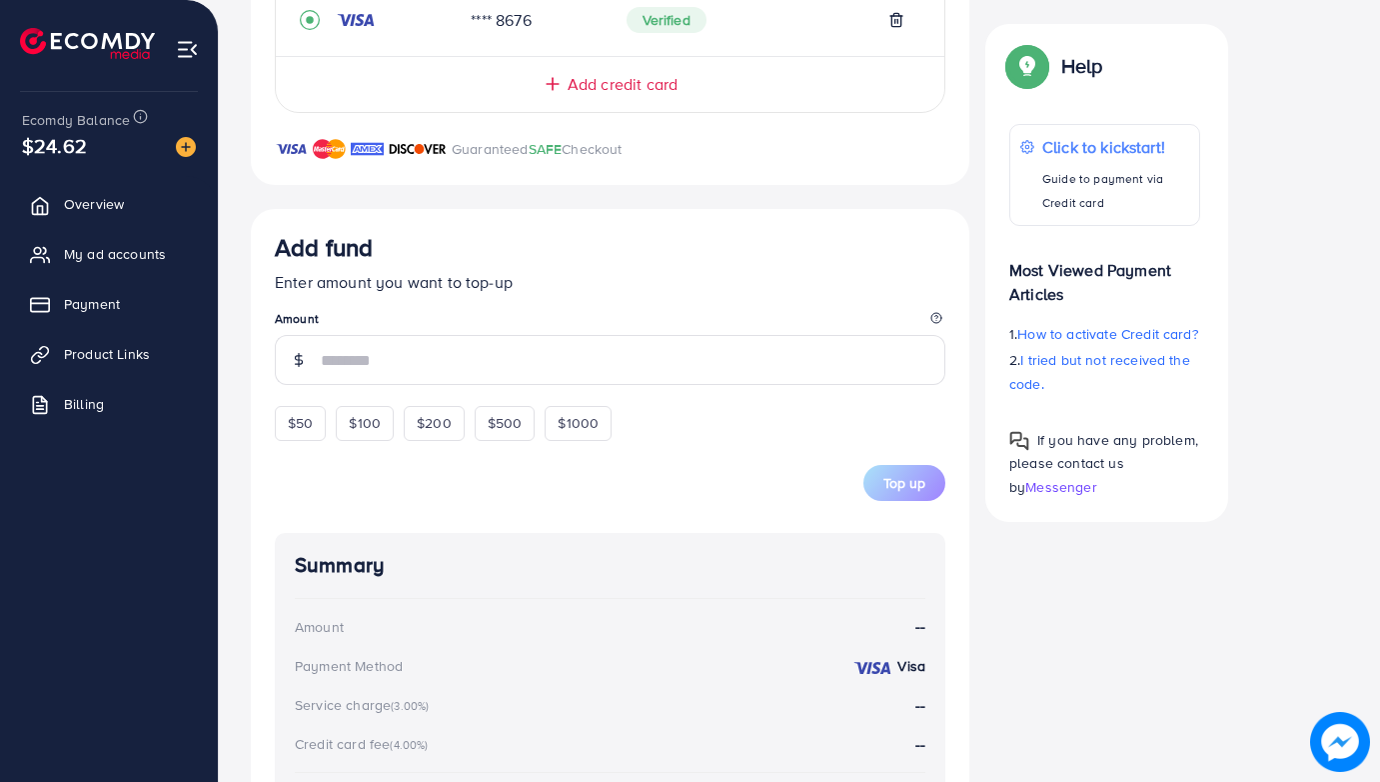
scroll to position [526, 0]
click at [373, 368] on input "number" at bounding box center [633, 359] width 625 height 50
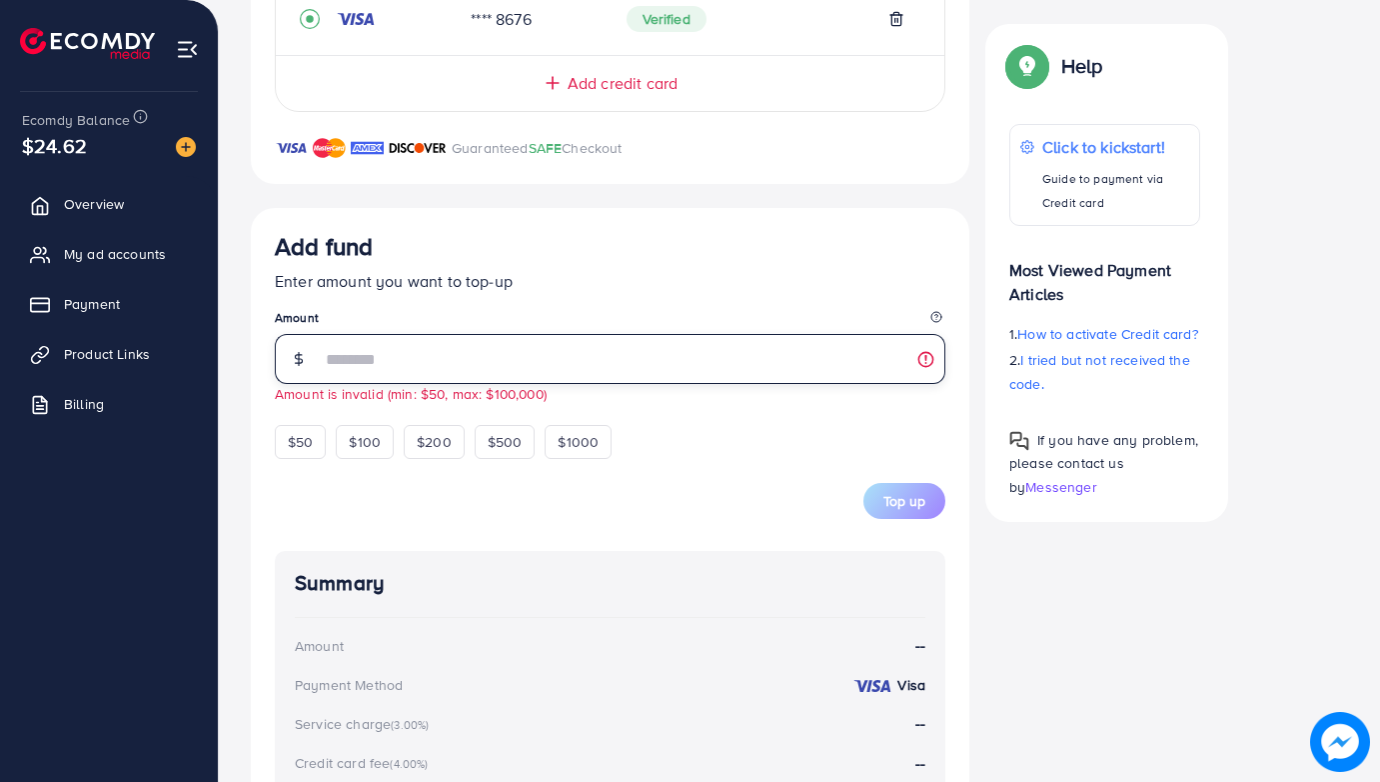
type input "*"
click at [251, 413] on div "Add fund Enter amount you want to top-up Amount The Amount field is required $5…" at bounding box center [610, 571] width 719 height 727
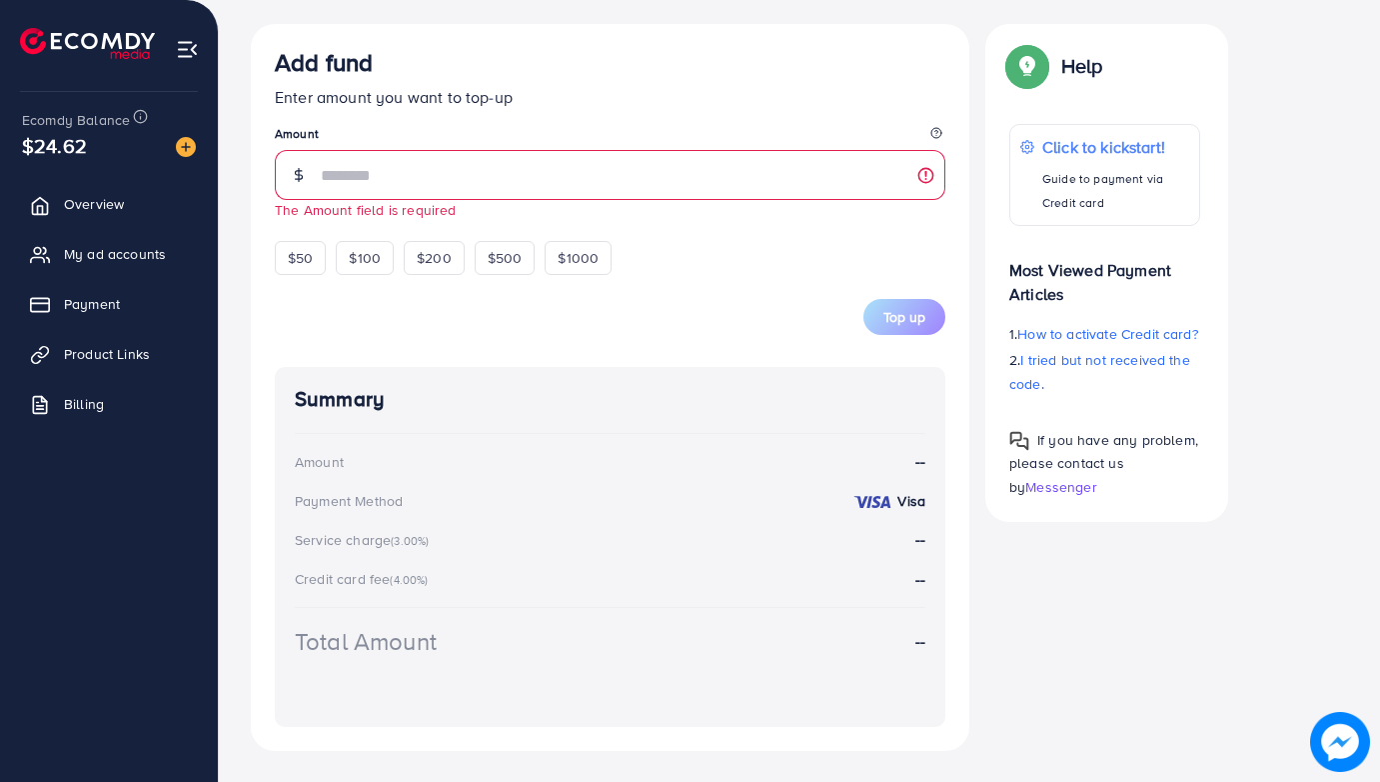
scroll to position [0, 0]
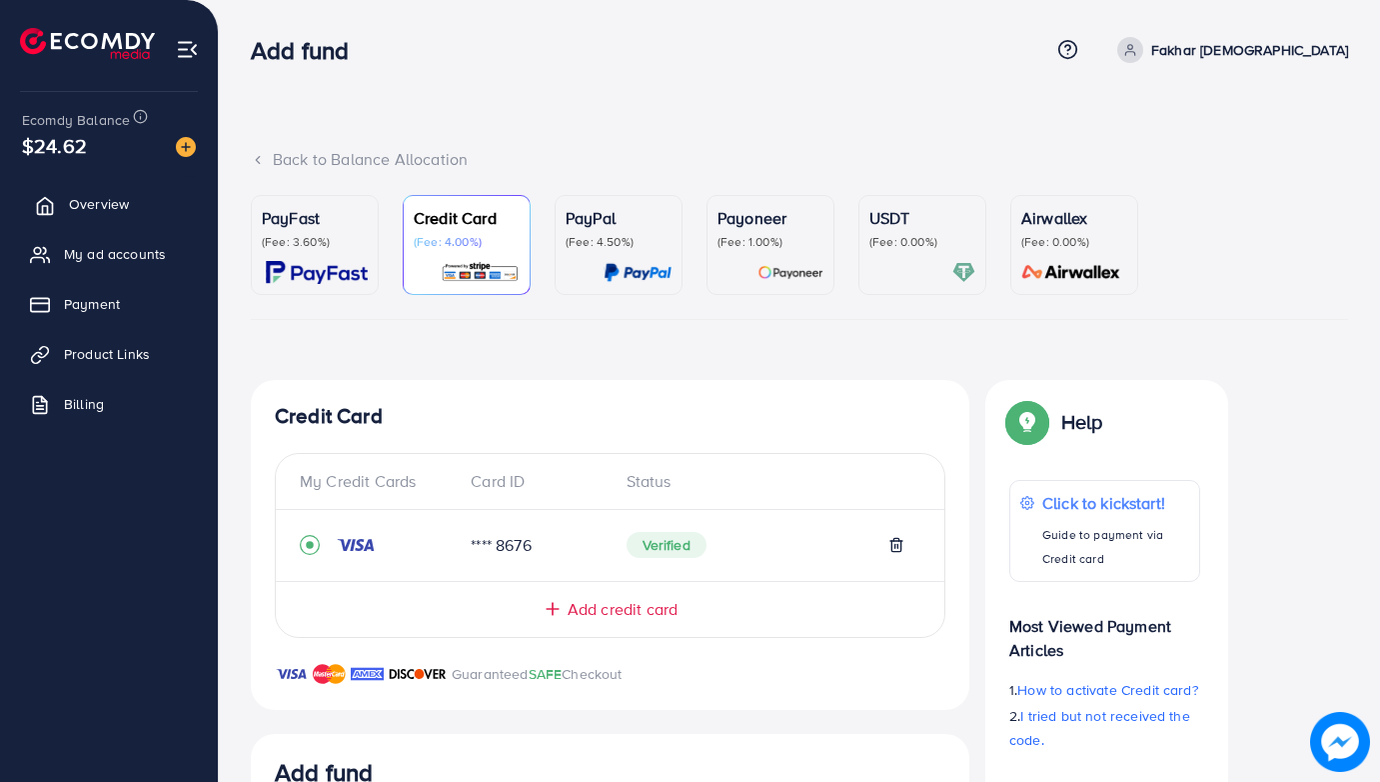
click at [102, 205] on span "Overview" at bounding box center [99, 204] width 60 height 20
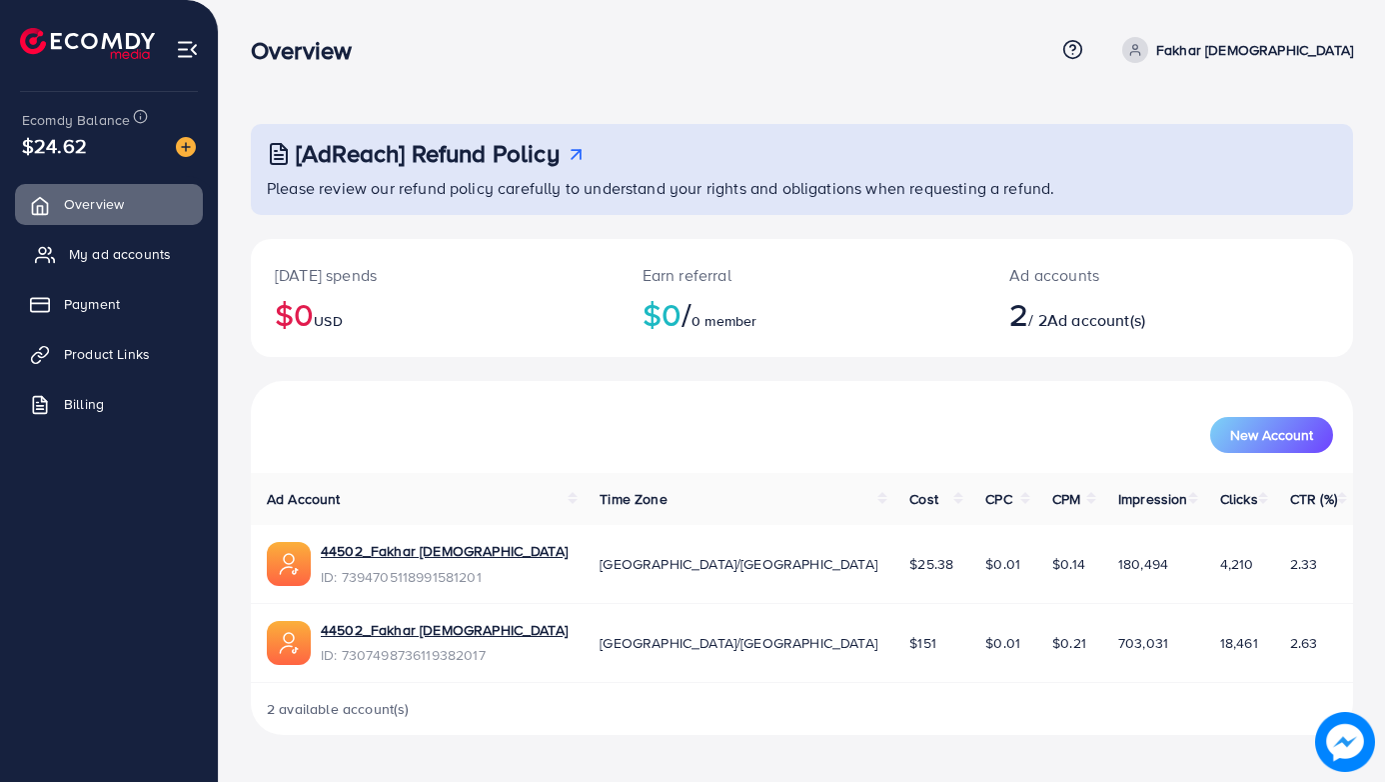
click at [134, 263] on span "My ad accounts" at bounding box center [120, 254] width 102 height 20
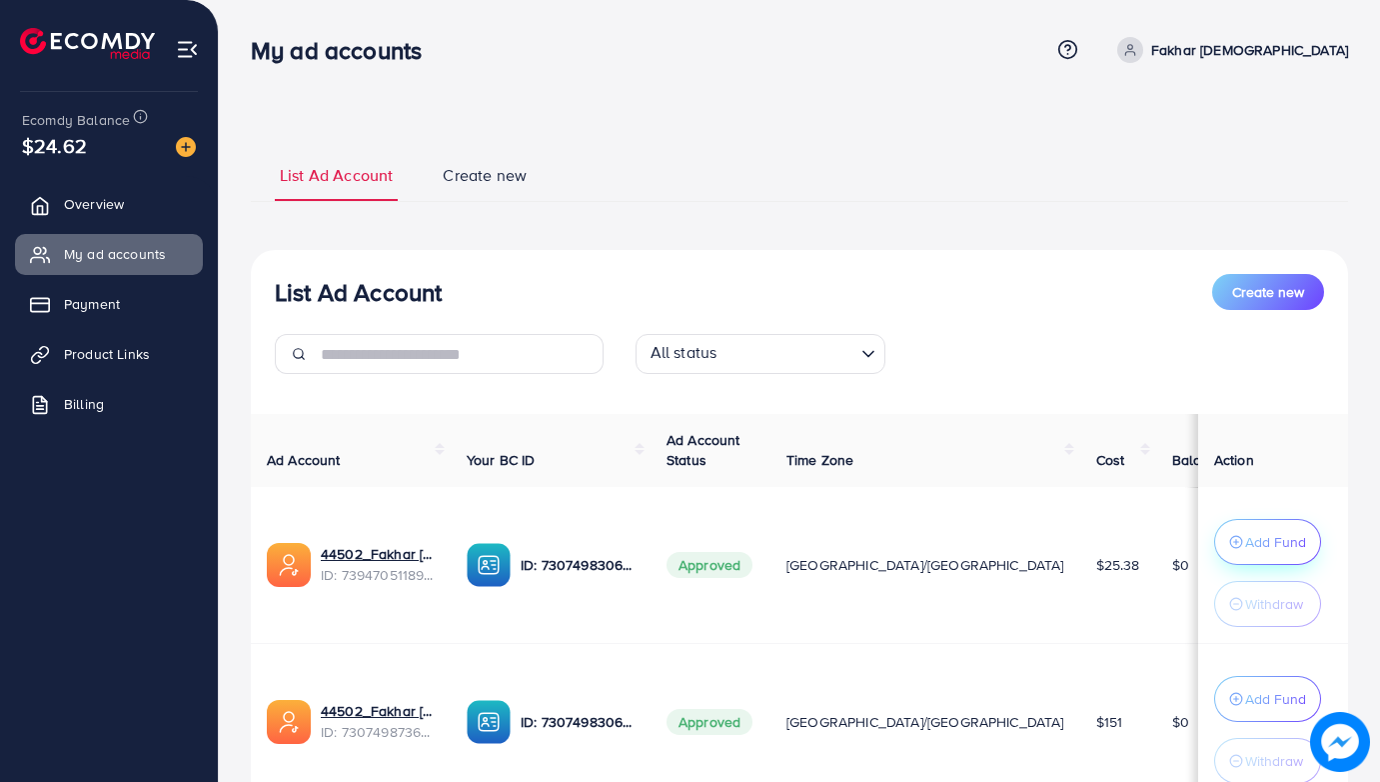
click at [1247, 555] on button "Add Fund" at bounding box center [1267, 542] width 107 height 46
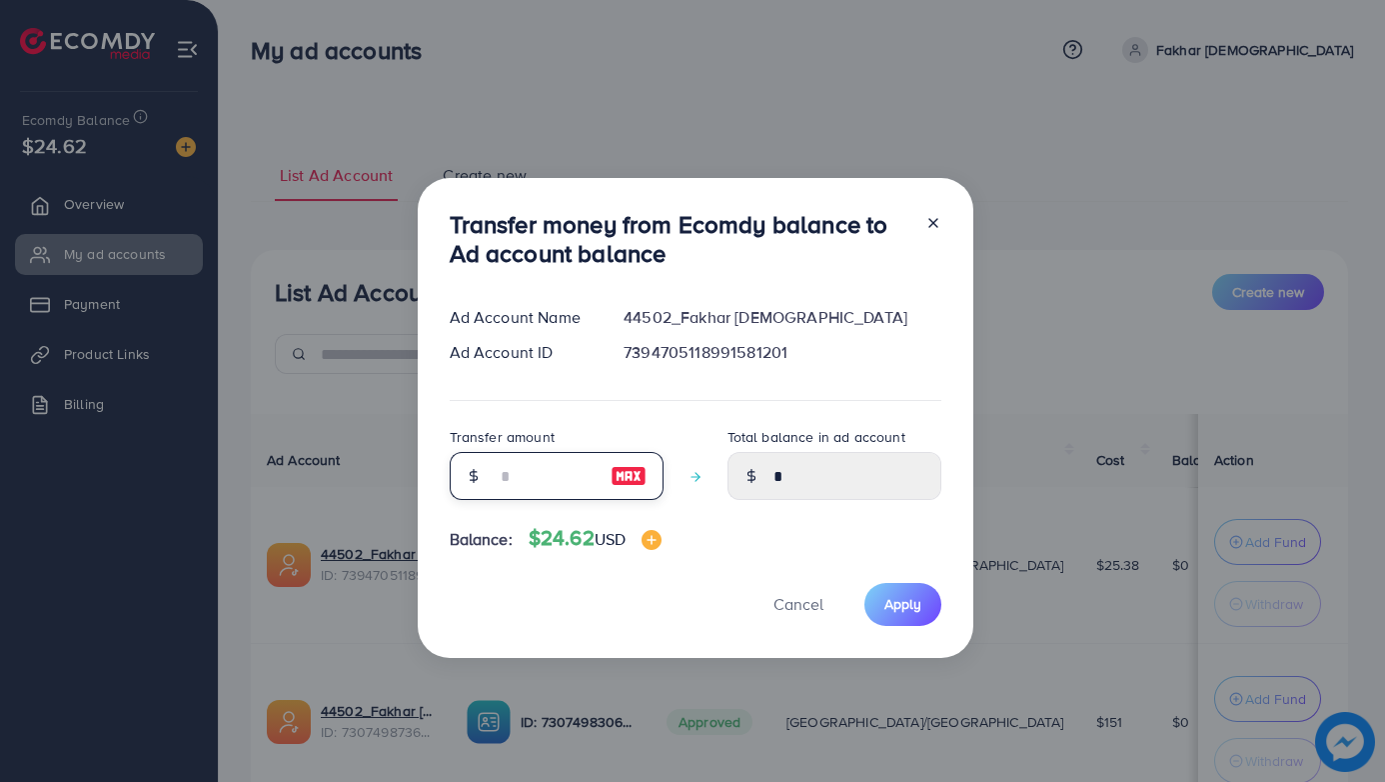
click at [542, 483] on input "number" at bounding box center [546, 476] width 100 height 48
type input "*"
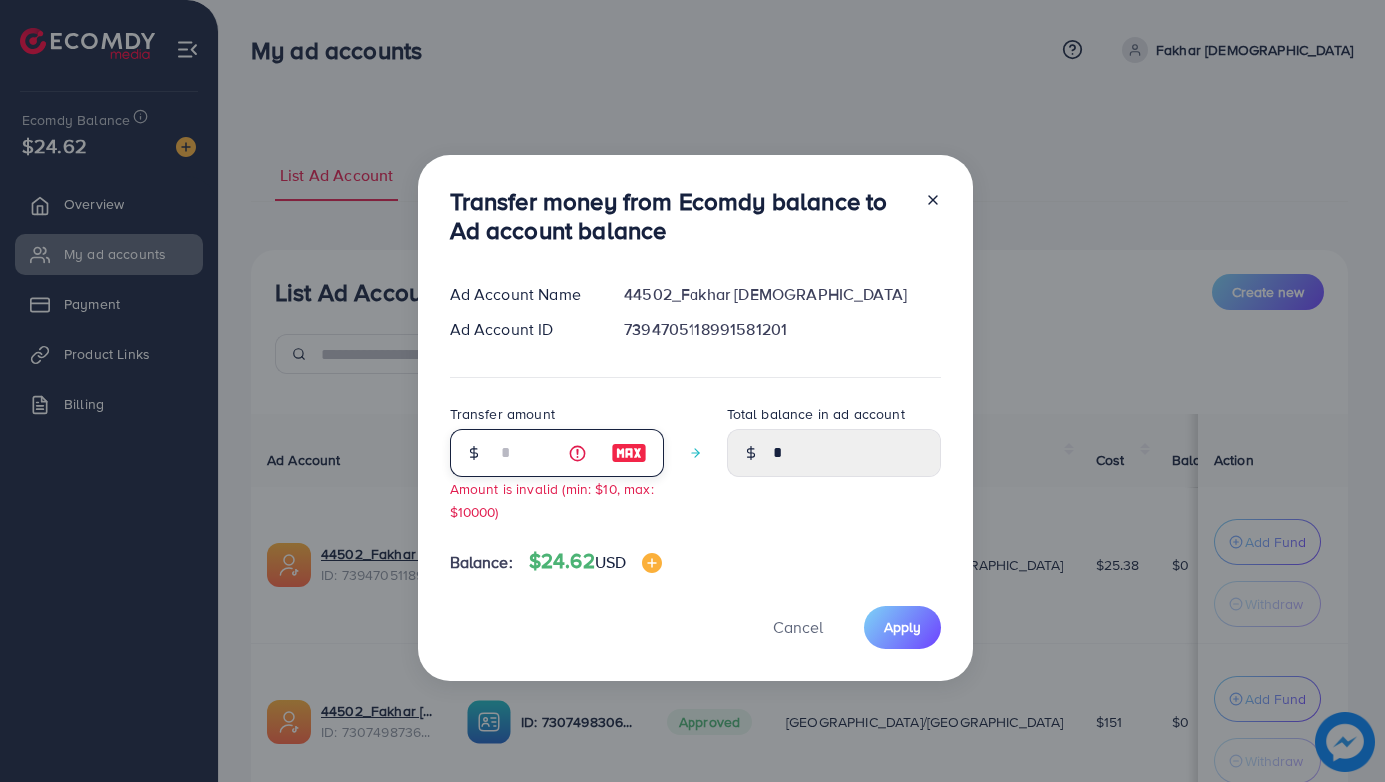
type input "****"
type input "**"
type input "*****"
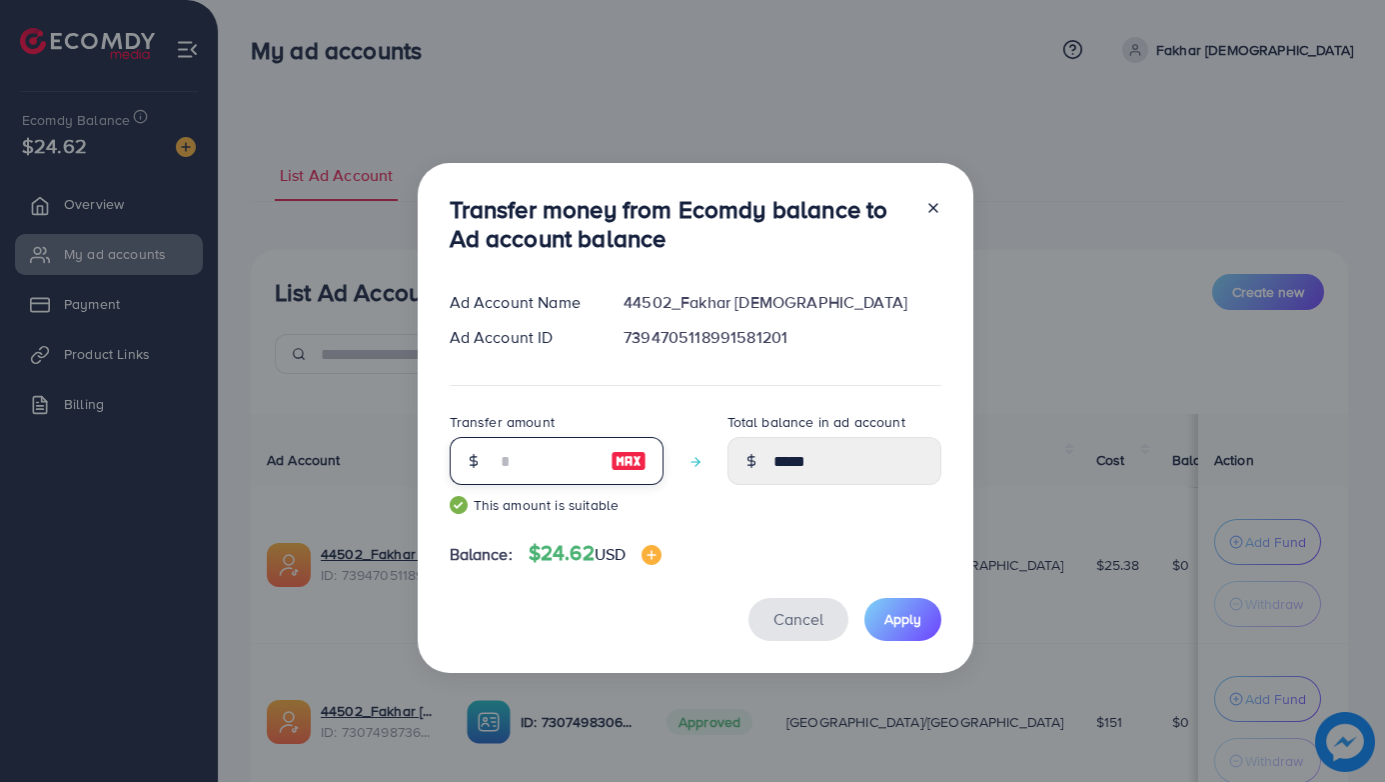
type input "**"
click at [799, 621] on span "Cancel" at bounding box center [799, 619] width 50 height 22
type input "*"
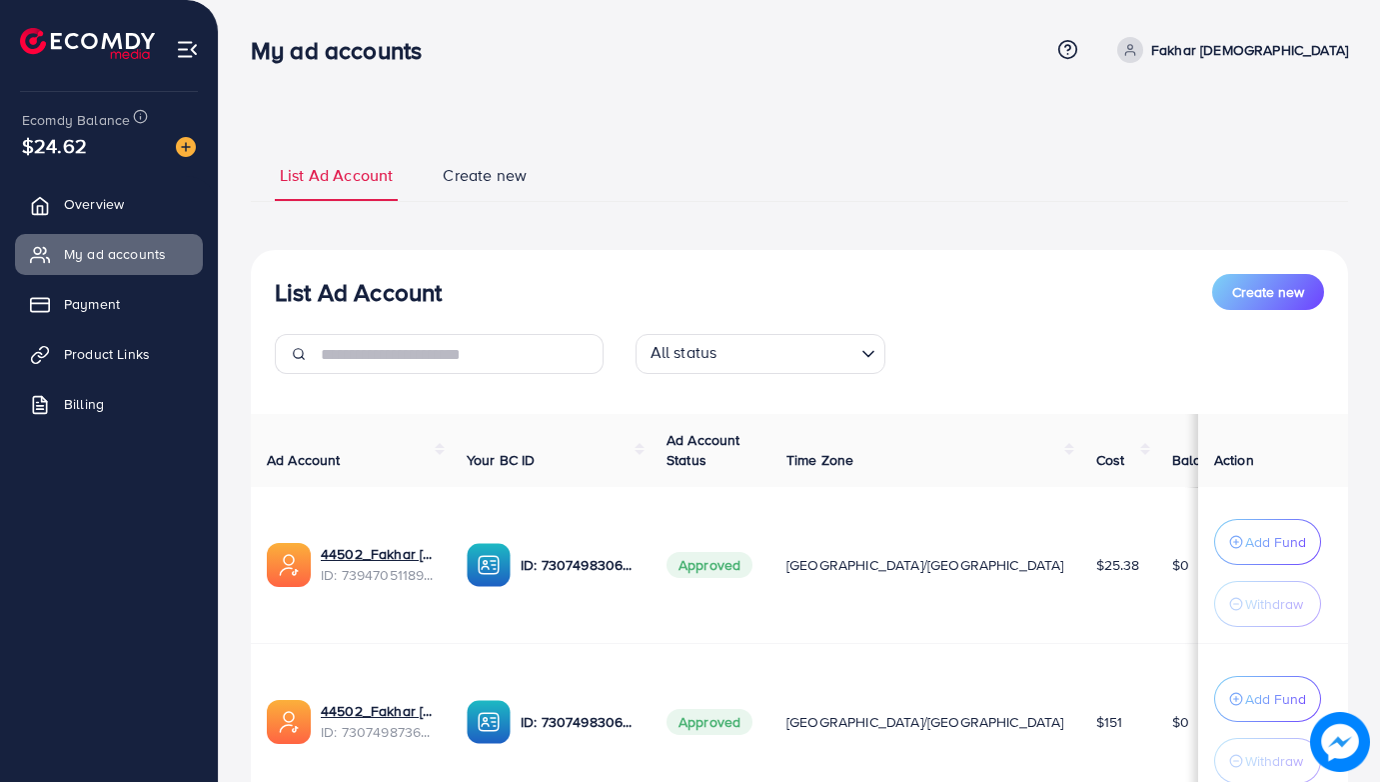
click at [191, 38] on img at bounding box center [187, 49] width 23 height 23
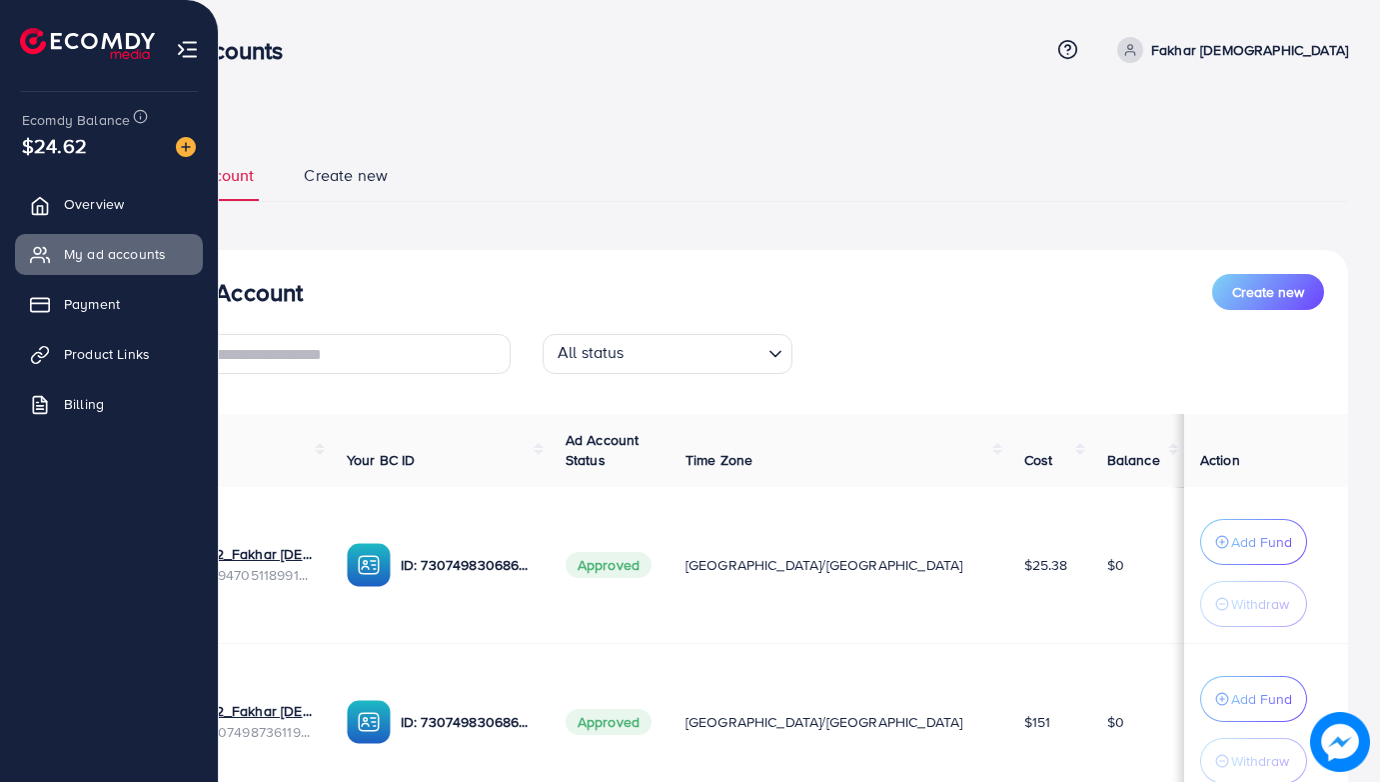
click at [188, 56] on img at bounding box center [187, 49] width 23 height 23
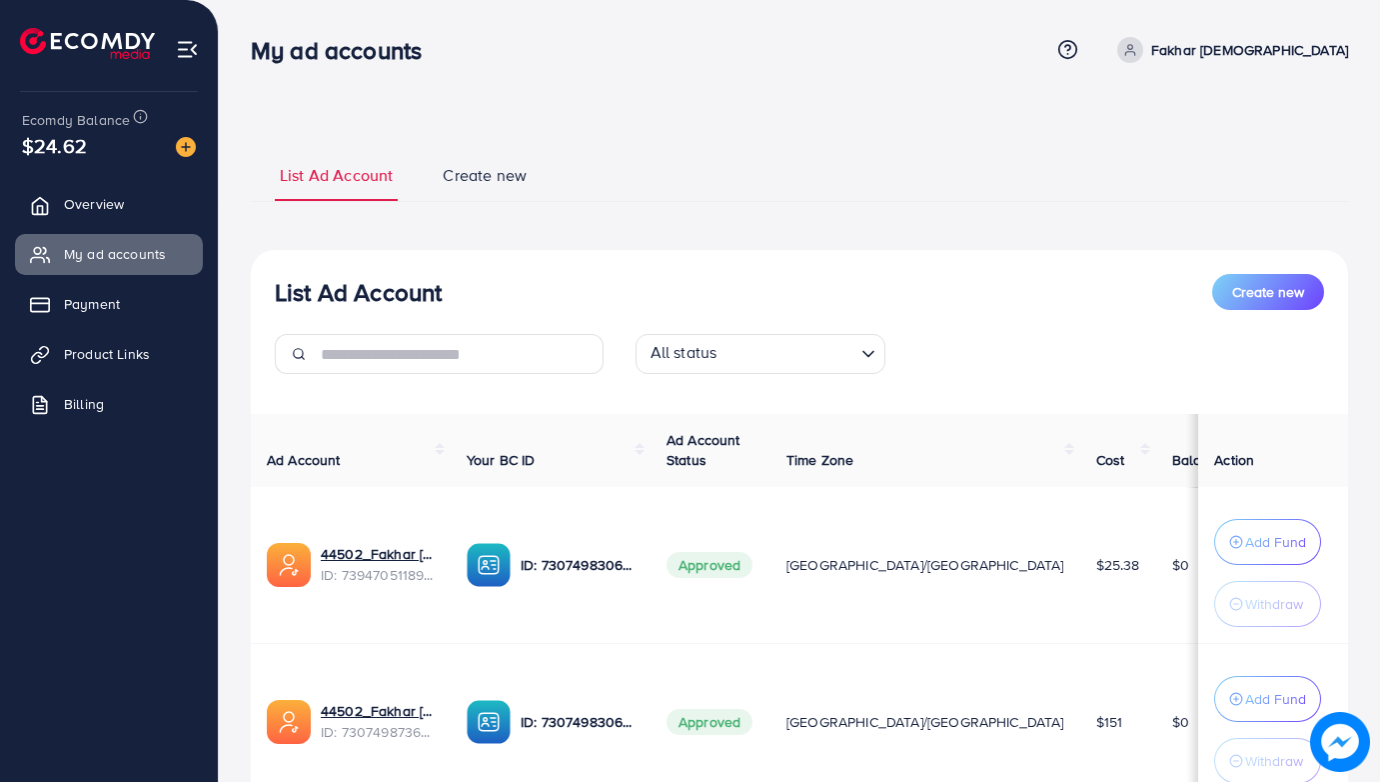
click at [1137, 48] on icon at bounding box center [1130, 50] width 14 height 14
click at [1220, 129] on span "Profile" at bounding box center [1224, 119] width 46 height 24
select select "**********"
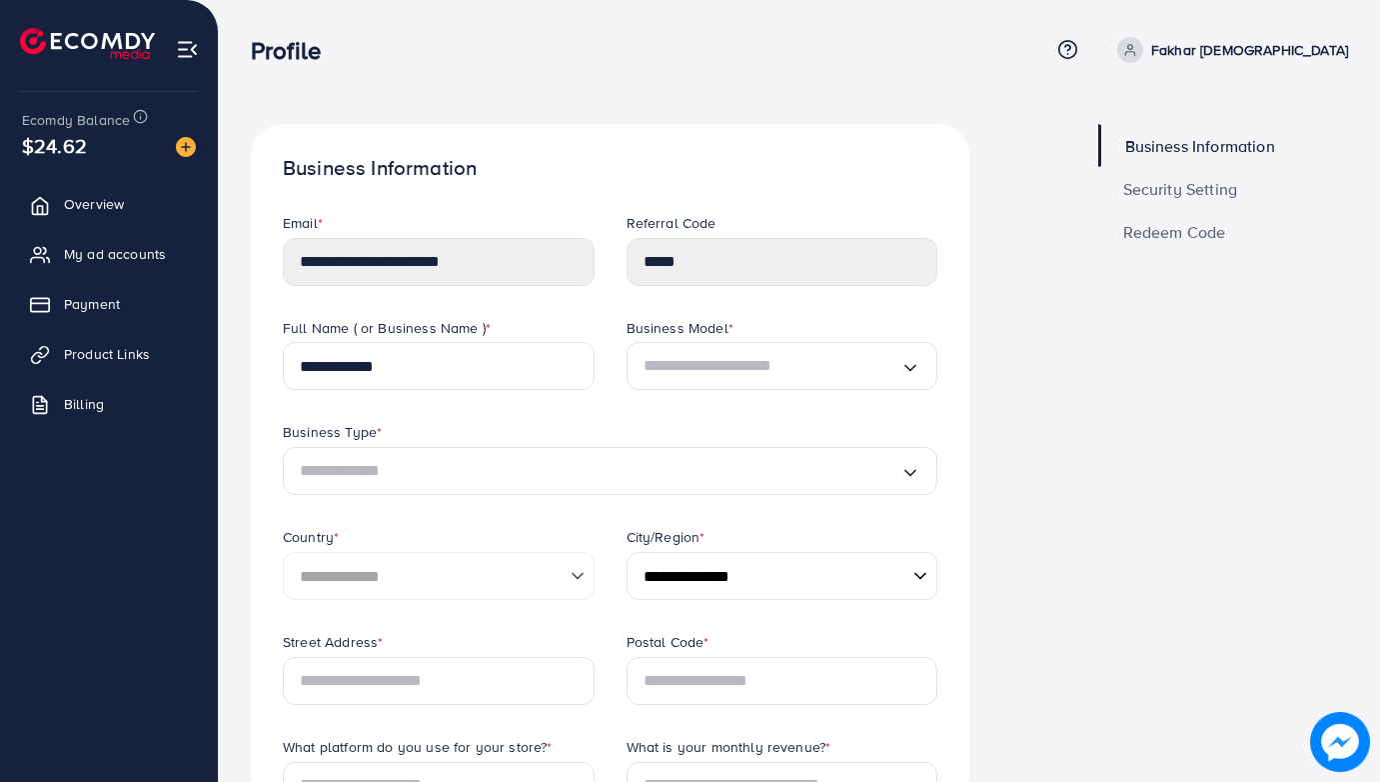
click at [1149, 195] on span "Security Setting" at bounding box center [1180, 189] width 115 height 16
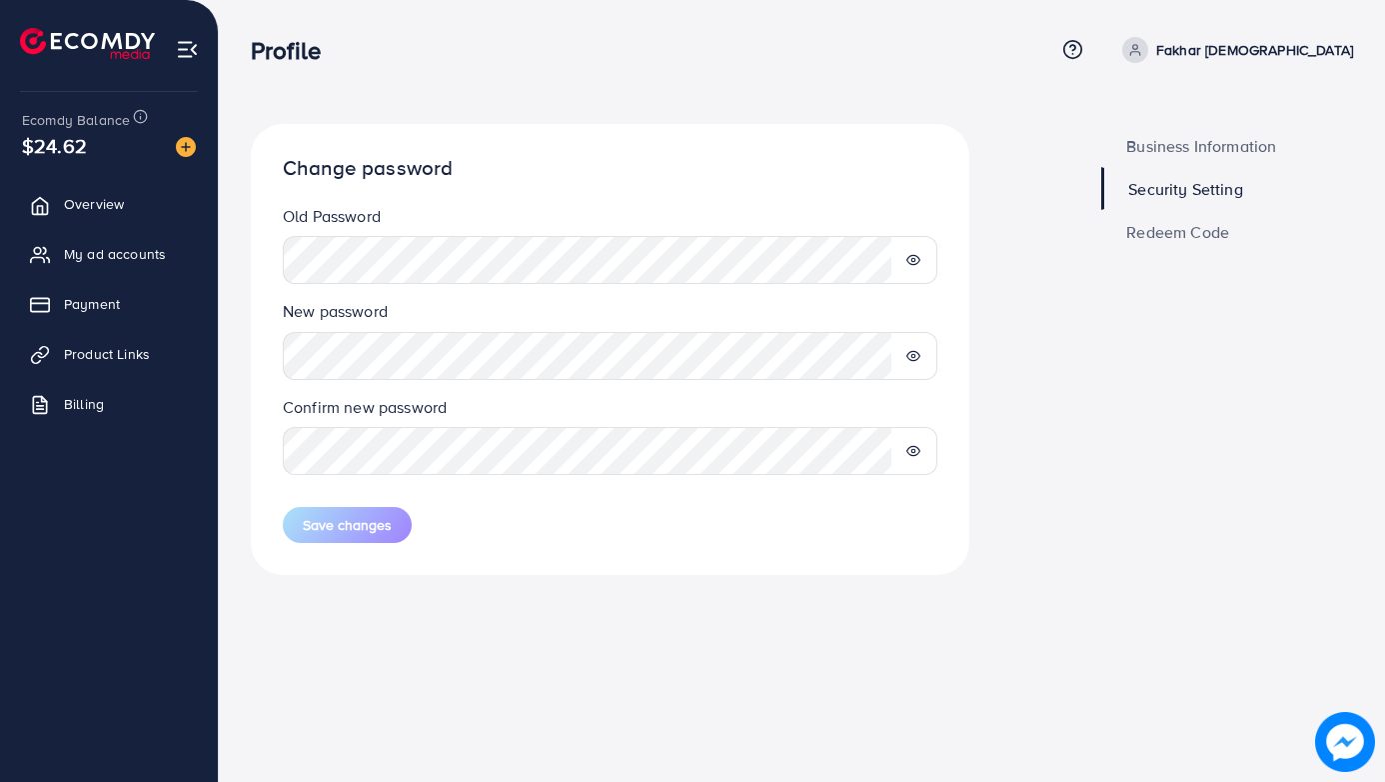
click at [911, 265] on icon at bounding box center [914, 260] width 14 height 14
click at [109, 208] on span "Overview" at bounding box center [99, 204] width 60 height 20
